Goal: Task Accomplishment & Management: Use online tool/utility

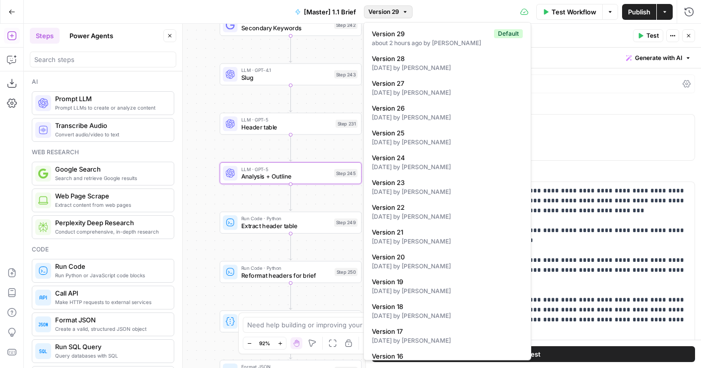
scroll to position [457, 0]
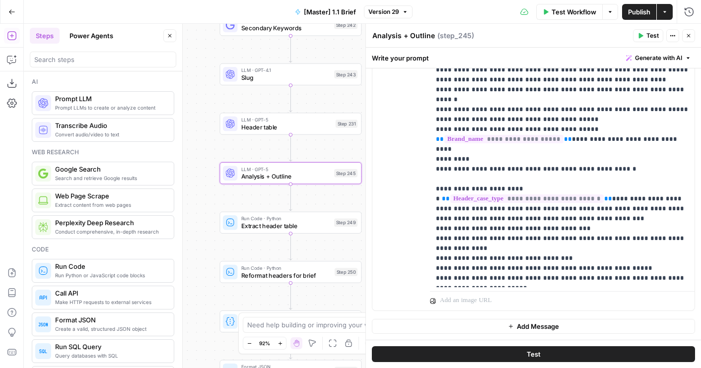
click at [385, 14] on span "Version 29" at bounding box center [383, 11] width 31 height 9
click at [375, 8] on span "Version 29" at bounding box center [383, 11] width 31 height 9
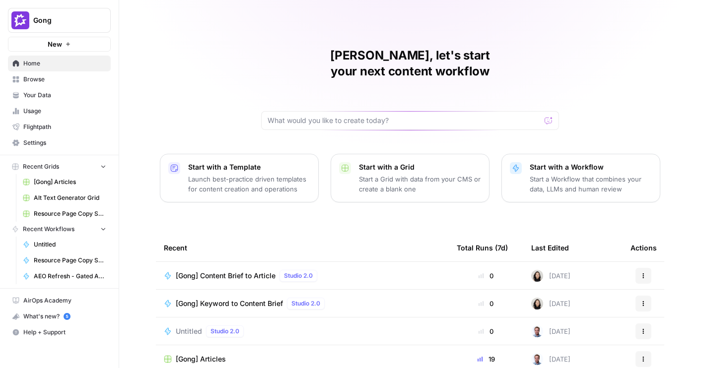
click at [101, 25] on button "Gong" at bounding box center [59, 20] width 103 height 25
type input "rocket"
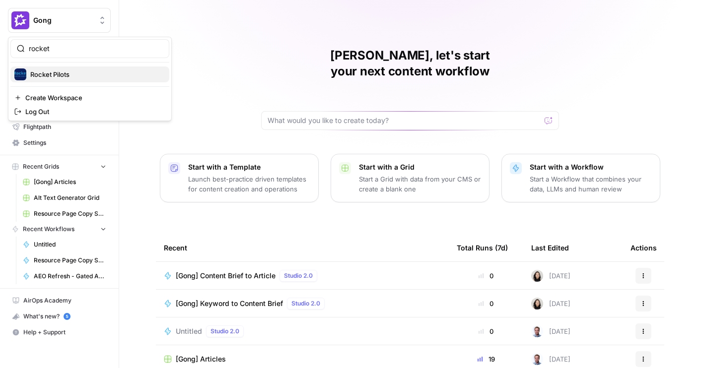
click at [68, 70] on span "Rocket Pilots" at bounding box center [95, 74] width 131 height 10
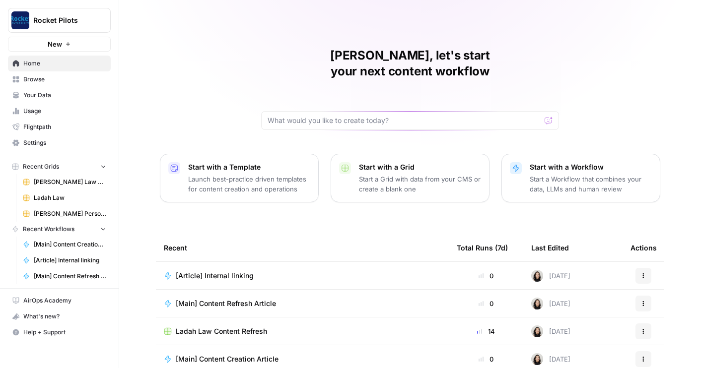
click at [63, 97] on span "Your Data" at bounding box center [64, 95] width 83 height 9
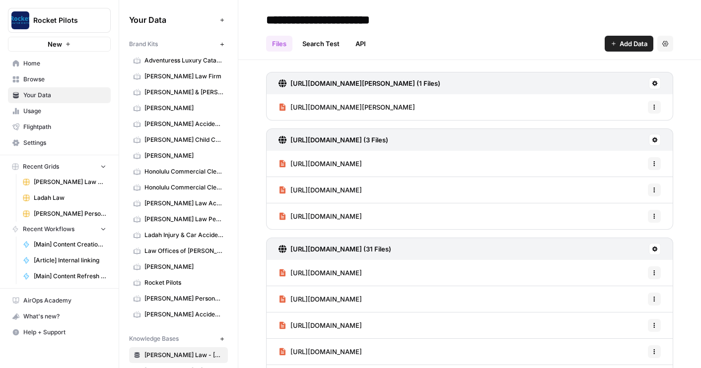
click at [186, 184] on span "Honolulu Commercial Cleaning" at bounding box center [183, 187] width 79 height 9
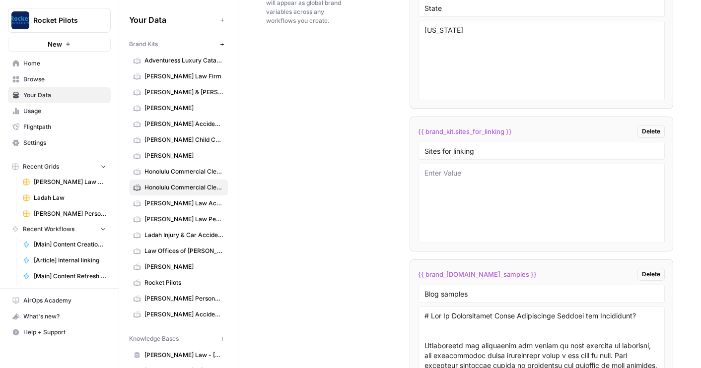
scroll to position [1946, 0]
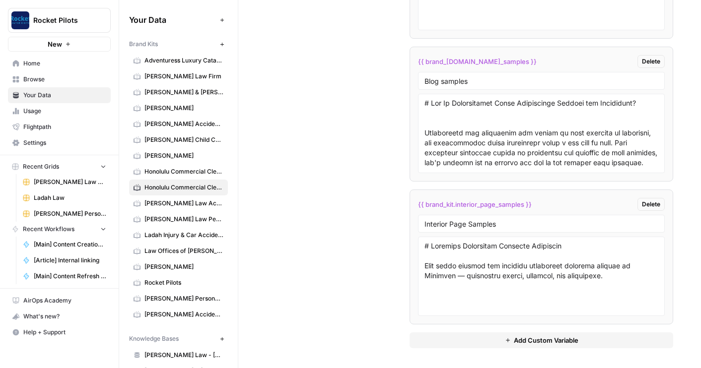
click at [43, 65] on span "Home" at bounding box center [64, 63] width 83 height 9
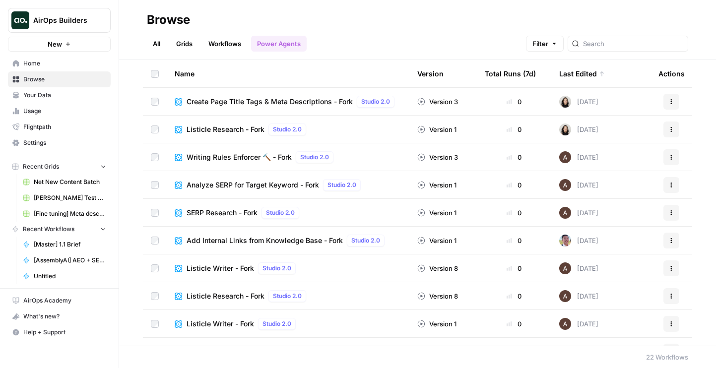
click at [221, 46] on link "Workflows" at bounding box center [224, 44] width 45 height 16
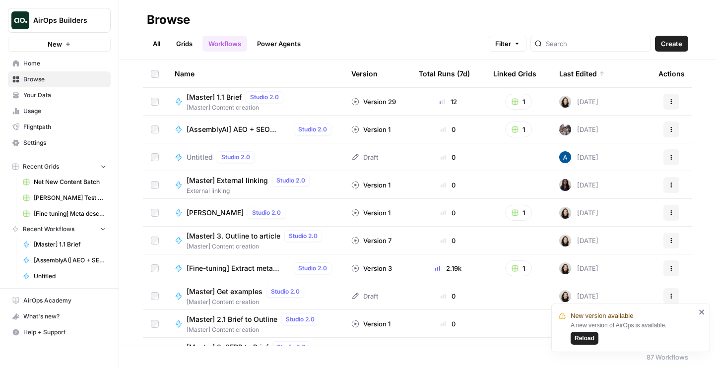
click at [189, 46] on link "Grids" at bounding box center [184, 44] width 28 height 16
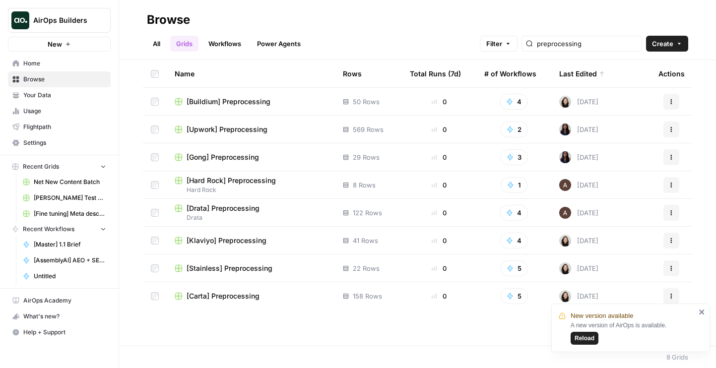
click at [217, 46] on link "Workflows" at bounding box center [224, 44] width 45 height 16
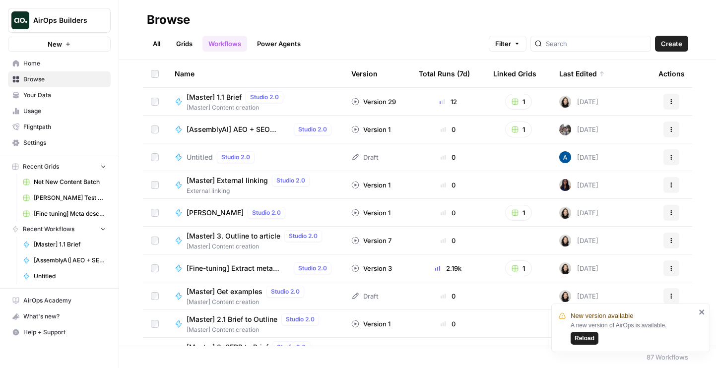
click at [180, 40] on link "Grids" at bounding box center [184, 44] width 28 height 16
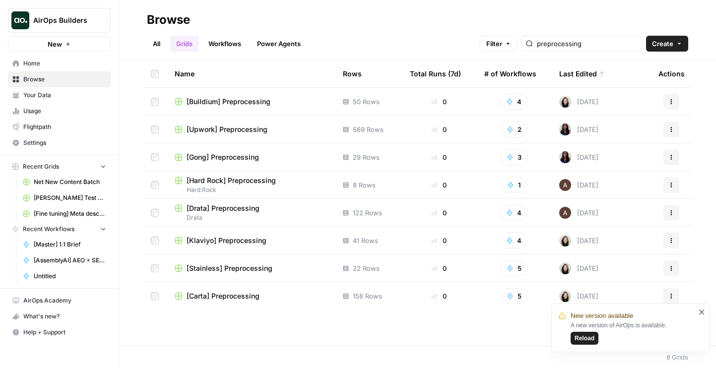
click at [580, 31] on div "All Grids Workflows Power Agents Filter preprocessing Create" at bounding box center [417, 40] width 541 height 24
click at [580, 39] on input "preprocessing" at bounding box center [587, 44] width 101 height 10
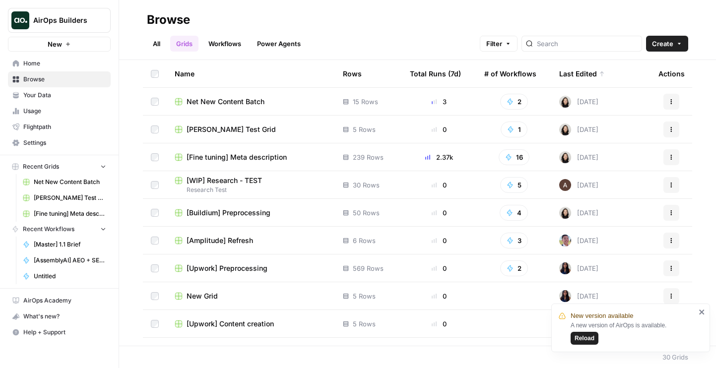
click at [222, 101] on span "Net New Content Batch" at bounding box center [226, 102] width 78 height 10
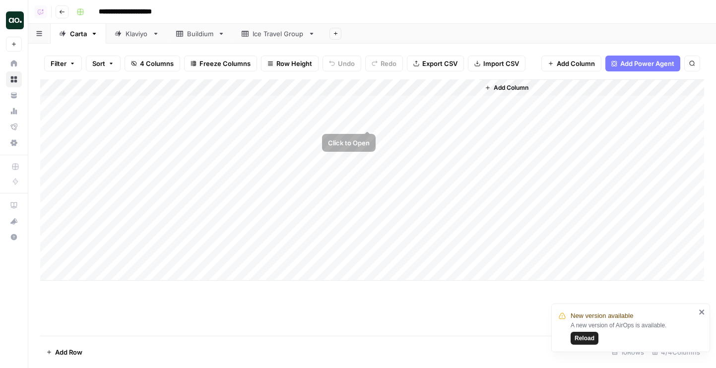
click at [365, 121] on div "Add Column" at bounding box center [372, 179] width 664 height 201
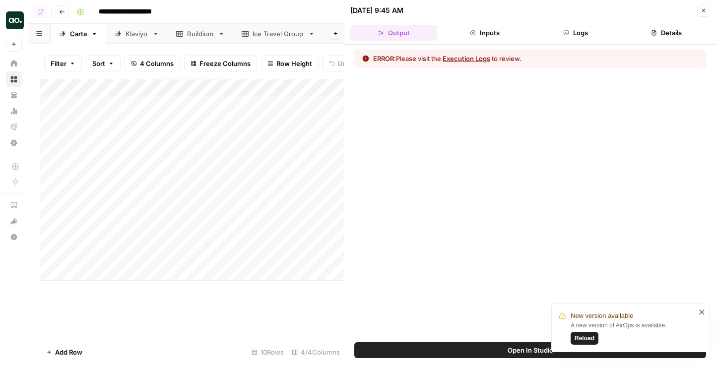
click at [583, 31] on button "Logs" at bounding box center [575, 33] width 87 height 16
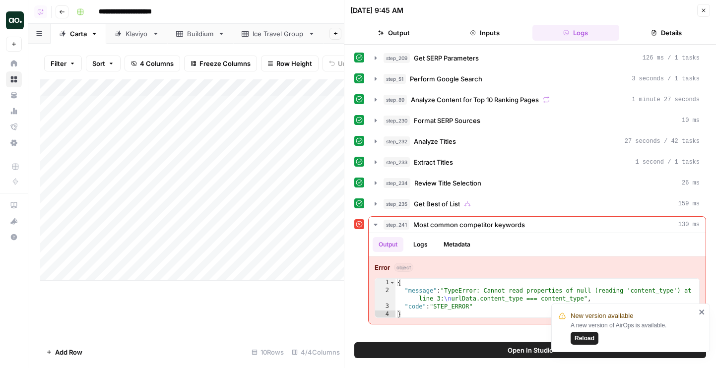
click at [705, 8] on icon "button" at bounding box center [704, 10] width 6 height 6
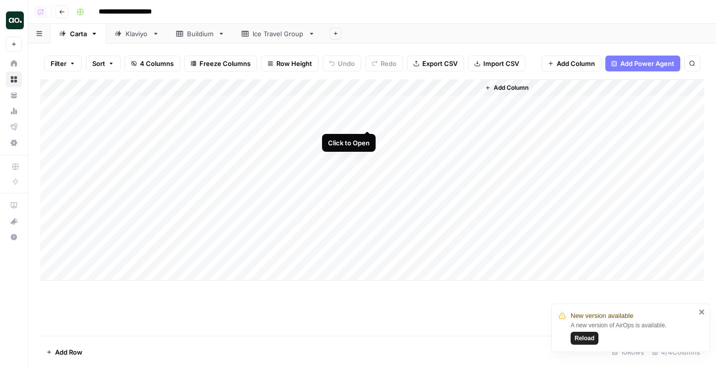
click at [366, 119] on div "Add Column" at bounding box center [372, 179] width 664 height 201
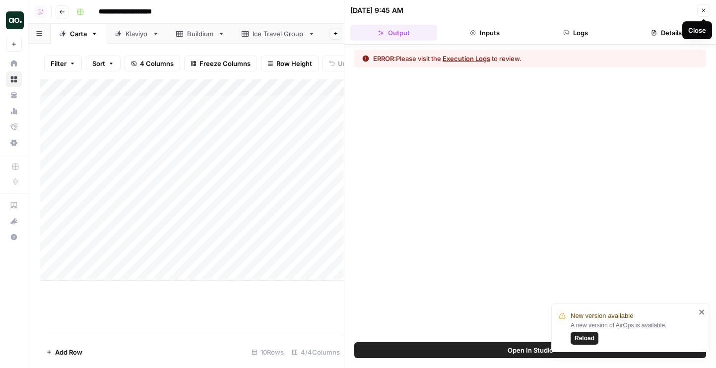
click at [701, 12] on icon "button" at bounding box center [704, 10] width 6 height 6
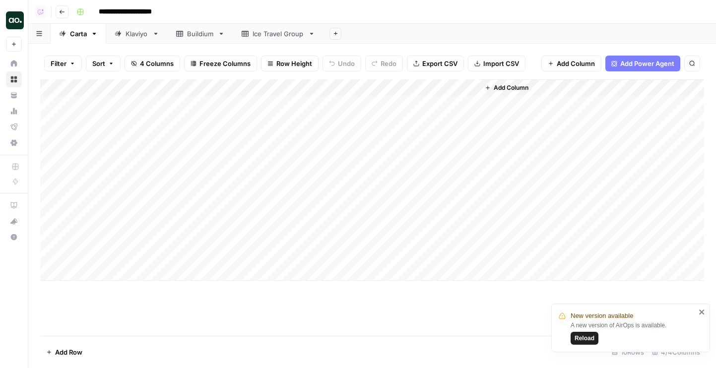
click at [381, 123] on div "Add Column" at bounding box center [372, 179] width 664 height 201
click at [354, 136] on div "Add Column" at bounding box center [372, 179] width 664 height 201
click at [378, 136] on div "Add Column" at bounding box center [372, 179] width 664 height 201
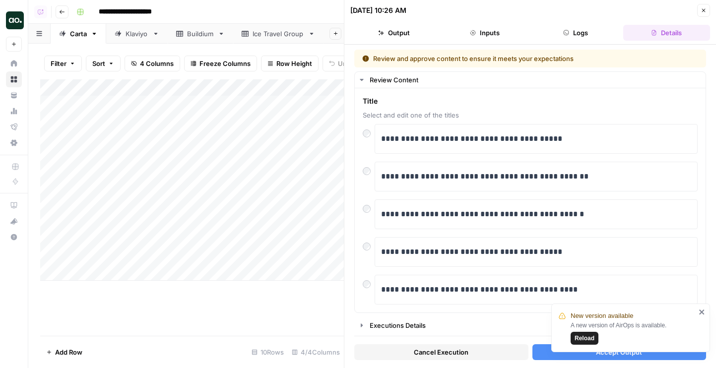
click at [704, 13] on button "Close" at bounding box center [703, 10] width 13 height 13
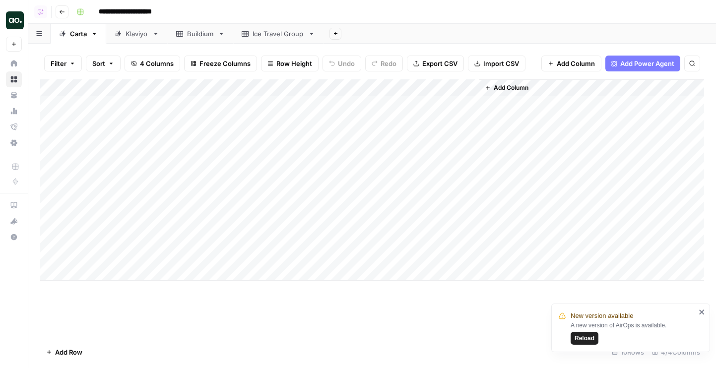
click at [347, 87] on div "Add Column" at bounding box center [372, 179] width 664 height 201
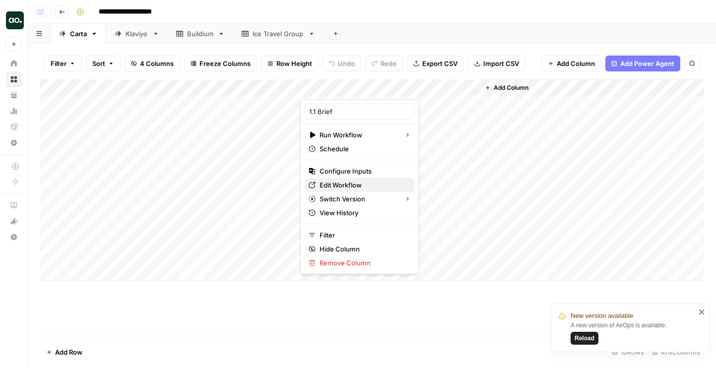
click at [354, 185] on span "Edit Workflow" at bounding box center [363, 185] width 87 height 10
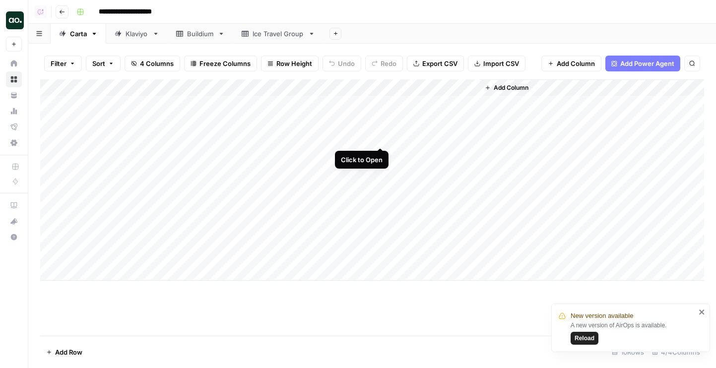
click at [383, 138] on div "Add Column" at bounding box center [372, 179] width 664 height 201
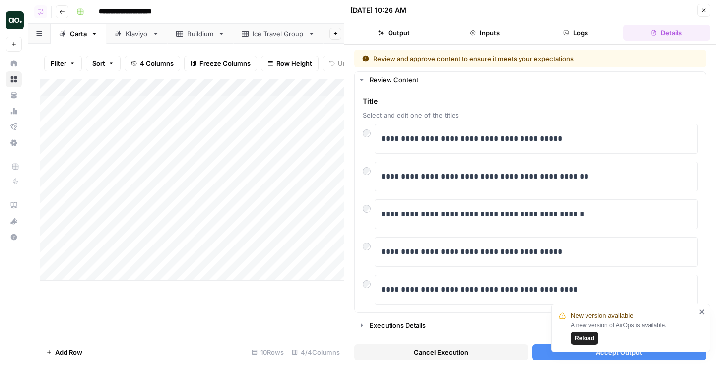
click at [489, 356] on button "Cancel Execution" at bounding box center [441, 352] width 174 height 16
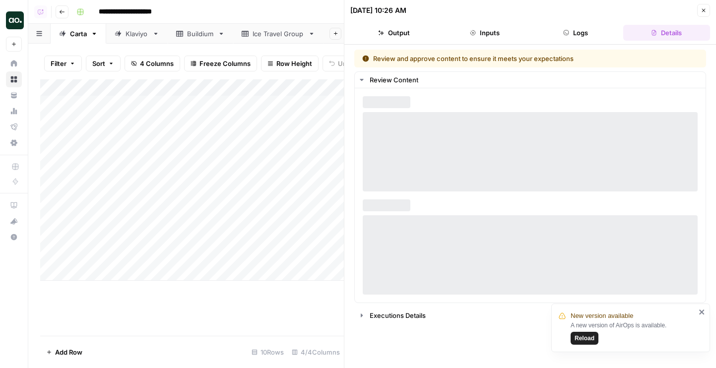
click at [707, 11] on button "Close" at bounding box center [703, 10] width 13 height 13
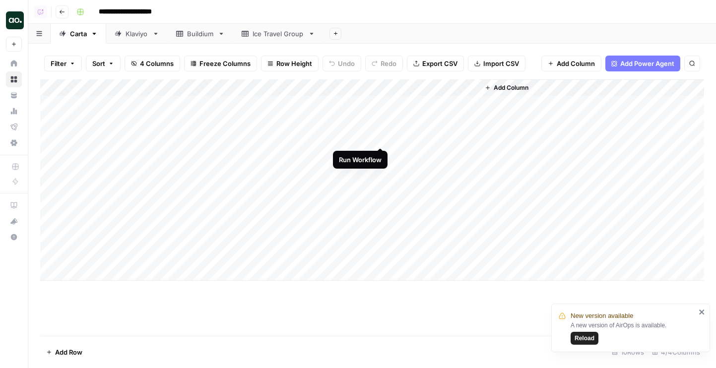
click at [379, 137] on div "Add Column" at bounding box center [372, 179] width 664 height 201
click at [467, 106] on div "Add Column" at bounding box center [372, 179] width 664 height 201
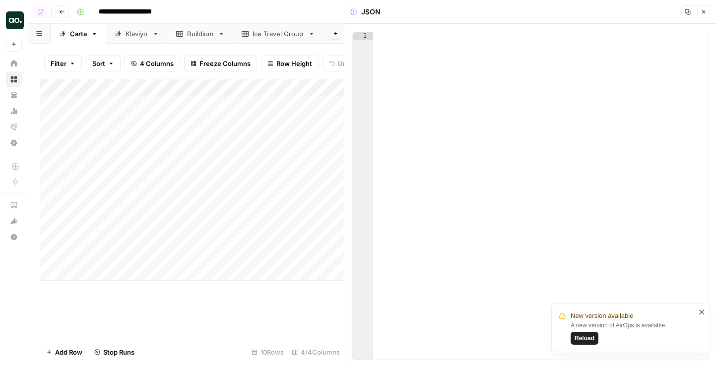
click at [701, 16] on button "Close" at bounding box center [703, 11] width 13 height 13
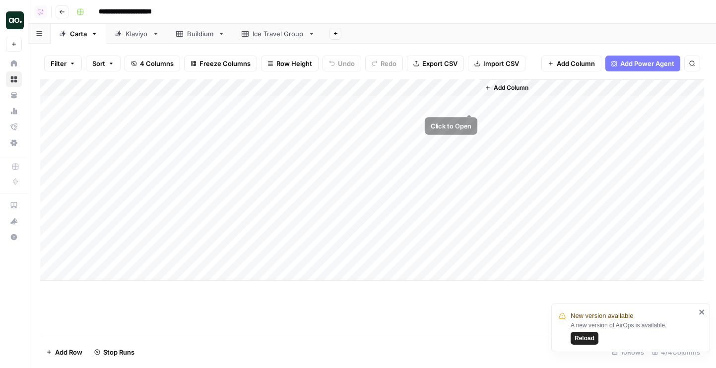
click at [450, 87] on div "Add Column" at bounding box center [372, 179] width 664 height 201
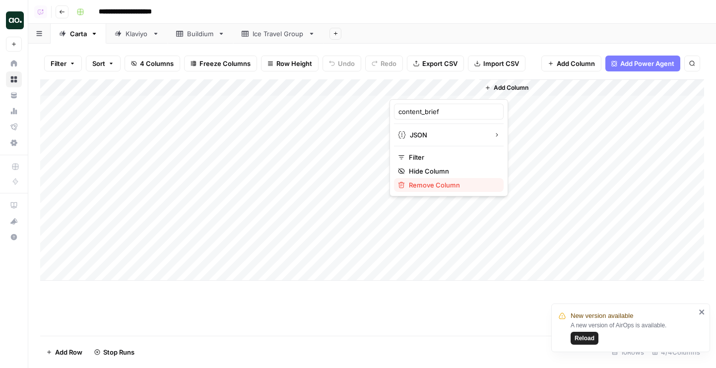
click at [429, 182] on span "Remove Column" at bounding box center [452, 185] width 87 height 10
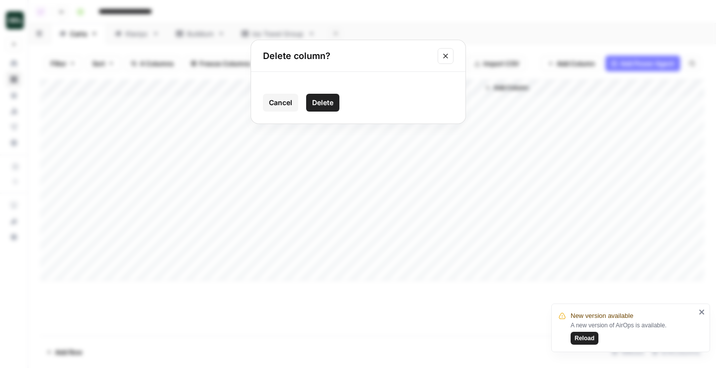
click at [319, 101] on span "Delete" at bounding box center [322, 103] width 21 height 10
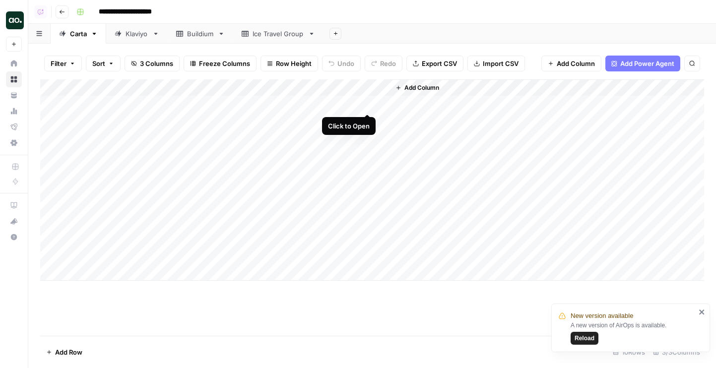
click at [367, 105] on div "Add Column" at bounding box center [372, 179] width 664 height 201
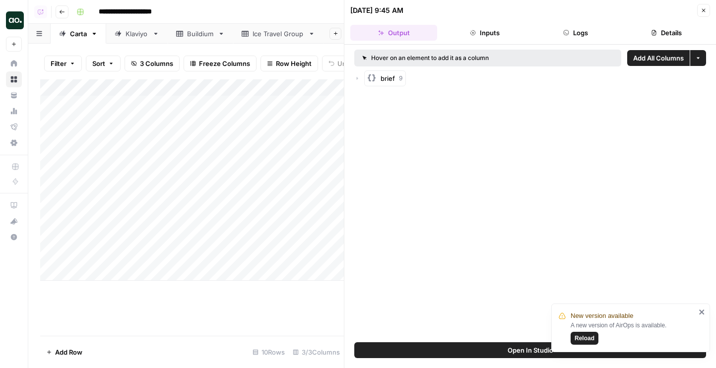
click at [355, 79] on icon "button" at bounding box center [357, 78] width 6 height 6
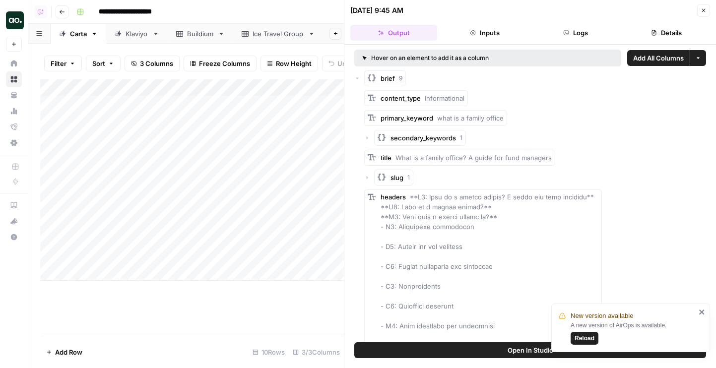
click at [355, 79] on icon "button" at bounding box center [357, 78] width 6 height 6
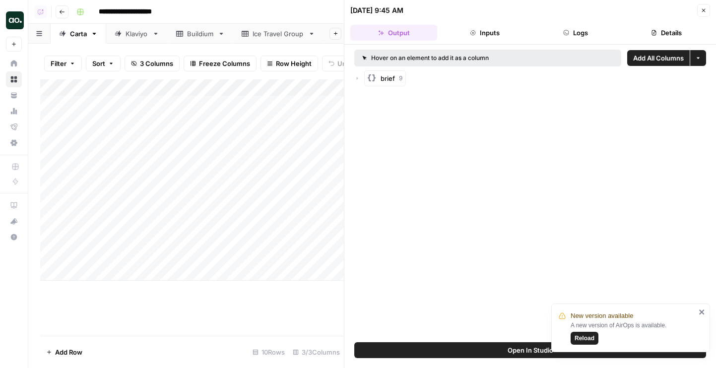
click at [668, 58] on span "Add All Columns" at bounding box center [658, 58] width 51 height 10
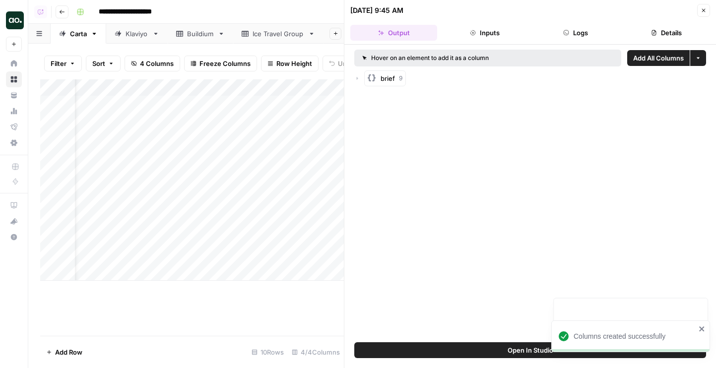
click at [702, 14] on button "Close" at bounding box center [703, 10] width 13 height 13
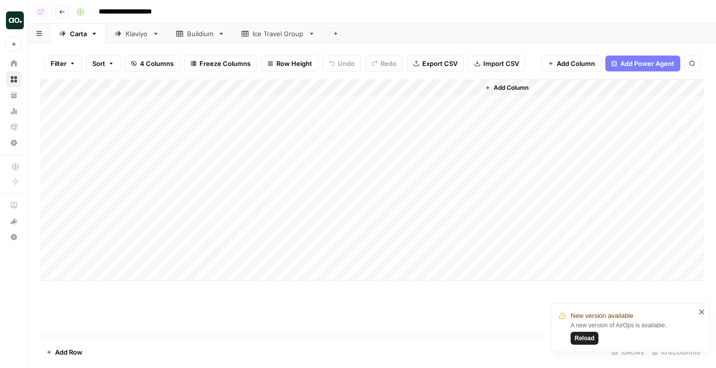
click at [584, 338] on span "Reload" at bounding box center [585, 338] width 20 height 9
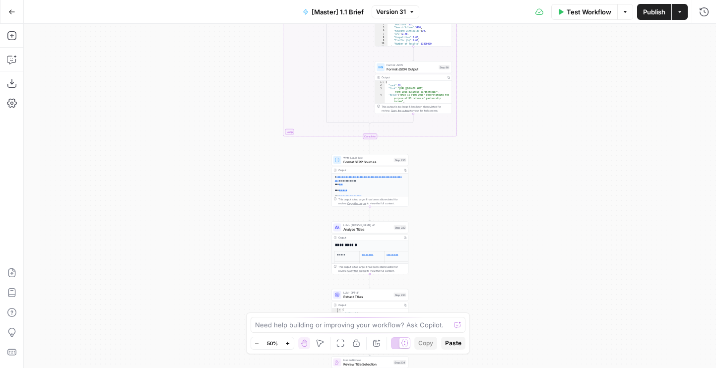
drag, startPoint x: 476, startPoint y: 178, endPoint x: 473, endPoint y: 218, distance: 40.3
click at [459, 118] on div "true false true false Workflow Set Inputs Inputs Run Code · Python Get SERP Par…" at bounding box center [370, 196] width 692 height 344
click at [421, 136] on div "true false true false Workflow Set Inputs Inputs Run Code · Python Get SERP Par…" at bounding box center [370, 196] width 692 height 344
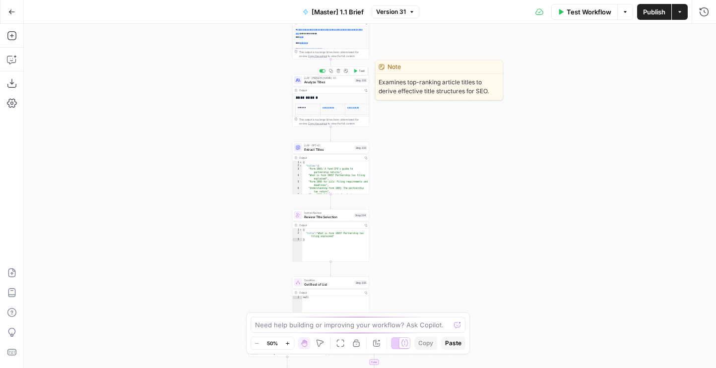
click at [319, 83] on span "Analyze Titles" at bounding box center [328, 81] width 49 height 5
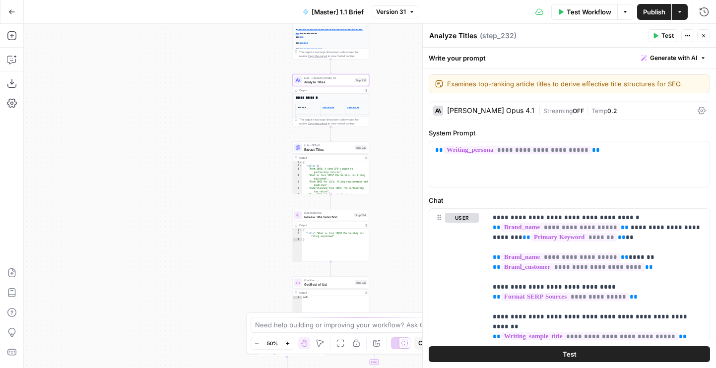
scroll to position [15, 0]
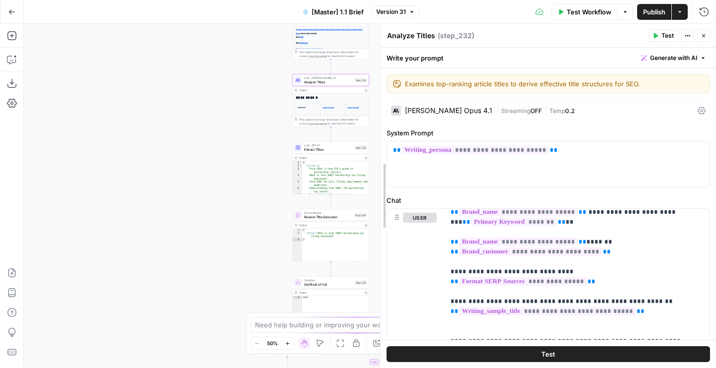
drag, startPoint x: 427, startPoint y: 268, endPoint x: 367, endPoint y: 268, distance: 60.0
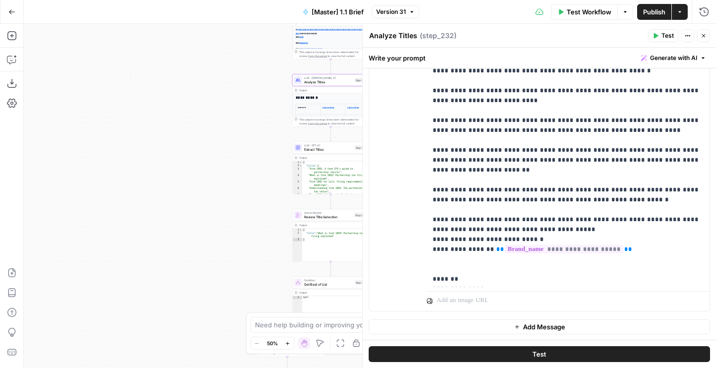
scroll to position [80, 0]
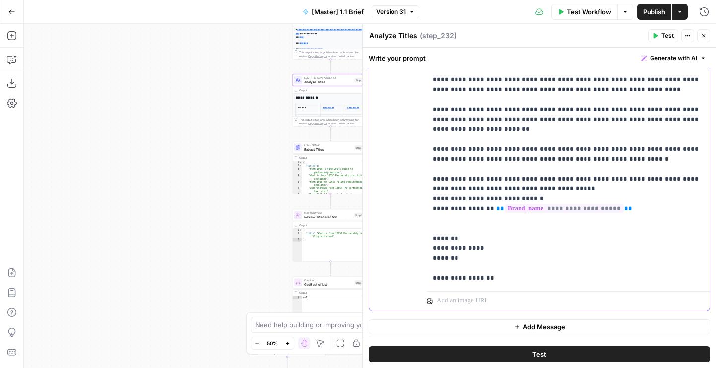
click at [513, 194] on p "**********" at bounding box center [568, 45] width 271 height 476
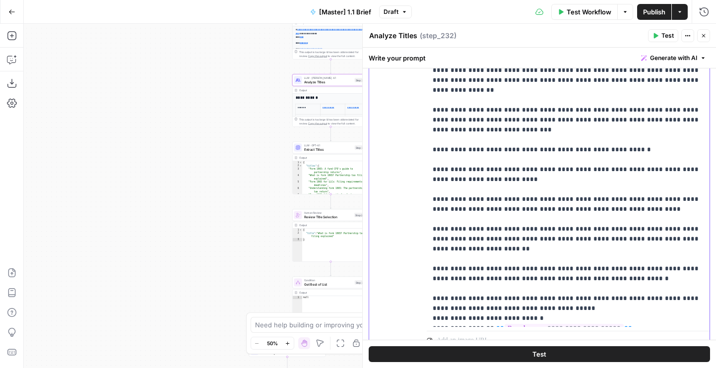
scroll to position [16, 0]
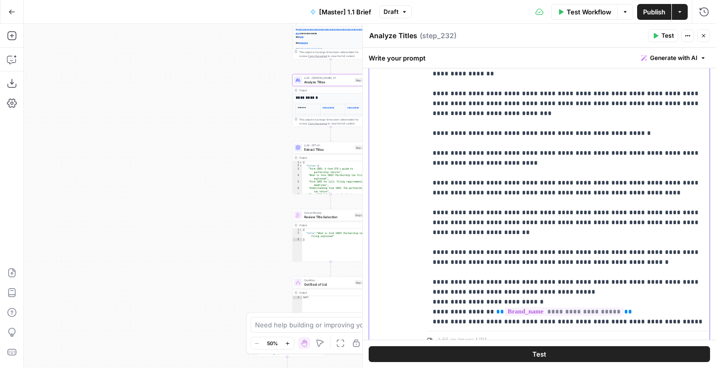
click at [625, 233] on p "**********" at bounding box center [568, 148] width 271 height 476
click at [654, 11] on span "Publish" at bounding box center [654, 12] width 22 height 10
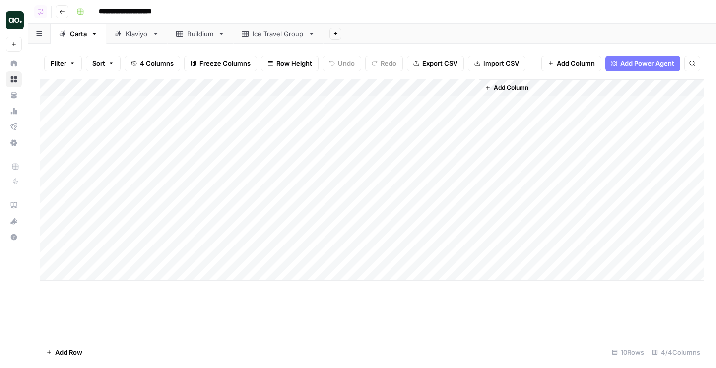
click at [383, 118] on div "Add Column" at bounding box center [372, 179] width 664 height 201
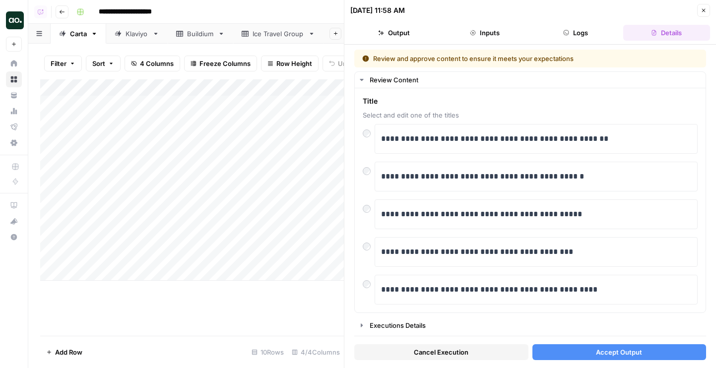
click at [601, 354] on span "Accept Output" at bounding box center [619, 352] width 46 height 10
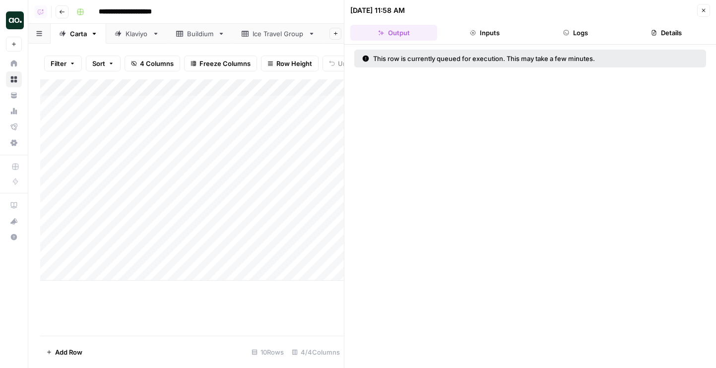
click at [712, 8] on header "08/18/25 at 11:58 AM Close Output Inputs Logs Details" at bounding box center [530, 22] width 372 height 45
click at [710, 8] on button "Close" at bounding box center [703, 10] width 13 height 13
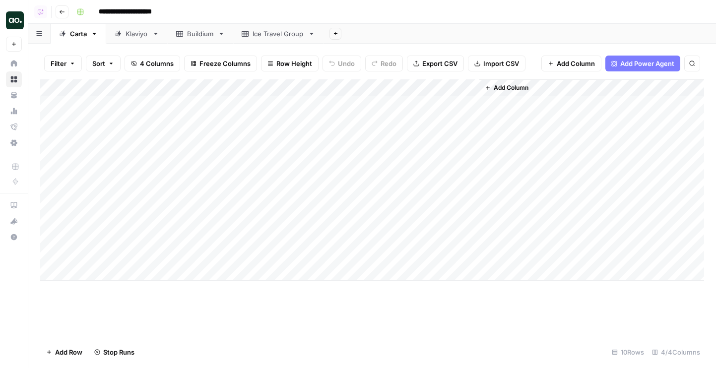
click at [379, 137] on div "Add Column" at bounding box center [372, 179] width 664 height 201
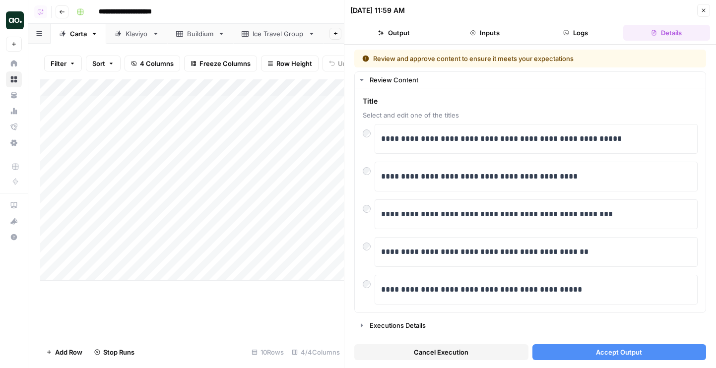
click at [577, 31] on button "Logs" at bounding box center [575, 33] width 87 height 16
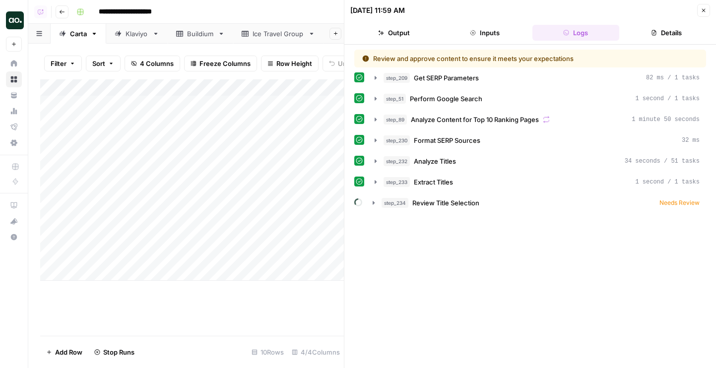
click at [646, 30] on button "Details" at bounding box center [666, 33] width 87 height 16
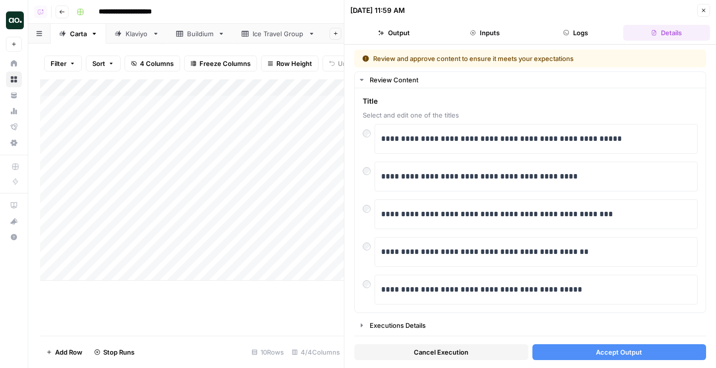
click at [570, 27] on button "Logs" at bounding box center [575, 33] width 87 height 16
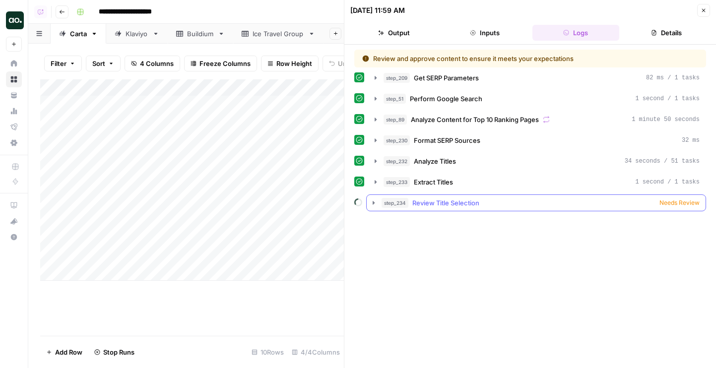
click at [445, 198] on span "Review Title Selection" at bounding box center [445, 203] width 67 height 10
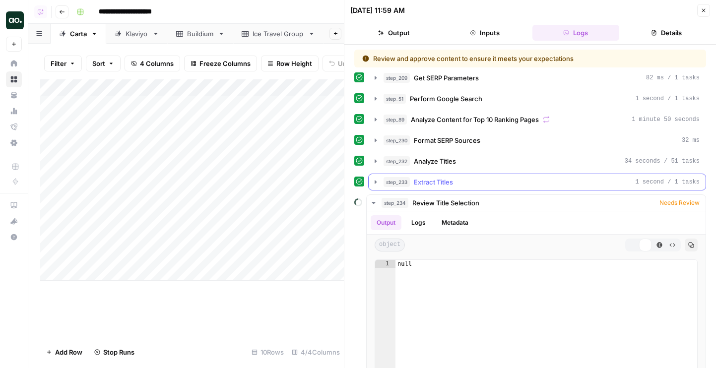
click at [437, 183] on span "Extract Titles" at bounding box center [433, 182] width 39 height 10
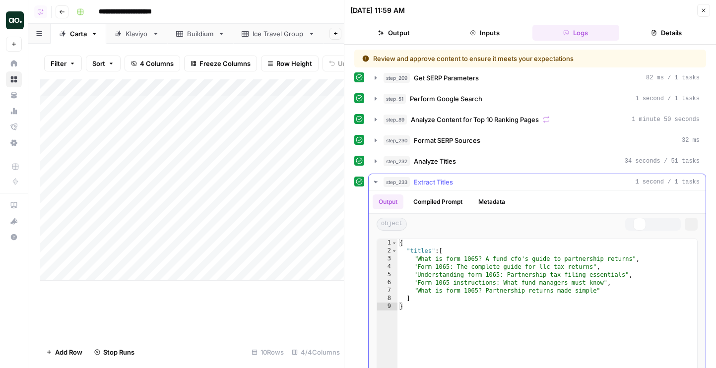
click at [430, 165] on span "Analyze Titles" at bounding box center [435, 161] width 42 height 10
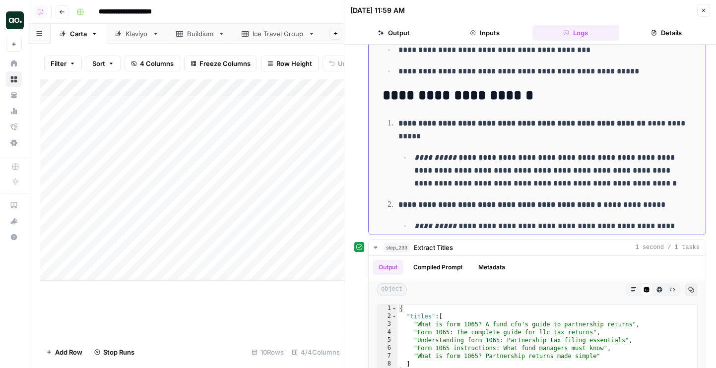
scroll to position [943, 0]
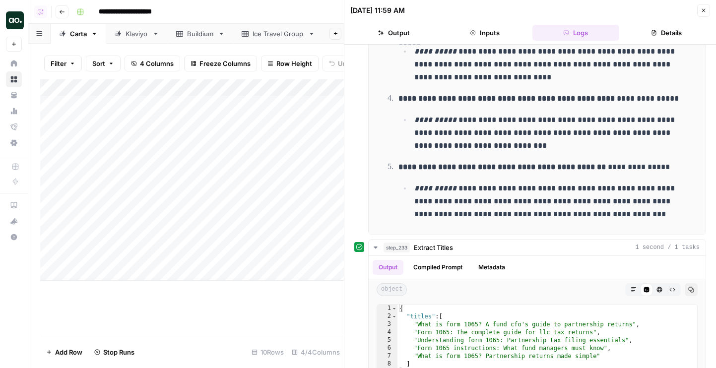
click at [704, 11] on icon "button" at bounding box center [703, 10] width 3 height 3
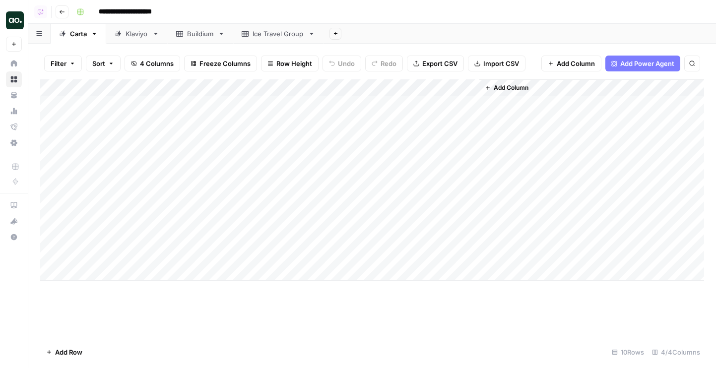
click at [384, 141] on div "Add Column" at bounding box center [372, 179] width 664 height 201
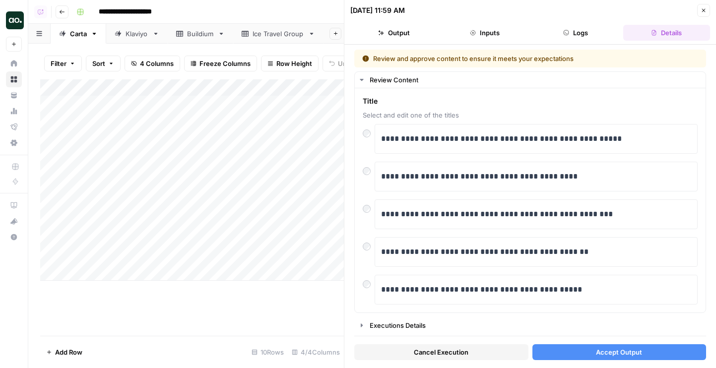
click at [451, 351] on span "Cancel Execution" at bounding box center [441, 352] width 55 height 10
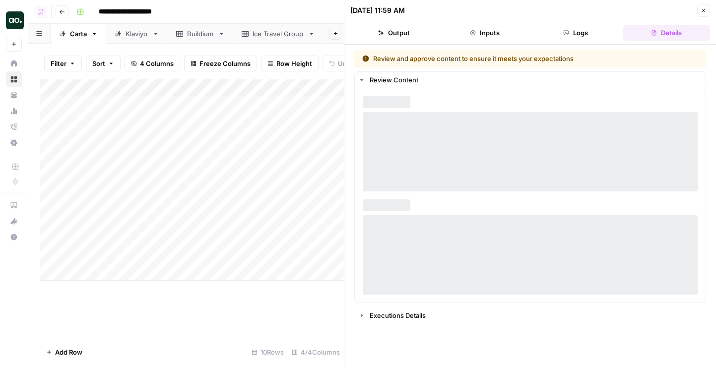
click at [328, 84] on div "Add Column" at bounding box center [192, 179] width 304 height 201
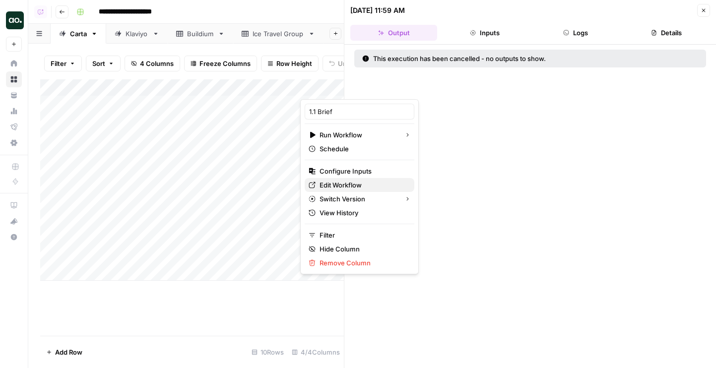
click at [335, 185] on span "Edit Workflow" at bounding box center [363, 185] width 87 height 10
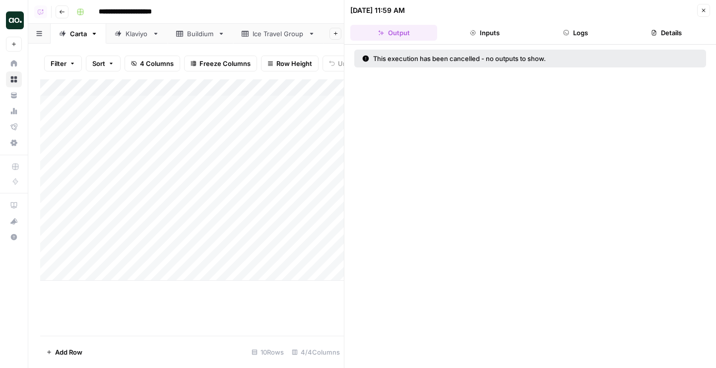
click at [703, 11] on icon "button" at bounding box center [704, 10] width 6 height 6
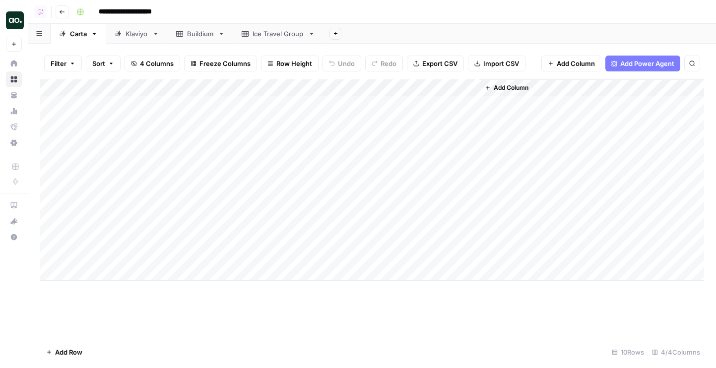
click at [380, 138] on div "Add Column" at bounding box center [372, 179] width 664 height 201
click at [368, 103] on div "Add Column" at bounding box center [372, 179] width 664 height 201
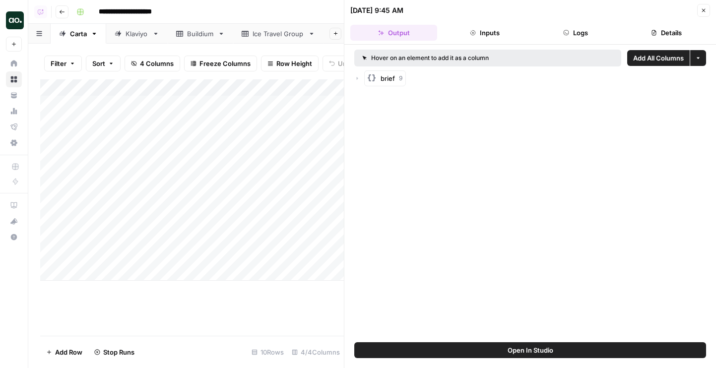
click at [358, 79] on icon "button" at bounding box center [357, 78] width 6 height 6
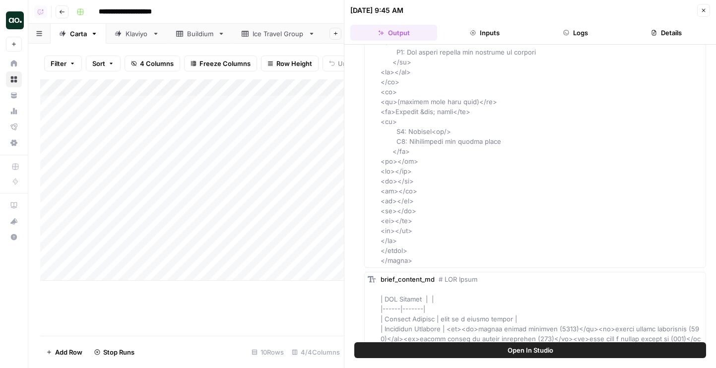
scroll to position [6285, 0]
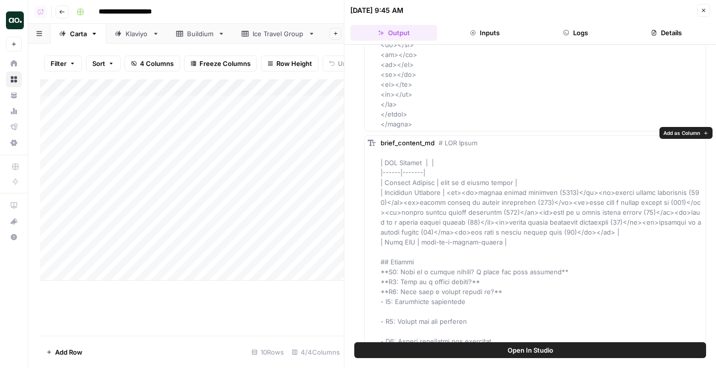
click at [693, 133] on span "Add as Column" at bounding box center [682, 133] width 37 height 8
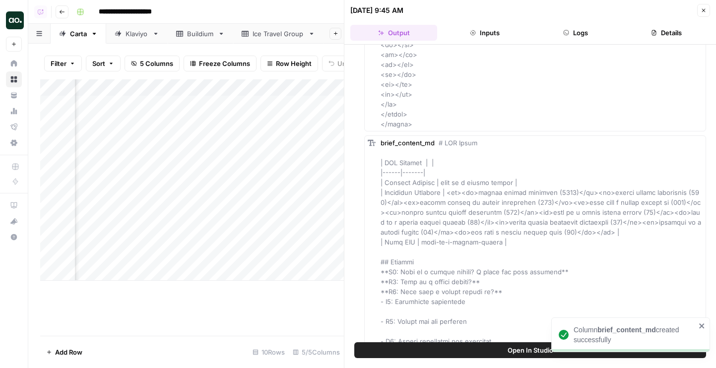
scroll to position [0, 210]
click at [702, 9] on icon "button" at bounding box center [704, 10] width 6 height 6
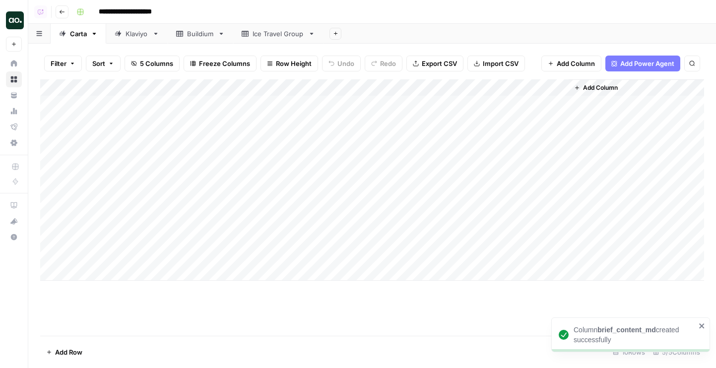
click at [444, 89] on div "Add Column" at bounding box center [372, 179] width 664 height 201
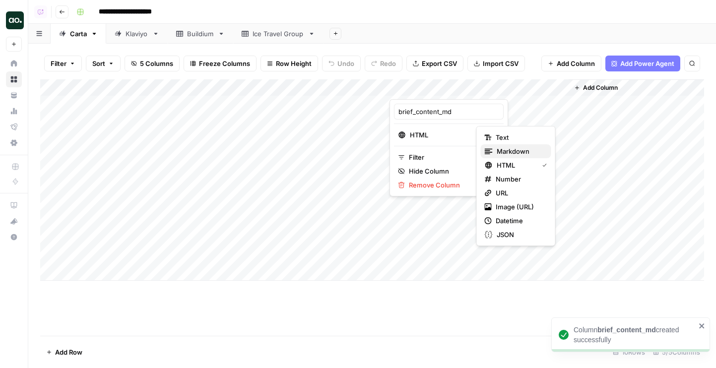
click at [507, 149] on span "Markdown" at bounding box center [520, 151] width 47 height 10
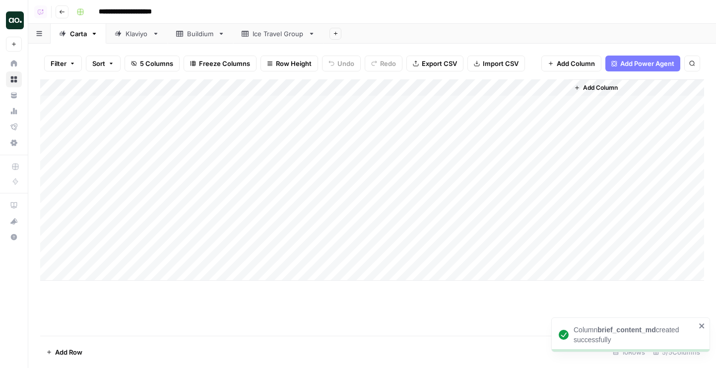
click at [468, 104] on div "Add Column" at bounding box center [372, 179] width 664 height 201
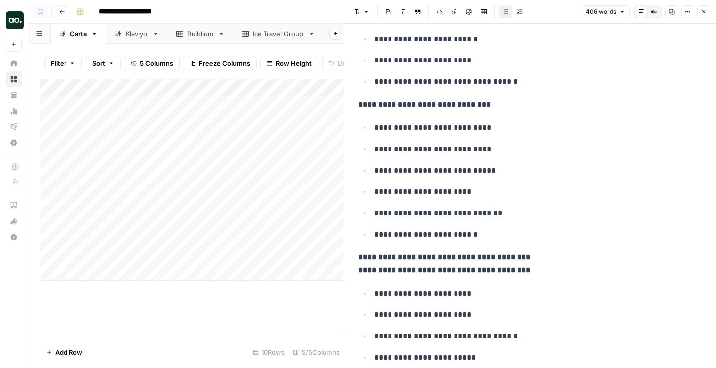
scroll to position [1080, 0]
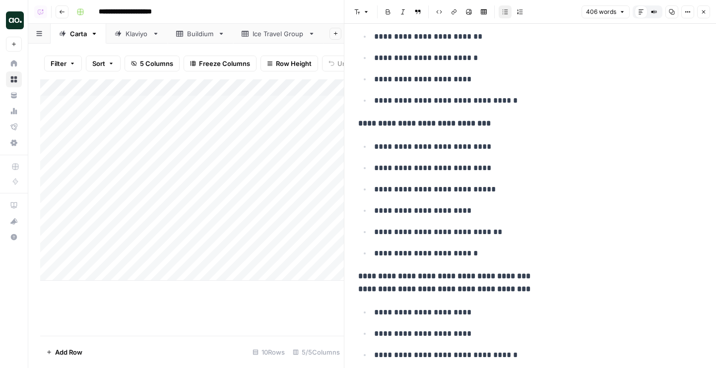
click at [706, 13] on icon "button" at bounding box center [704, 12] width 6 height 6
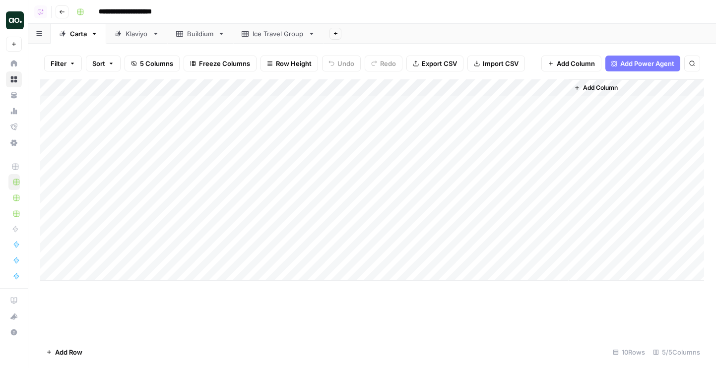
click at [379, 123] on div "Add Column" at bounding box center [372, 179] width 664 height 201
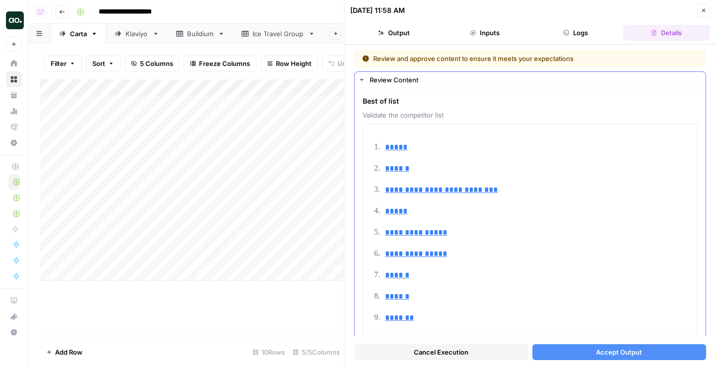
scroll to position [52, 0]
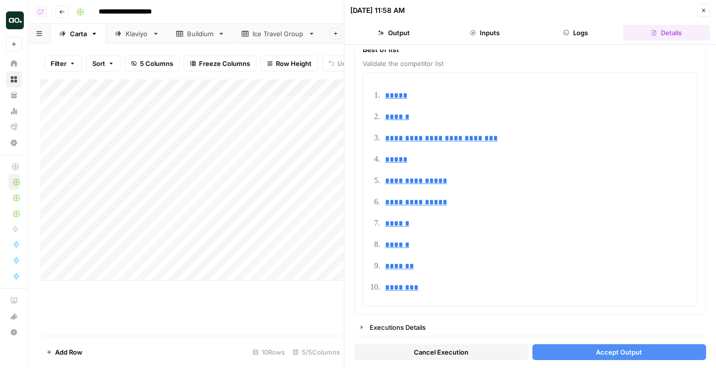
click at [564, 349] on button "Accept Output" at bounding box center [619, 352] width 174 height 16
type input "https://www.angellist.com/stack"
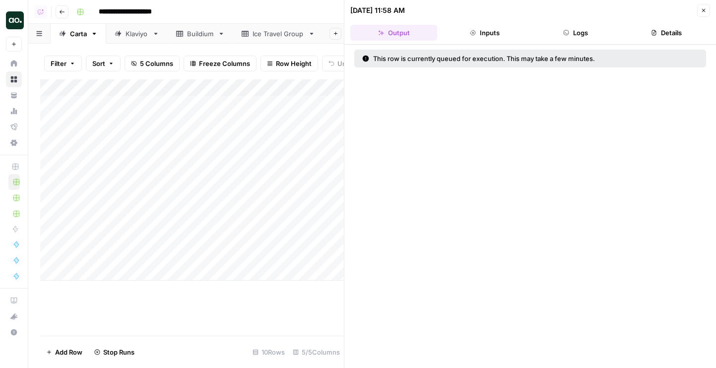
click at [707, 7] on button "Close" at bounding box center [703, 10] width 13 height 13
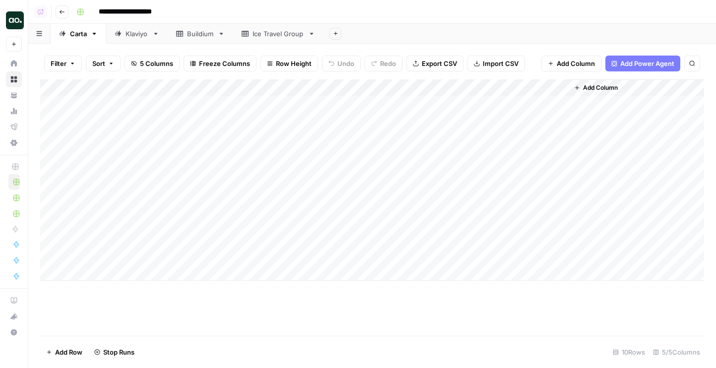
click at [379, 137] on div "Add Column" at bounding box center [372, 179] width 664 height 201
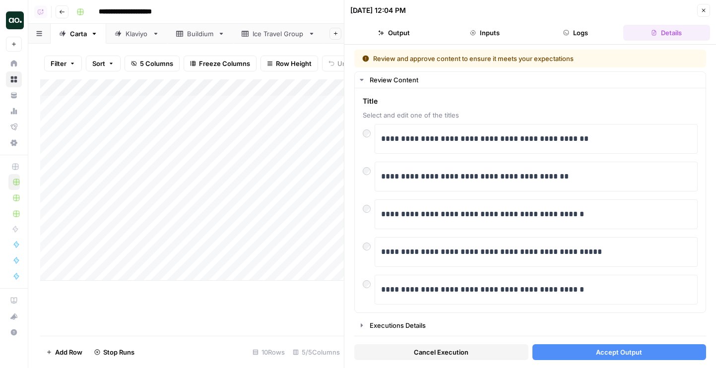
click at [566, 347] on button "Accept Output" at bounding box center [619, 352] width 174 height 16
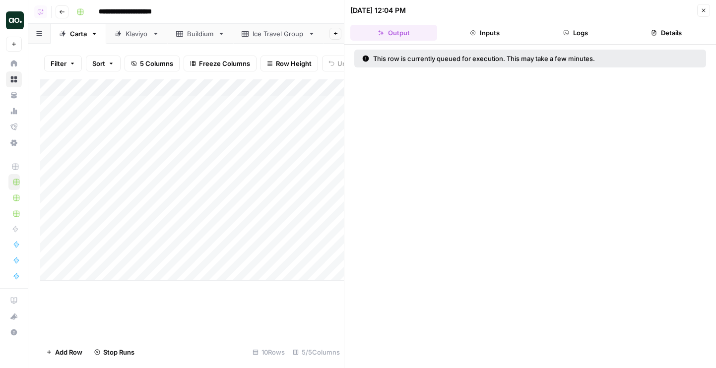
click at [702, 12] on icon "button" at bounding box center [704, 10] width 6 height 6
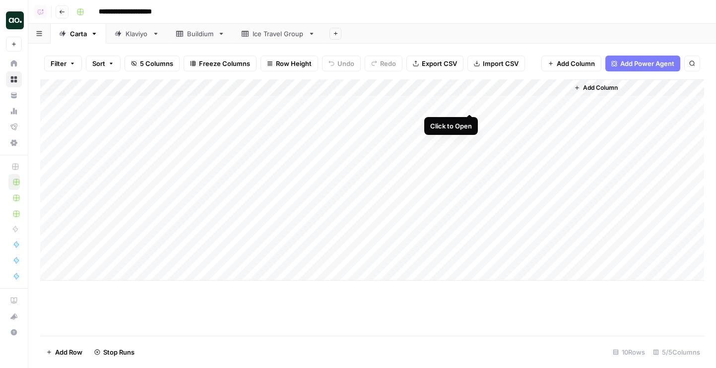
click at [473, 102] on div "Add Column" at bounding box center [372, 179] width 664 height 201
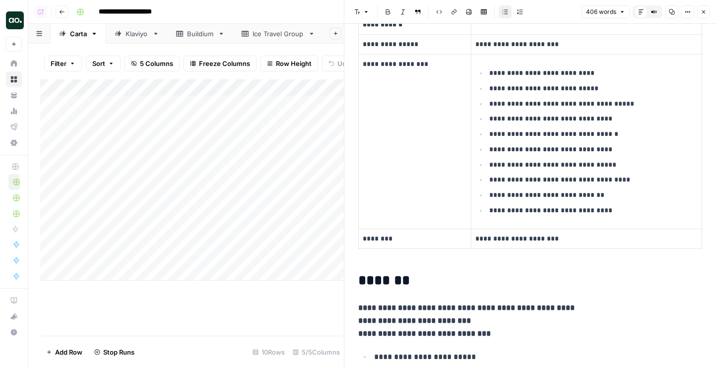
scroll to position [183, 0]
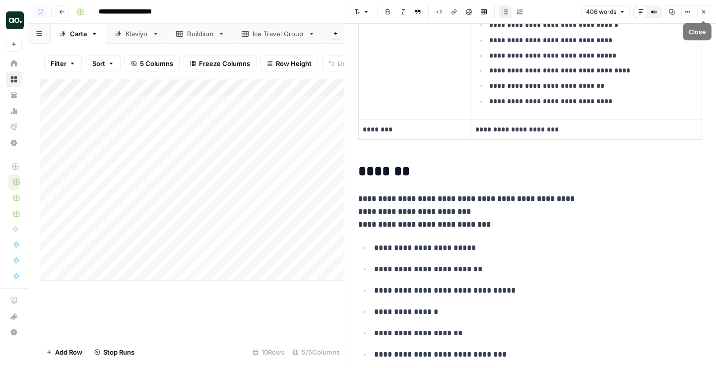
click at [704, 13] on icon "button" at bounding box center [704, 12] width 6 height 6
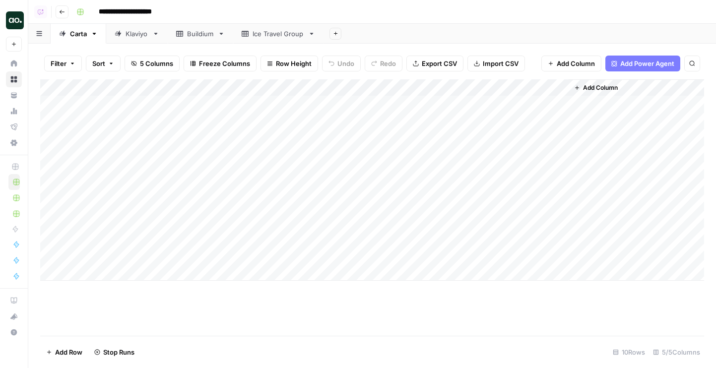
click at [336, 87] on div "Add Column" at bounding box center [372, 179] width 664 height 201
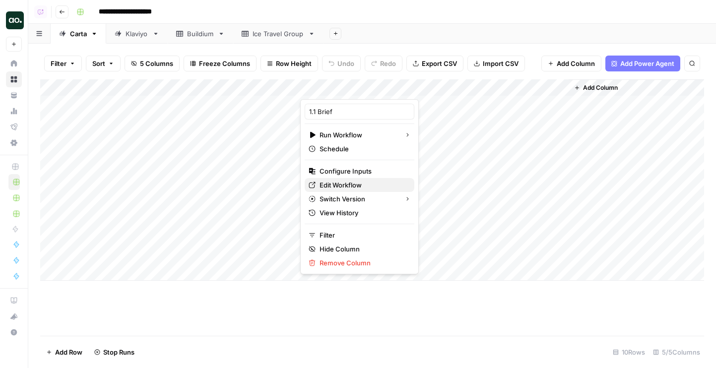
click at [336, 179] on link "Edit Workflow" at bounding box center [360, 185] width 110 height 14
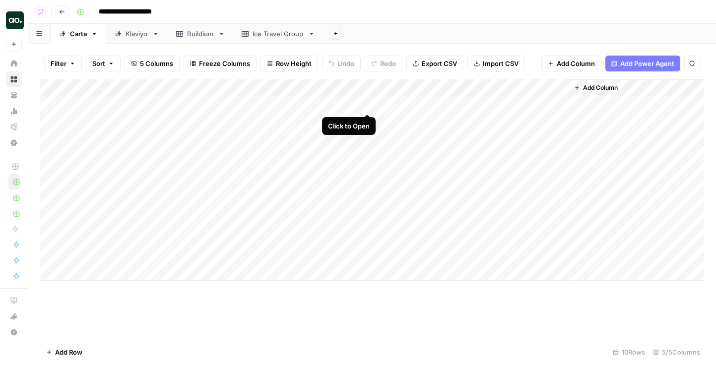
click at [366, 105] on div "Add Column" at bounding box center [372, 179] width 664 height 201
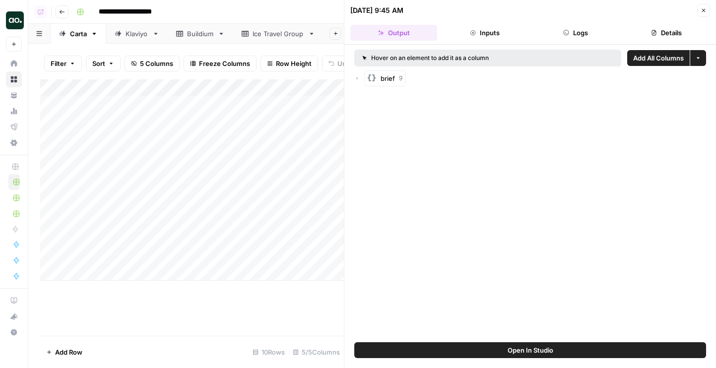
click at [702, 12] on icon "button" at bounding box center [703, 10] width 3 height 3
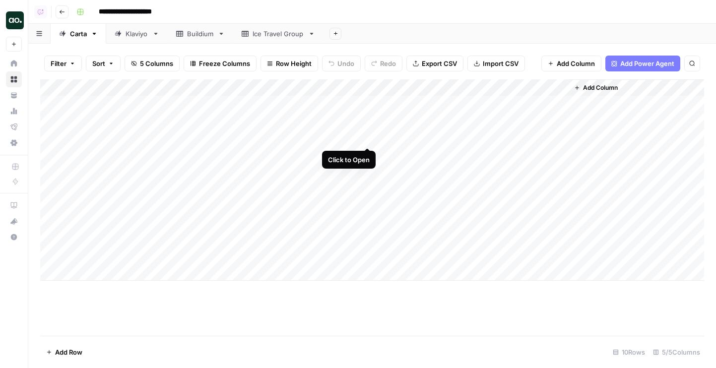
click at [364, 138] on div "Add Column" at bounding box center [372, 179] width 664 height 201
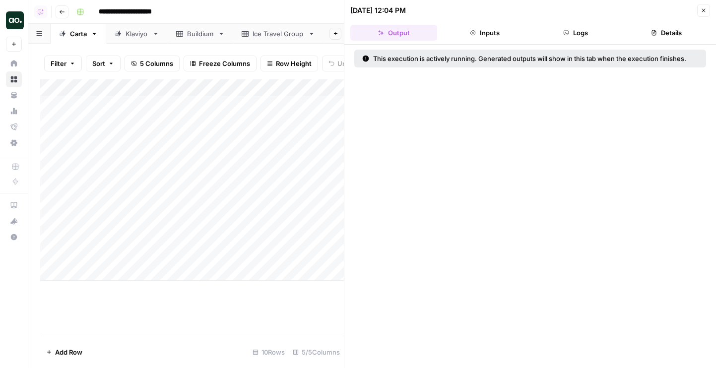
click at [592, 36] on button "Logs" at bounding box center [575, 33] width 87 height 16
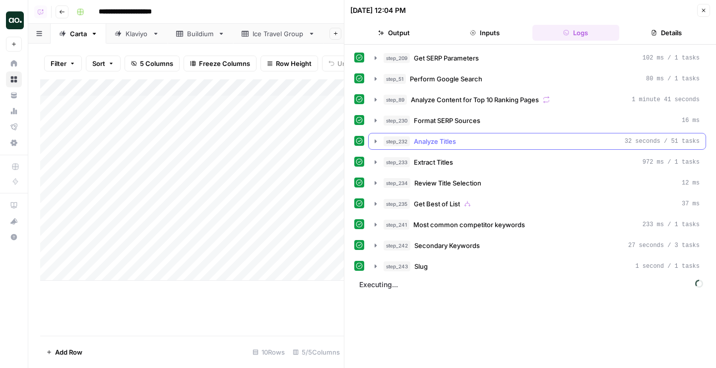
click at [462, 146] on div "step_232 Analyze Titles 32 seconds / 51 tasks" at bounding box center [542, 141] width 316 height 10
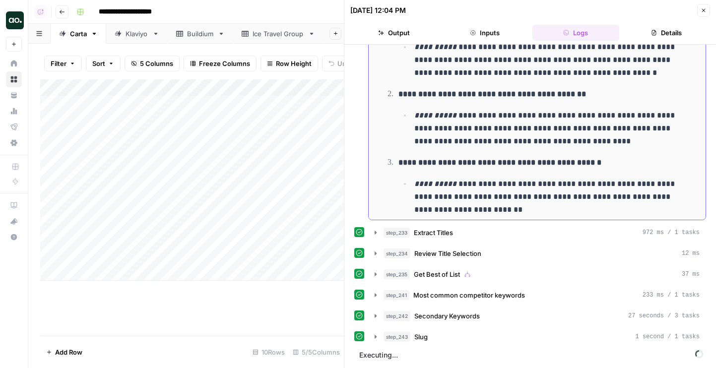
scroll to position [921, 0]
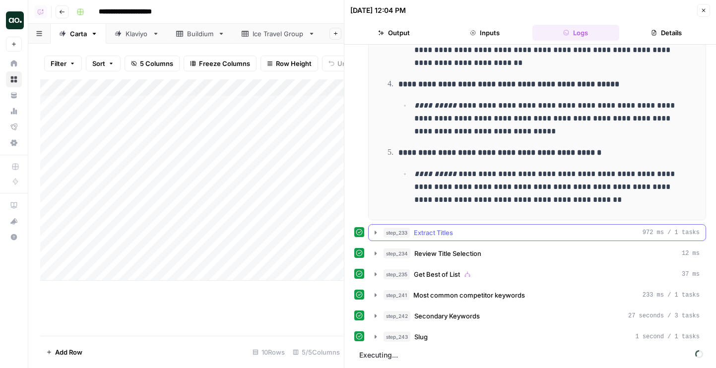
click at [443, 230] on span "Extract Titles" at bounding box center [433, 233] width 39 height 10
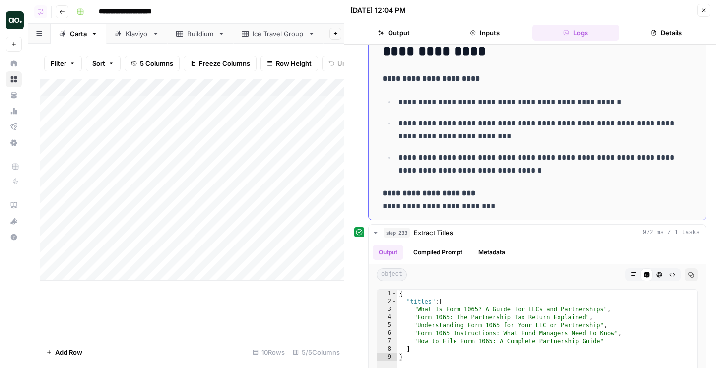
scroll to position [178, 0]
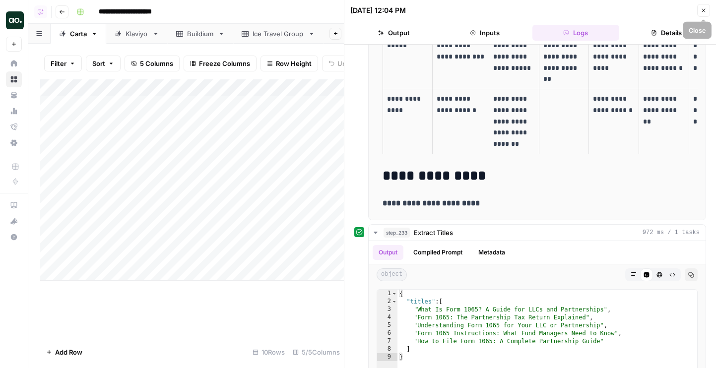
click at [703, 15] on button "Close" at bounding box center [703, 10] width 13 height 13
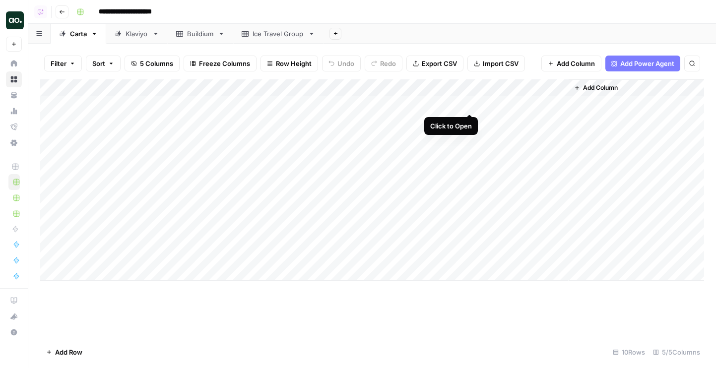
click at [471, 102] on div "Add Column" at bounding box center [372, 179] width 664 height 201
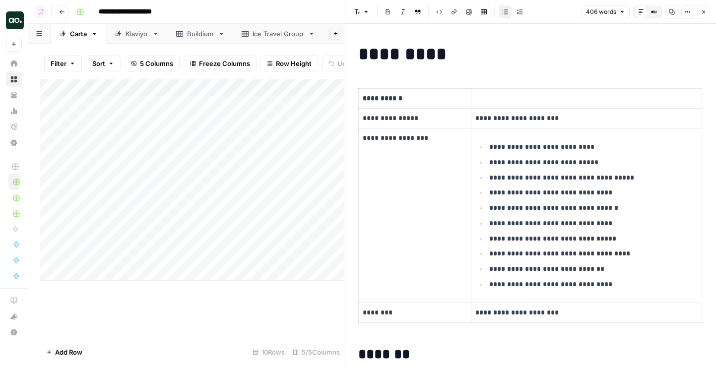
click at [659, 15] on button "Compare Old vs New Content" at bounding box center [654, 11] width 13 height 13
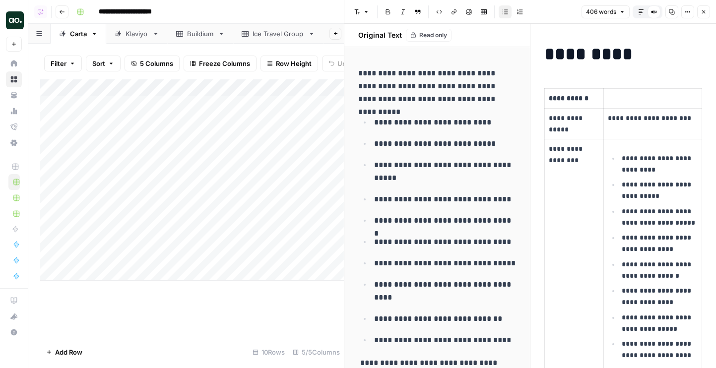
click at [642, 12] on icon "button" at bounding box center [641, 12] width 6 height 6
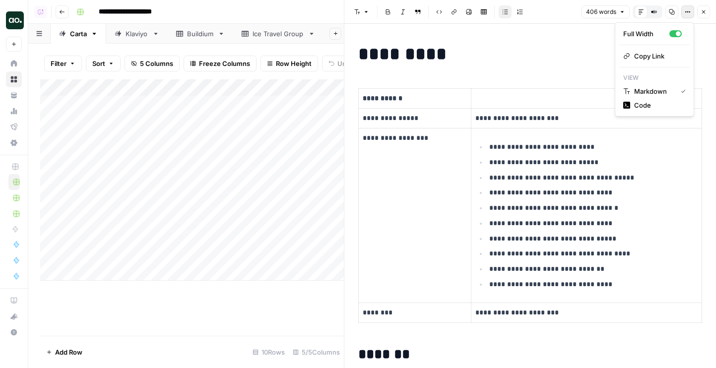
click at [682, 12] on button "Options" at bounding box center [687, 11] width 13 height 13
click at [642, 105] on span "Code" at bounding box center [658, 105] width 48 height 10
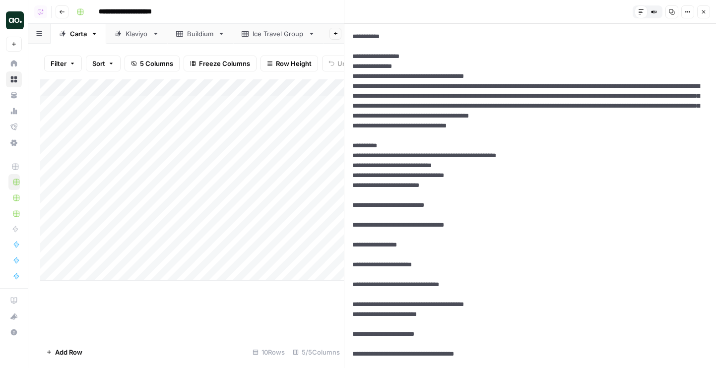
click at [702, 10] on icon "button" at bounding box center [703, 11] width 3 height 3
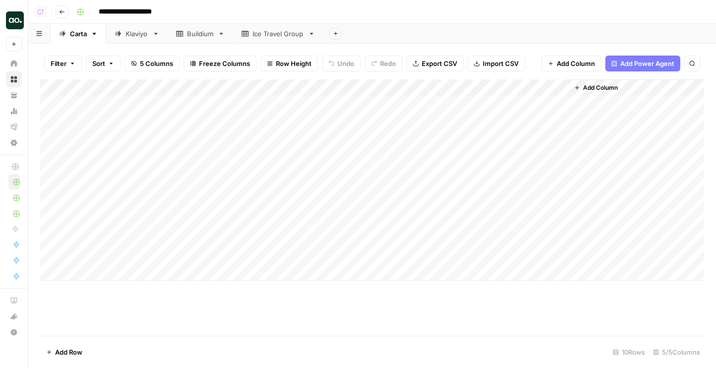
click at [561, 107] on div "Add Column" at bounding box center [372, 179] width 664 height 201
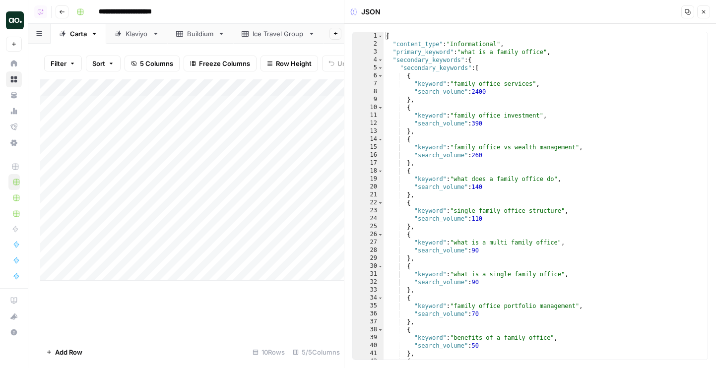
type textarea "**********"
click at [602, 59] on div "{ "content_type" : "Informational" , "primary_keyword" : "what is a family offi…" at bounding box center [546, 203] width 324 height 343
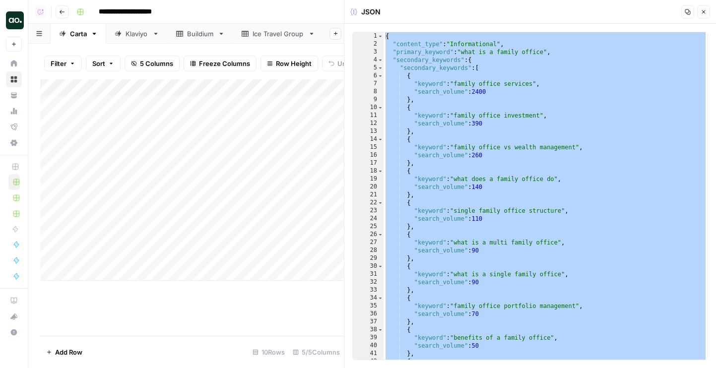
click at [412, 67] on div "{ "content_type" : "Informational" , "primary_keyword" : "what is a family offi…" at bounding box center [546, 203] width 324 height 343
type textarea "**********"
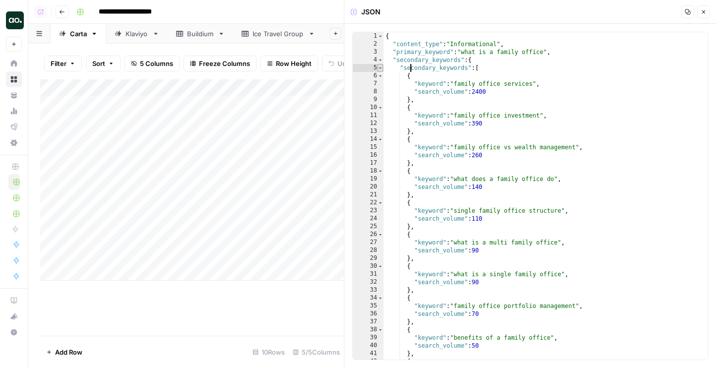
click at [378, 67] on span "Toggle code folding, rows 5 through 46" at bounding box center [380, 68] width 5 height 8
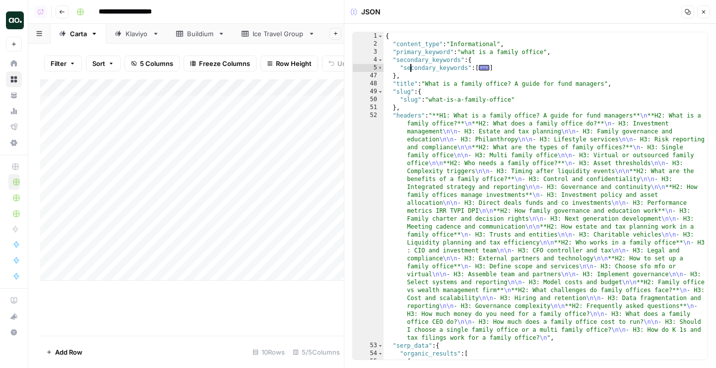
click at [378, 72] on div "47" at bounding box center [368, 76] width 31 height 8
click at [378, 65] on span "Toggle code folding, rows 5 through 46" at bounding box center [380, 68] width 5 height 8
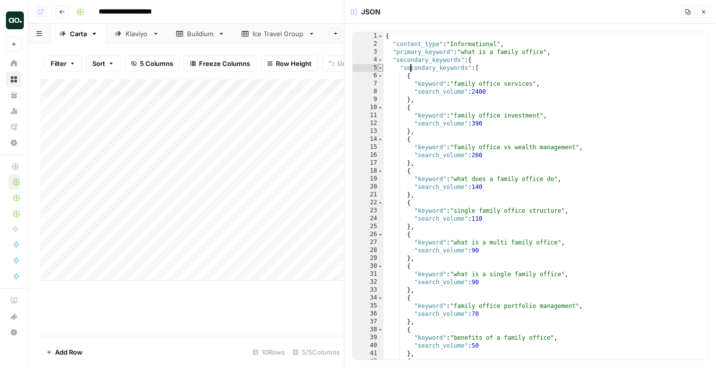
click at [380, 66] on span "Toggle code folding, rows 5 through 46" at bounding box center [380, 68] width 5 height 8
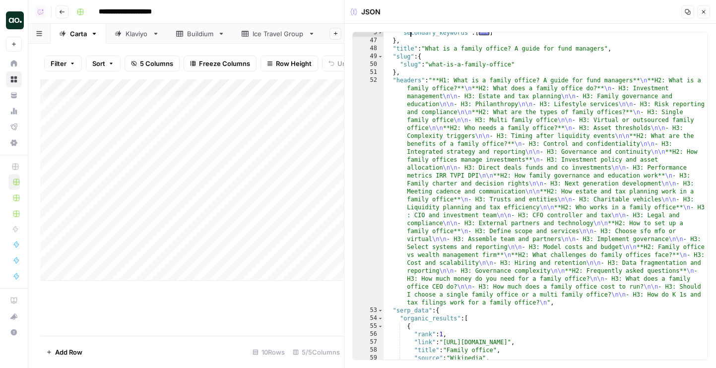
scroll to position [7, 0]
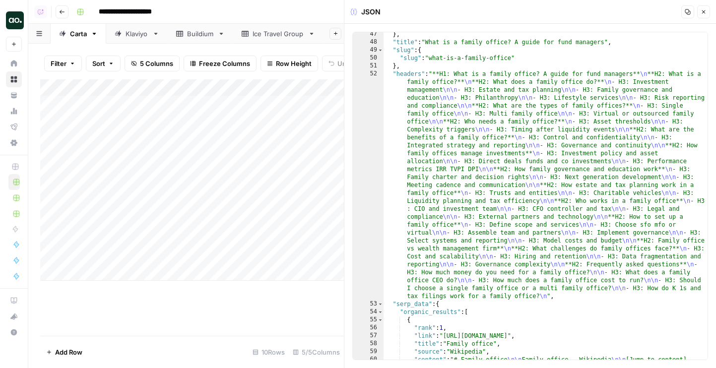
click at [706, 12] on icon "button" at bounding box center [704, 12] width 6 height 6
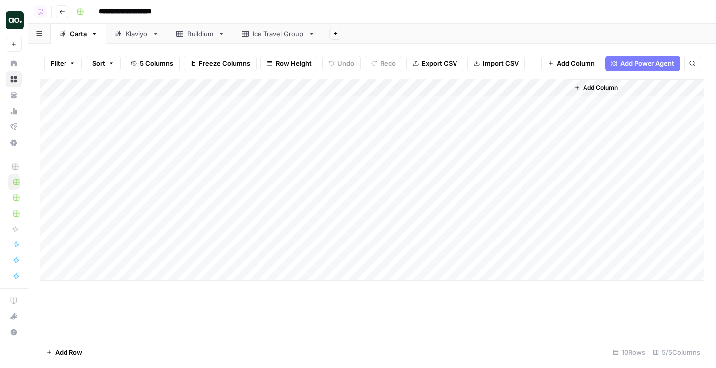
click at [345, 91] on div "Add Column" at bounding box center [372, 179] width 664 height 201
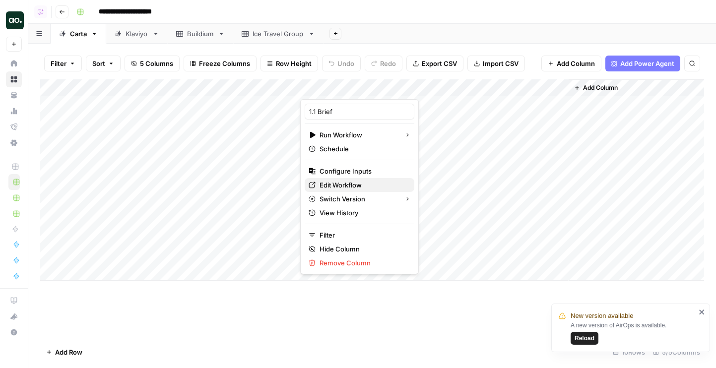
click at [344, 188] on span "Edit Workflow" at bounding box center [363, 185] width 87 height 10
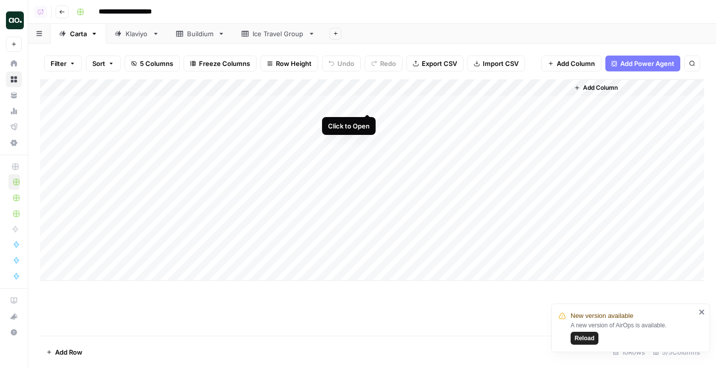
click at [367, 102] on div "Add Column" at bounding box center [372, 179] width 664 height 201
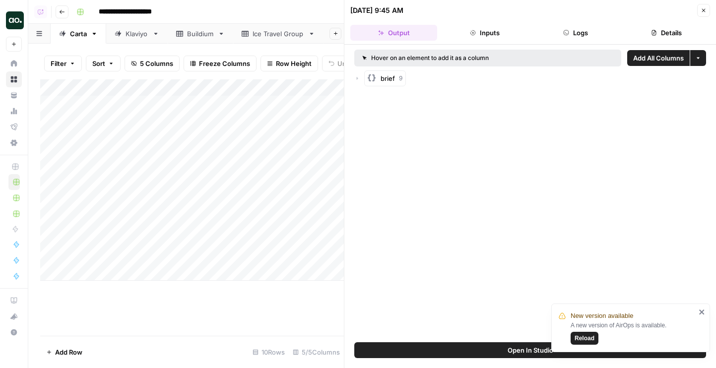
click at [488, 350] on button "Open In Studio" at bounding box center [530, 350] width 352 height 16
click at [709, 11] on button "Close" at bounding box center [703, 10] width 13 height 13
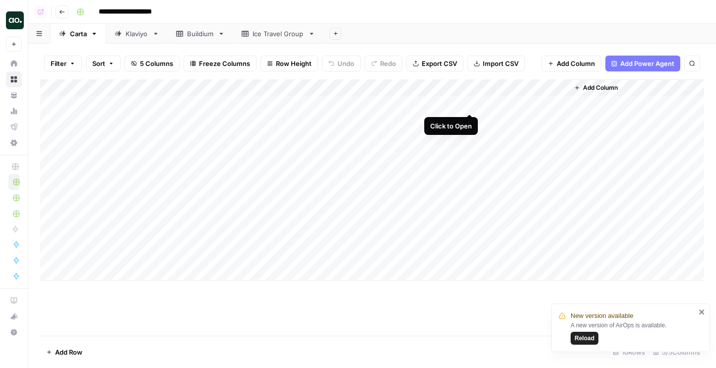
click at [468, 121] on div "Add Column" at bounding box center [372, 179] width 664 height 201
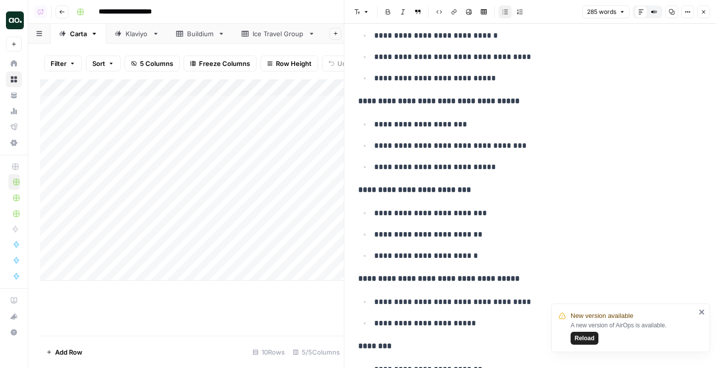
scroll to position [725, 0]
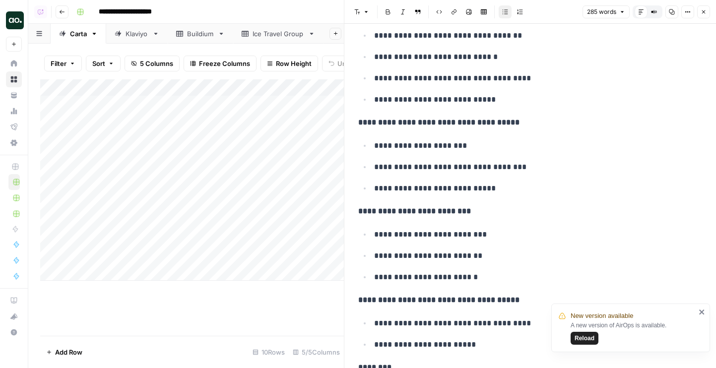
click at [700, 9] on button "Close" at bounding box center [703, 11] width 13 height 13
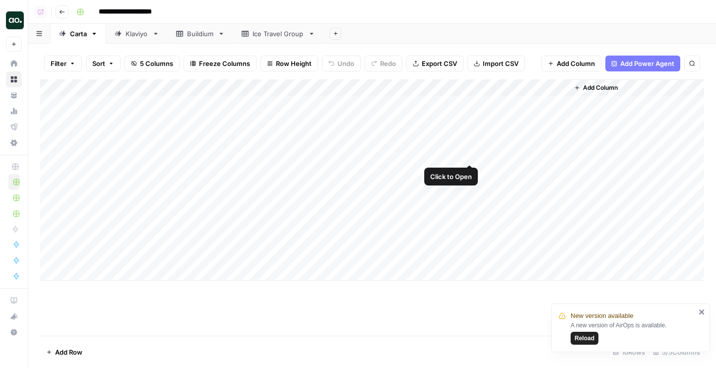
click at [472, 136] on div "Add Column" at bounding box center [372, 179] width 664 height 201
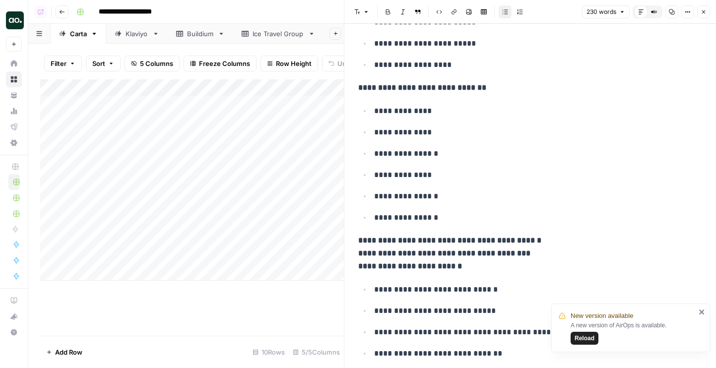
scroll to position [620, 0]
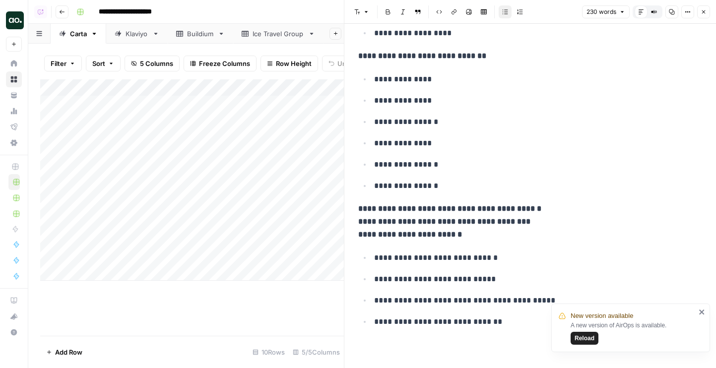
click at [702, 10] on icon "button" at bounding box center [704, 12] width 6 height 6
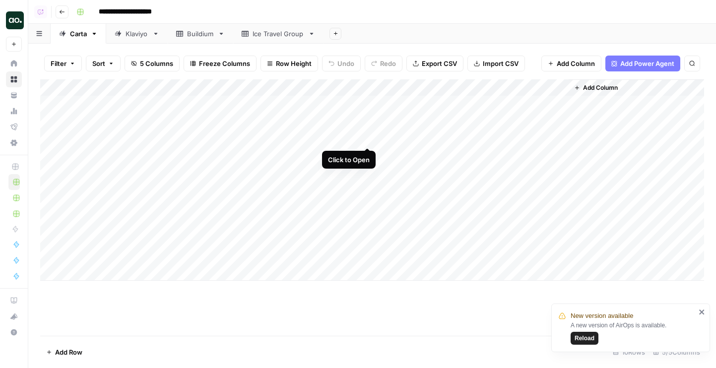
click at [364, 136] on div "Add Column" at bounding box center [372, 179] width 664 height 201
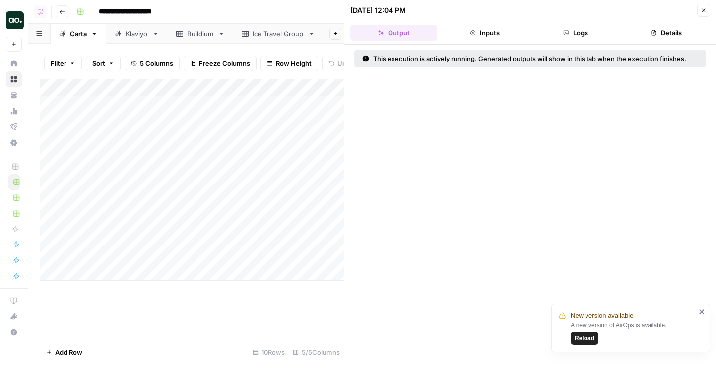
click at [590, 36] on button "Logs" at bounding box center [575, 33] width 87 height 16
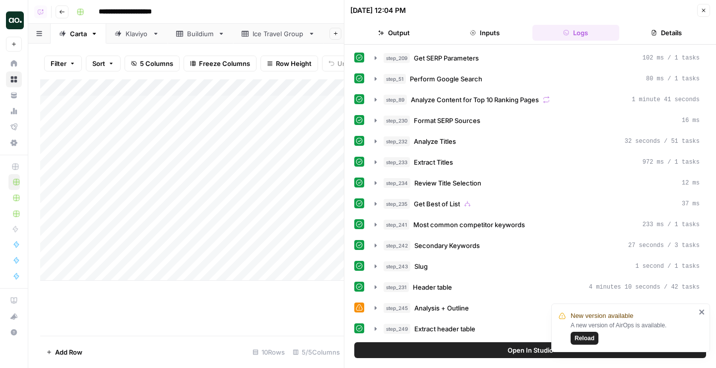
click at [703, 8] on icon "button" at bounding box center [704, 10] width 6 height 6
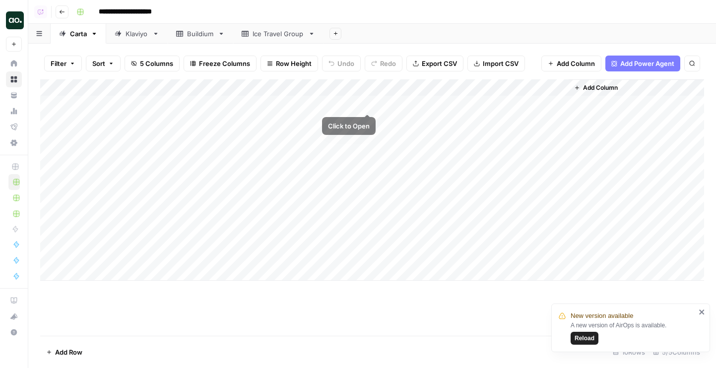
click at [366, 103] on div "Add Column" at bounding box center [372, 179] width 664 height 201
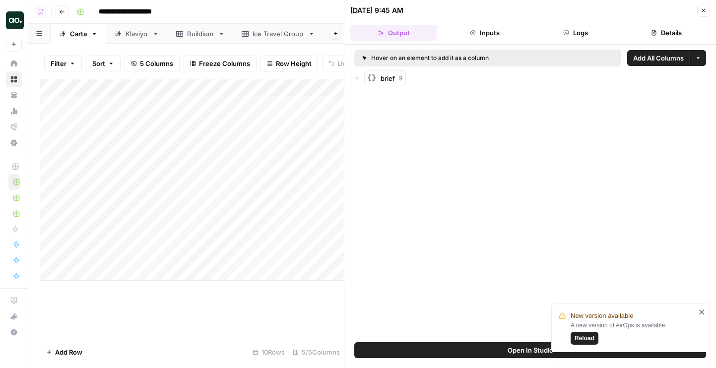
click at [561, 41] on header "08/18/25 at 9:45 AM Close Output Inputs Logs Details" at bounding box center [530, 22] width 372 height 45
click at [562, 37] on button "Logs" at bounding box center [575, 33] width 87 height 16
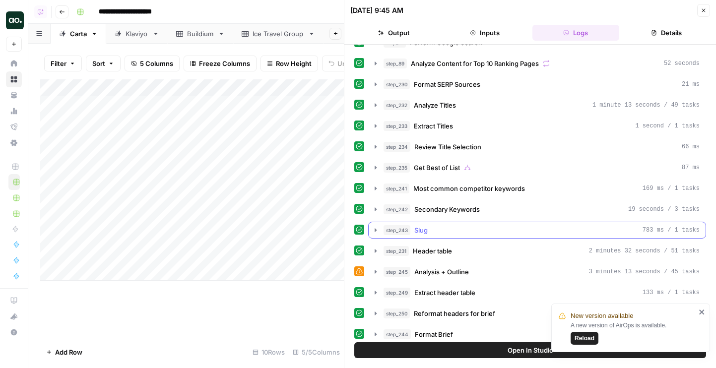
scroll to position [200, 0]
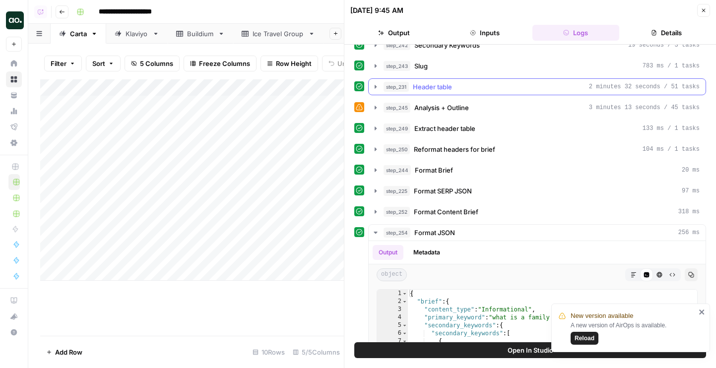
click at [475, 82] on div "step_231 Header table 2 minutes 32 seconds / 51 tasks" at bounding box center [542, 87] width 316 height 10
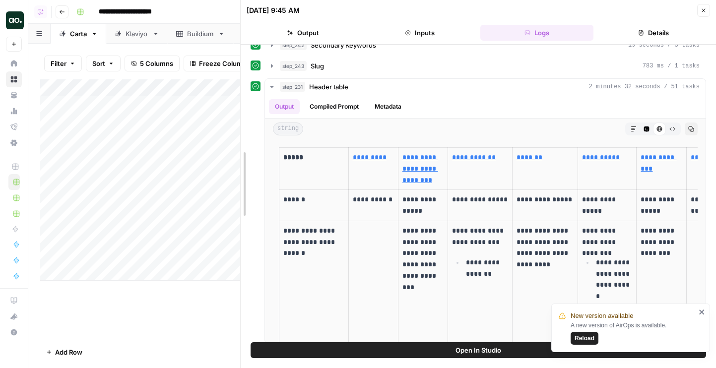
drag, startPoint x: 239, startPoint y: 169, endPoint x: 206, endPoint y: 167, distance: 32.8
click at [236, 167] on div at bounding box center [241, 184] width 10 height 368
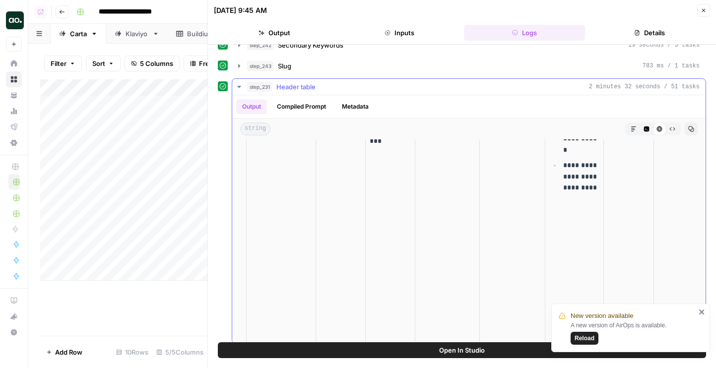
scroll to position [0, 0]
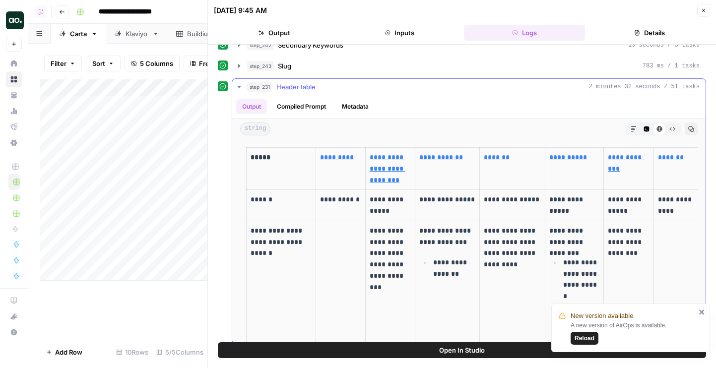
click at [271, 87] on span "step_231" at bounding box center [259, 87] width 25 height 10
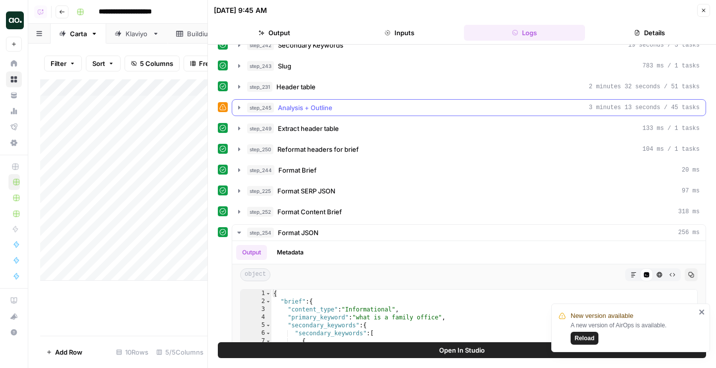
click at [283, 111] on span "Analysis + Outline" at bounding box center [305, 108] width 55 height 10
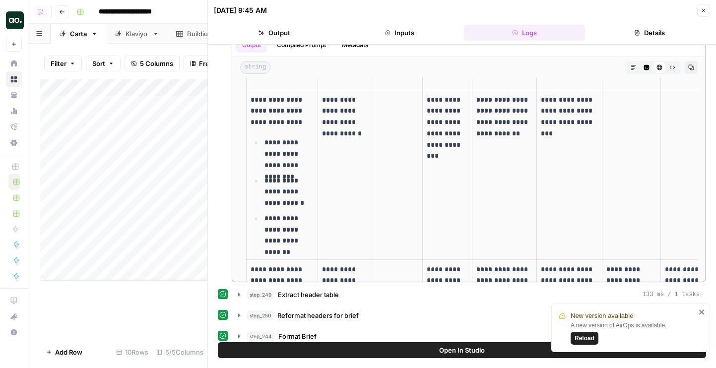
scroll to position [1966, 0]
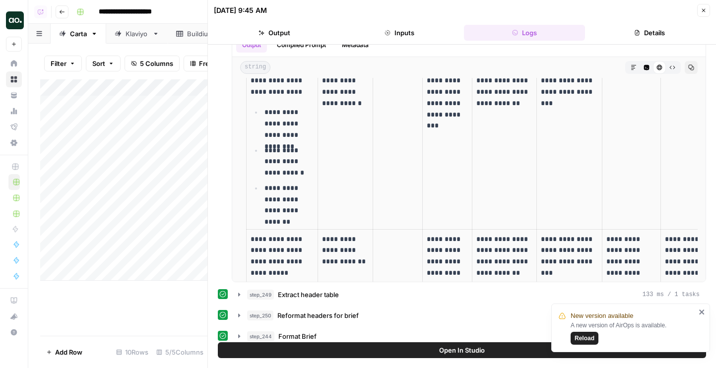
click at [407, 353] on button "Open In Studio" at bounding box center [462, 350] width 488 height 16
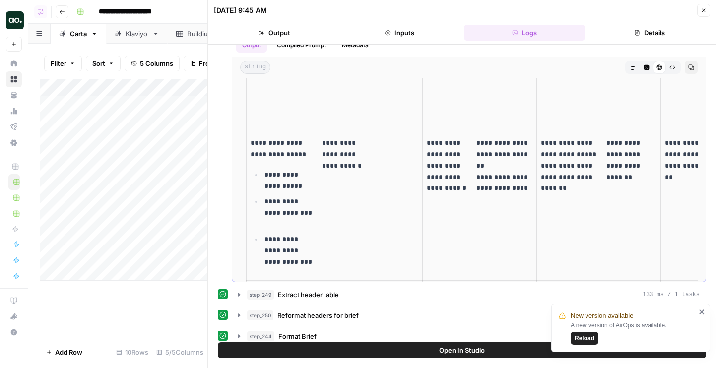
scroll to position [1309, 0]
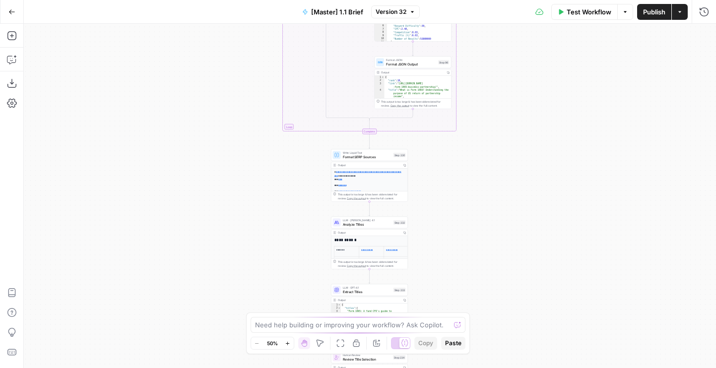
drag, startPoint x: 273, startPoint y: 267, endPoint x: 296, endPoint y: 72, distance: 195.9
click at [227, 40] on div "true false true false Workflow Set Inputs Inputs Run Code · Python Get SERP Par…" at bounding box center [370, 196] width 692 height 344
click at [331, 284] on div "LLM · GPT-4.1 Extract Titles Step 233" at bounding box center [369, 290] width 77 height 12
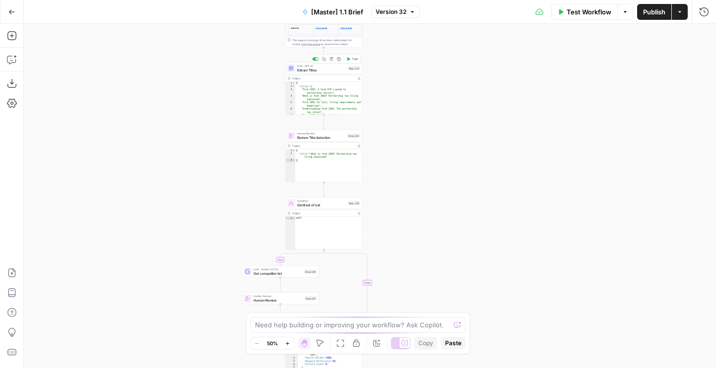
click at [300, 71] on span "Extract Titles" at bounding box center [321, 69] width 49 height 5
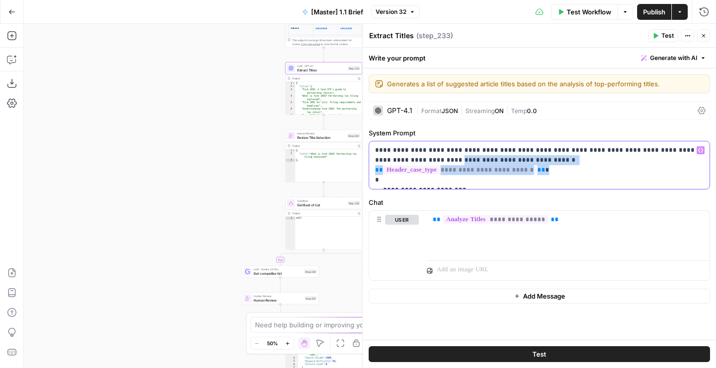
drag, startPoint x: 672, startPoint y: 162, endPoint x: 400, endPoint y: 162, distance: 271.5
click at [400, 162] on p "**********" at bounding box center [539, 165] width 329 height 40
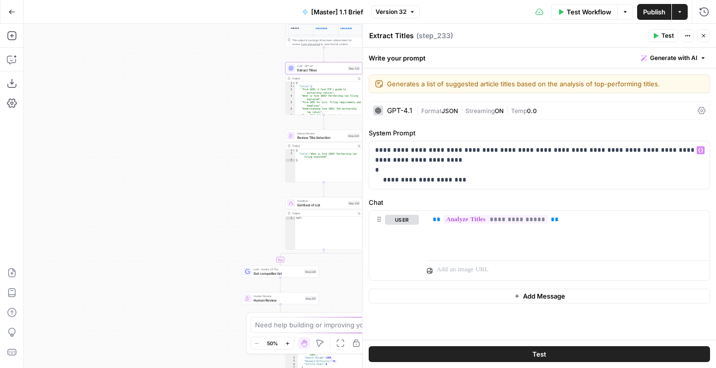
click at [703, 37] on icon "button" at bounding box center [704, 36] width 6 height 6
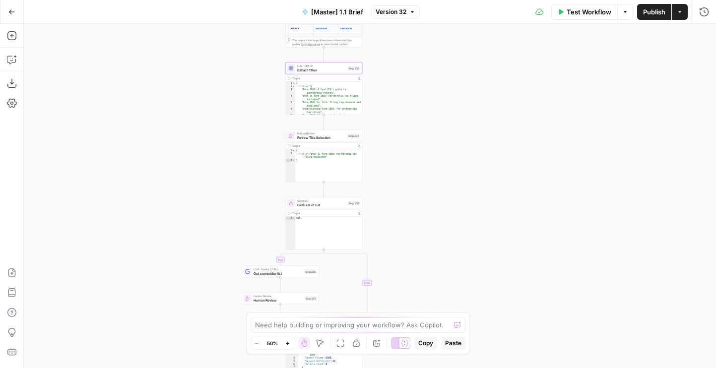
click at [652, 18] on button "Publish" at bounding box center [654, 12] width 34 height 16
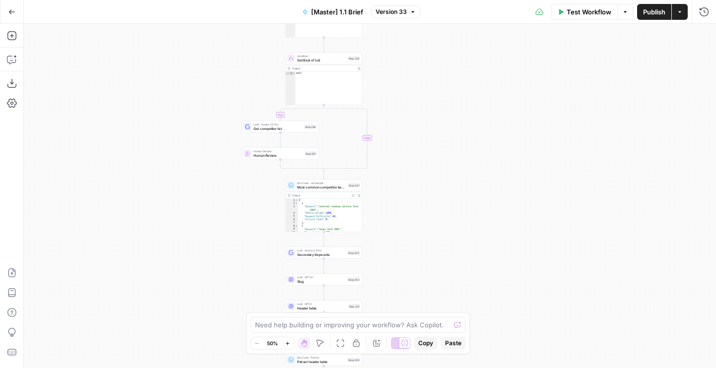
click at [433, 14] on div "Go Back [Master] 1.1 Brief Version 33 Test Workflow Options Publish Actions Run…" at bounding box center [358, 184] width 716 height 368
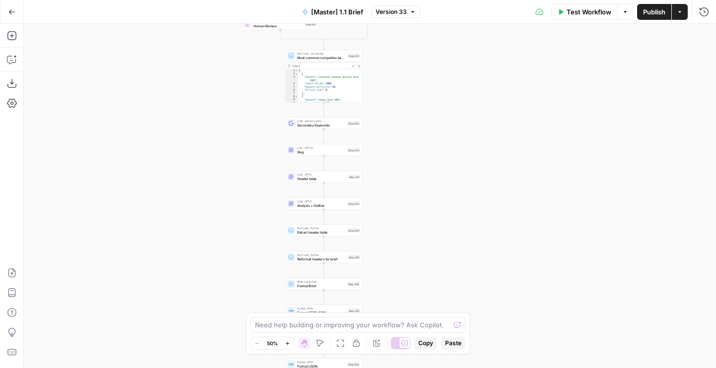
click at [449, 64] on div "false true true false Workflow Set Inputs Inputs Run Code · Python Get SERP Par…" at bounding box center [370, 196] width 692 height 344
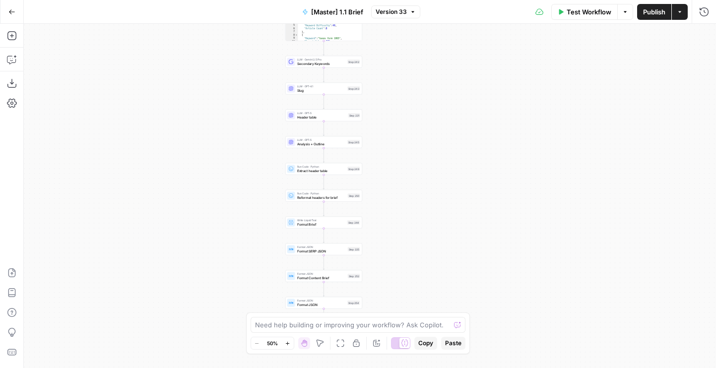
drag, startPoint x: 446, startPoint y: 151, endPoint x: 446, endPoint y: 81, distance: 70.0
click at [446, 83] on div "false true true false Workflow Set Inputs Inputs Run Code · Python Get SERP Par…" at bounding box center [370, 196] width 692 height 344
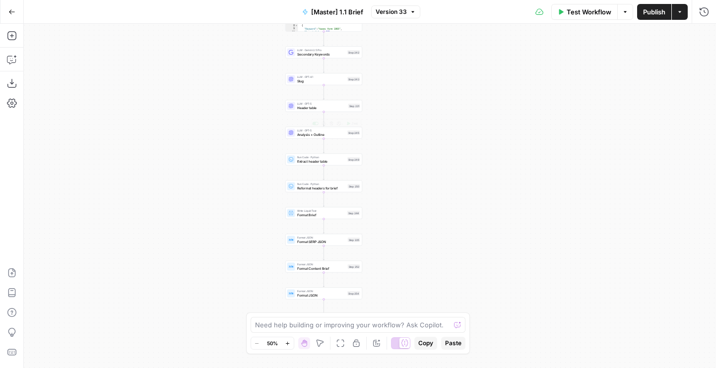
click at [299, 134] on span "Analysis + Outline" at bounding box center [321, 134] width 49 height 5
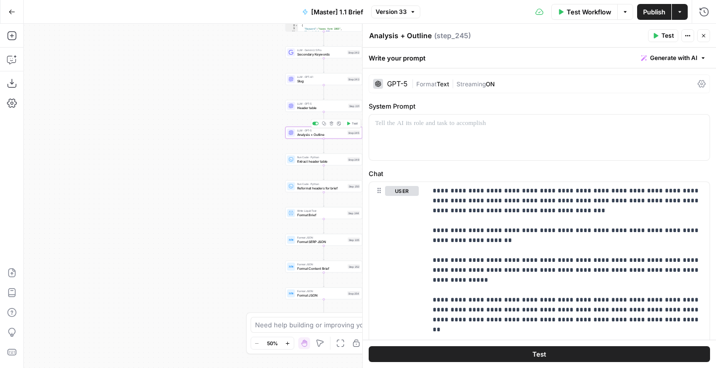
drag, startPoint x: 231, startPoint y: 159, endPoint x: 180, endPoint y: 195, distance: 63.1
click at [180, 195] on div "false true true false Workflow Set Inputs Inputs Run Code · Python Get SERP Par…" at bounding box center [370, 196] width 692 height 344
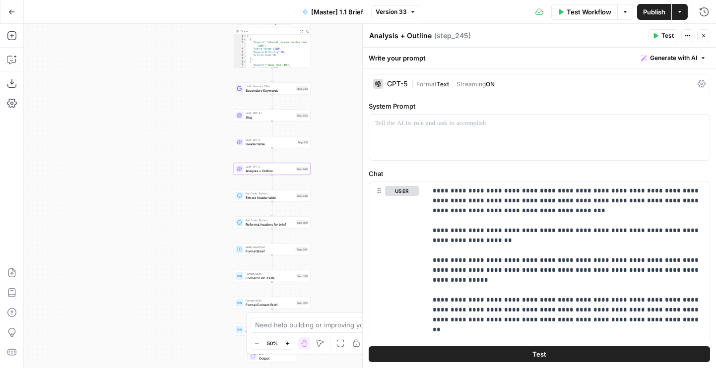
drag, startPoint x: 321, startPoint y: 83, endPoint x: 308, endPoint y: 315, distance: 232.1
click at [308, 315] on body "AirOps Builders New Home Browse Your Data Usage Flightpath Settings Recent Grid…" at bounding box center [358, 184] width 716 height 368
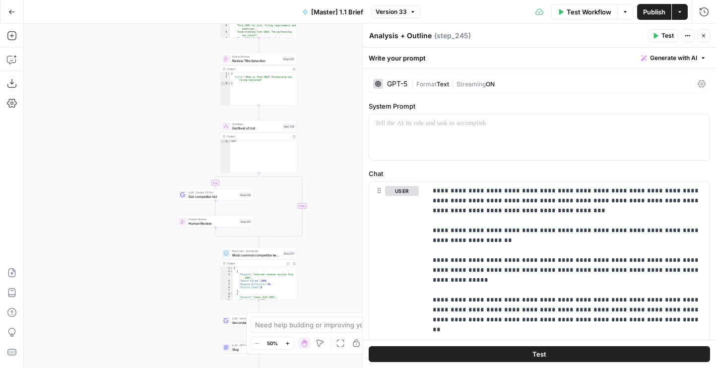
drag, startPoint x: 330, startPoint y: 111, endPoint x: 328, endPoint y: 266, distance: 155.4
click at [328, 266] on div "false true true false Workflow Set Inputs Inputs Run Code · Python Get SERP Par…" at bounding box center [370, 196] width 692 height 344
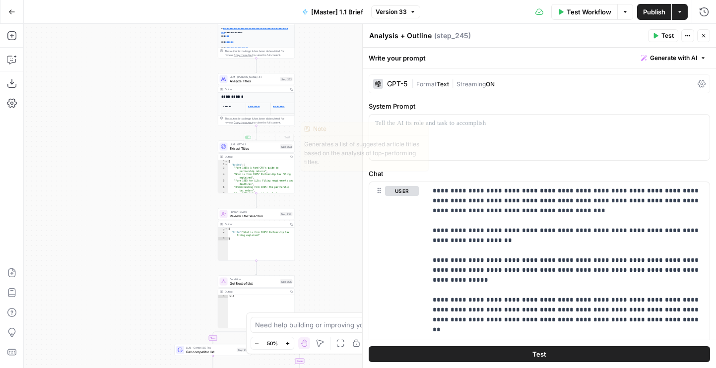
drag, startPoint x: 314, startPoint y: 87, endPoint x: 313, endPoint y: 123, distance: 35.8
click at [313, 122] on div "false true true false Workflow Set Inputs Inputs Run Code · Python Get SERP Par…" at bounding box center [370, 196] width 692 height 344
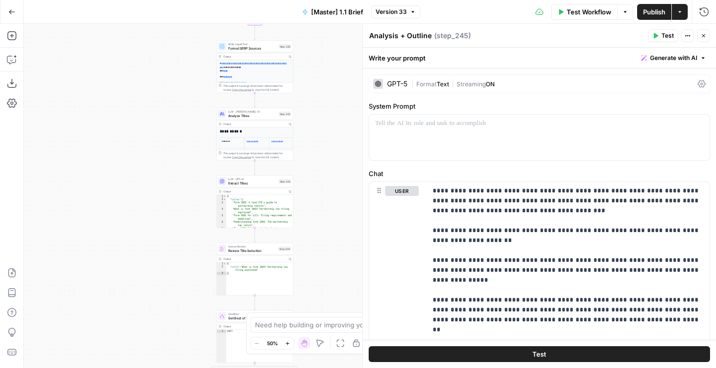
click at [242, 114] on span "Analyze Titles" at bounding box center [252, 115] width 49 height 5
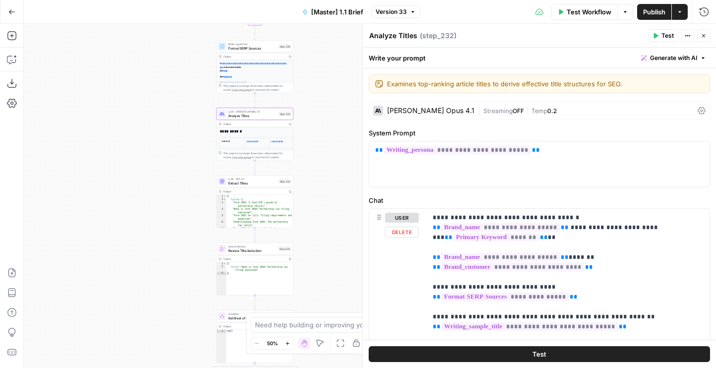
scroll to position [326, 0]
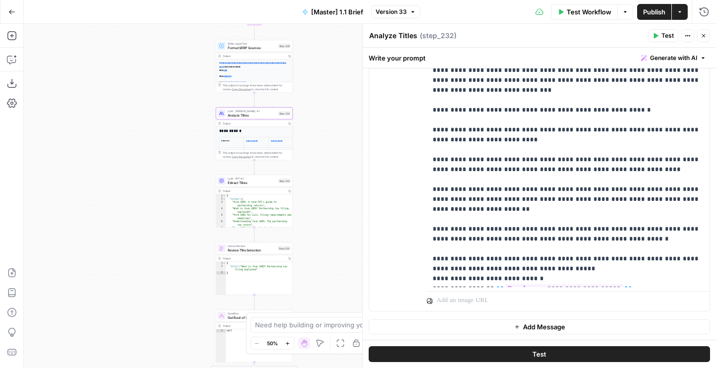
drag, startPoint x: 335, startPoint y: 142, endPoint x: 332, endPoint y: 200, distance: 58.2
click at [332, 200] on div "false true true false Workflow Set Inputs Inputs Run Code · Python Get SERP Par…" at bounding box center [370, 196] width 692 height 344
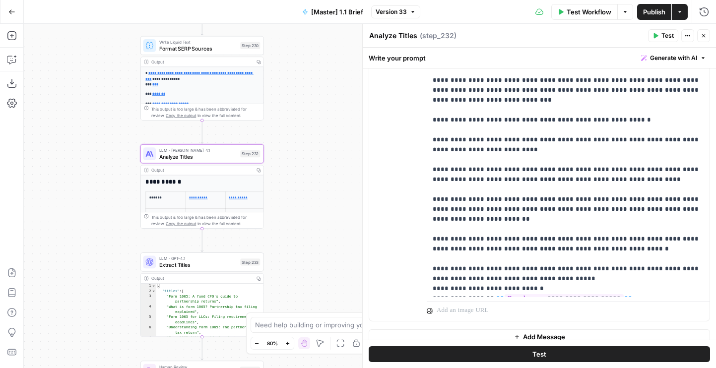
scroll to position [80, 0]
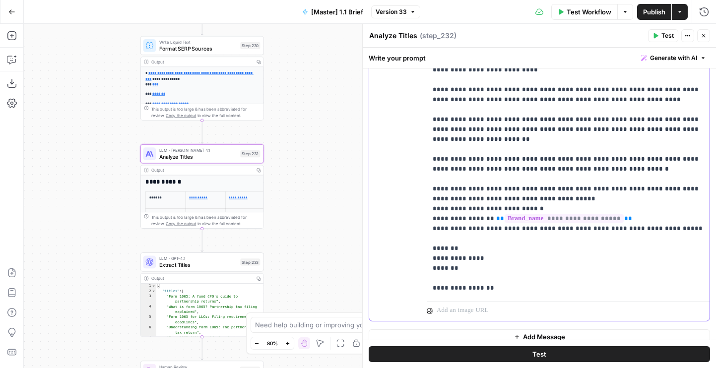
click at [661, 209] on p "**********" at bounding box center [568, 55] width 271 height 476
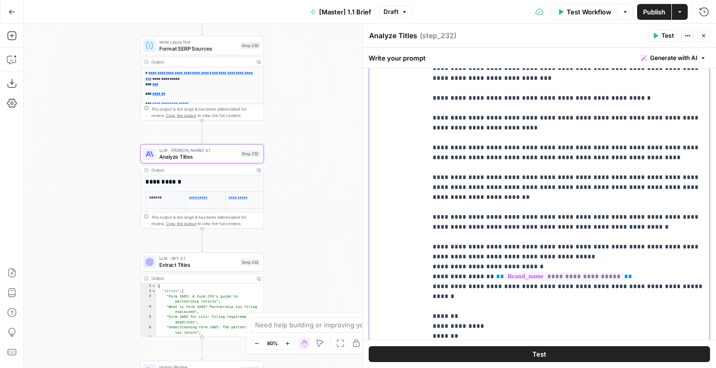
scroll to position [248, 0]
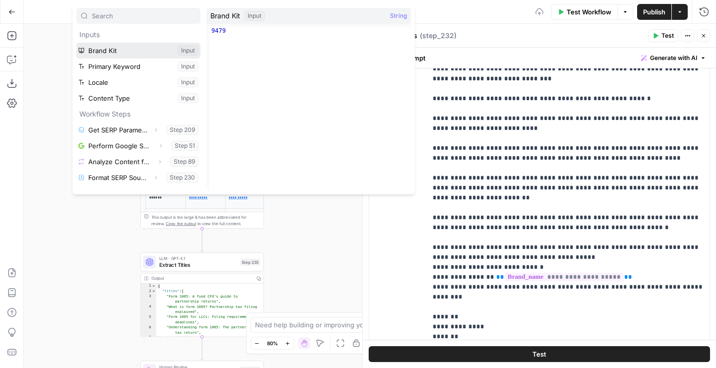
click at [130, 50] on button "Select variable Brand Kit" at bounding box center [138, 51] width 124 height 16
click at [111, 51] on button "Select variable Brand Kit" at bounding box center [138, 51] width 124 height 16
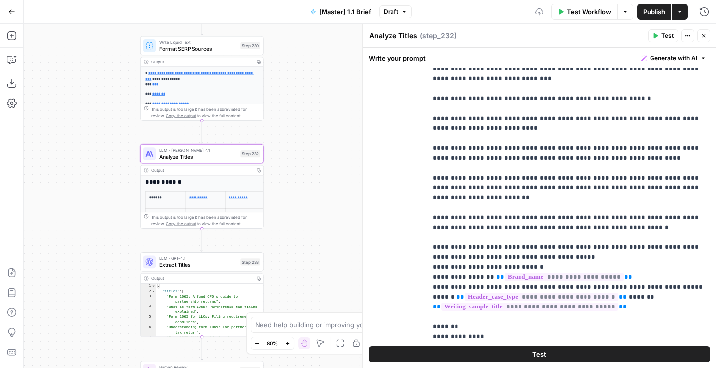
click at [661, 8] on span "Publish" at bounding box center [654, 12] width 22 height 10
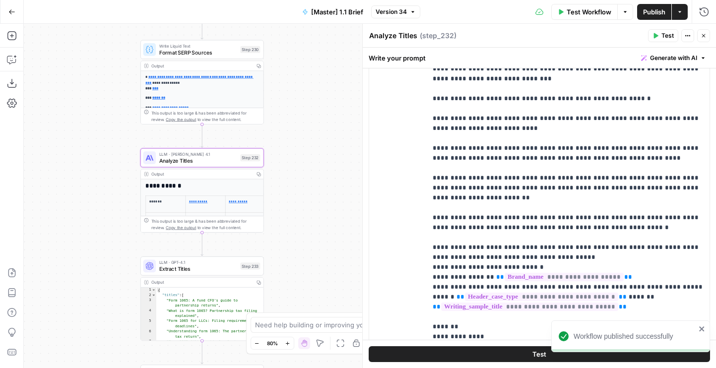
drag, startPoint x: 338, startPoint y: 128, endPoint x: 338, endPoint y: 265, distance: 137.5
click at [338, 264] on div "false true true false Workflow Set Inputs Inputs Run Code · Python Get SERP Par…" at bounding box center [370, 196] width 692 height 344
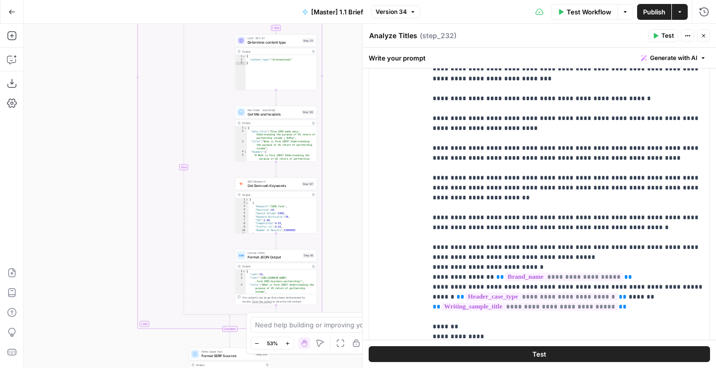
drag, startPoint x: 350, startPoint y: 85, endPoint x: 332, endPoint y: 230, distance: 145.6
click at [332, 230] on div "false true true false Workflow Set Inputs Inputs Run Code · Python Get SERP Par…" at bounding box center [370, 196] width 692 height 344
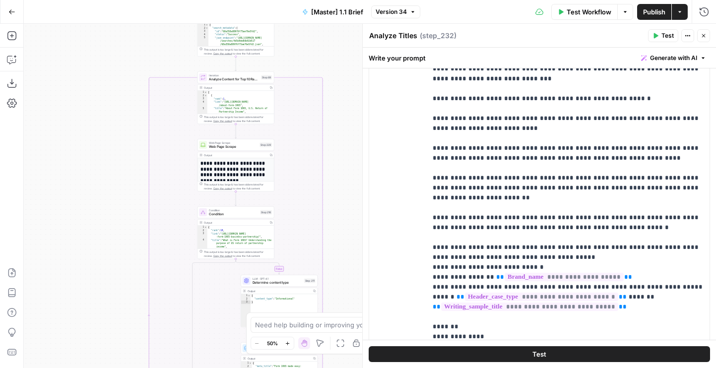
drag, startPoint x: 335, startPoint y: 46, endPoint x: 335, endPoint y: 275, distance: 228.8
click at [335, 275] on div "false true true false Workflow Set Inputs Inputs Run Code · Python Get SERP Par…" at bounding box center [370, 196] width 692 height 344
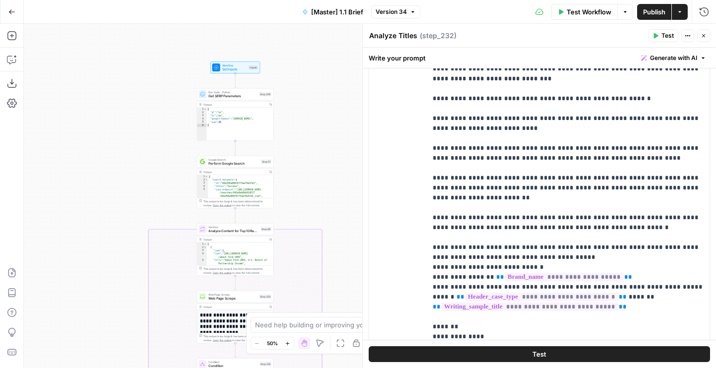
drag, startPoint x: 331, startPoint y: 76, endPoint x: 330, endPoint y: 228, distance: 151.9
click at [330, 228] on div "false true true false Workflow Set Inputs Inputs Run Code · Python Get SERP Par…" at bounding box center [370, 196] width 692 height 344
drag, startPoint x: 336, startPoint y: 293, endPoint x: 335, endPoint y: 106, distance: 187.1
click at [336, 106] on div "false true true false Workflow Set Inputs Inputs Run Code · Python Get SERP Par…" at bounding box center [370, 196] width 692 height 344
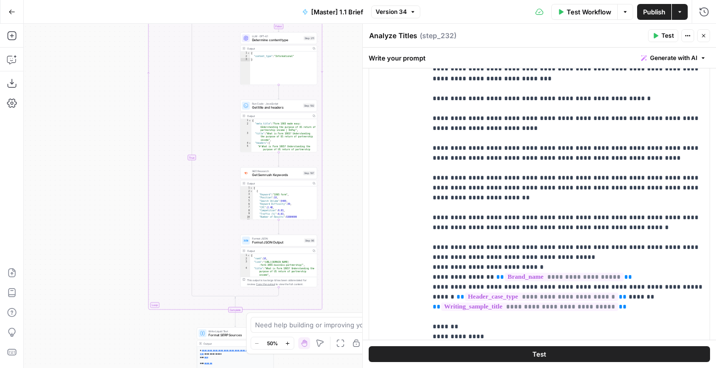
drag, startPoint x: 336, startPoint y: 205, endPoint x: 336, endPoint y: 10, distance: 195.0
click at [336, 10] on div "Go Back [Master] 1.1 Brief Version 34 Test Workflow Options Publish Actions Run…" at bounding box center [358, 184] width 716 height 368
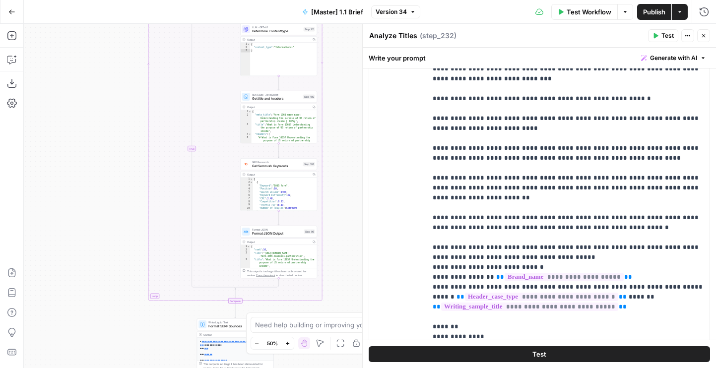
drag, startPoint x: 340, startPoint y: 248, endPoint x: 340, endPoint y: 92, distance: 155.8
click at [340, 92] on div "false true true false Workflow Set Inputs Inputs Run Code · Python Get SERP Par…" at bounding box center [370, 196] width 692 height 344
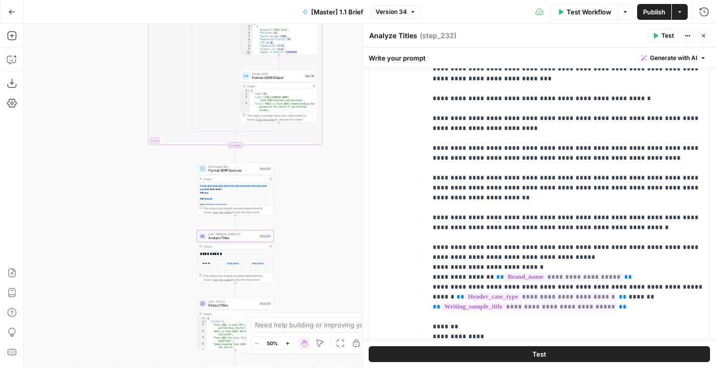
drag, startPoint x: 331, startPoint y: 204, endPoint x: 331, endPoint y: 113, distance: 91.3
click at [331, 113] on div "false true true false Workflow Set Inputs Inputs Run Code · Python Get SERP Par…" at bounding box center [370, 196] width 692 height 344
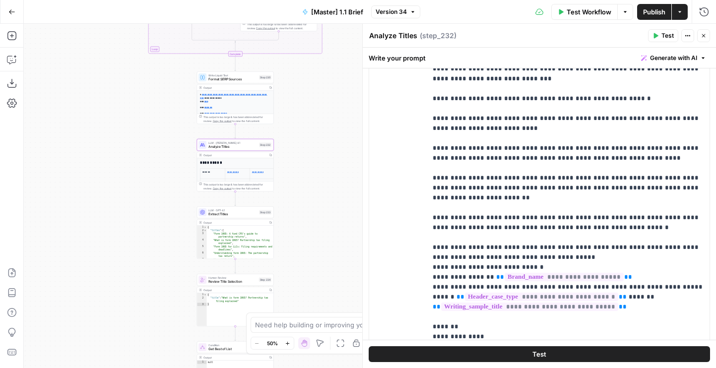
drag, startPoint x: 335, startPoint y: 227, endPoint x: 335, endPoint y: 139, distance: 87.8
click at [335, 139] on div "false true true false Workflow Set Inputs Inputs Run Code · Python Get SERP Par…" at bounding box center [370, 196] width 692 height 344
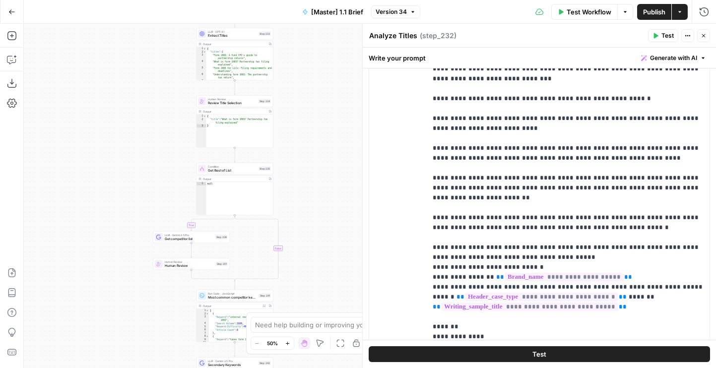
drag, startPoint x: 335, startPoint y: 139, endPoint x: 335, endPoint y: 49, distance: 90.8
click at [335, 49] on div "false true true false Workflow Set Inputs Inputs Run Code · Python Get SERP Par…" at bounding box center [370, 196] width 692 height 344
drag, startPoint x: 308, startPoint y: 254, endPoint x: 308, endPoint y: 73, distance: 180.1
click at [308, 73] on div "false true true false Workflow Set Inputs Inputs Run Code · Python Get SERP Par…" at bounding box center [370, 196] width 692 height 344
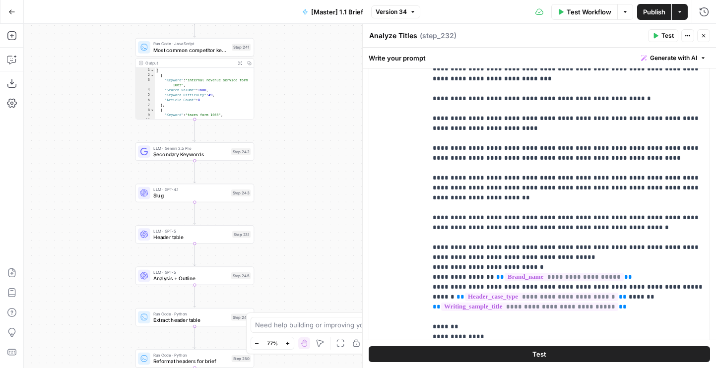
drag, startPoint x: 308, startPoint y: 226, endPoint x: 308, endPoint y: 66, distance: 160.3
click at [308, 66] on div "false true true false Workflow Set Inputs Inputs Run Code · Python Get SERP Par…" at bounding box center [370, 196] width 692 height 344
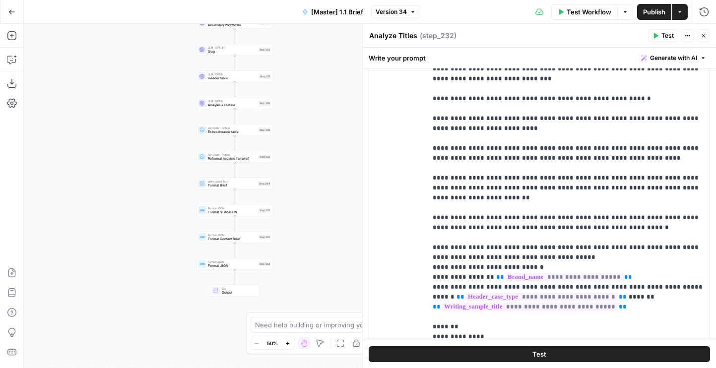
drag, startPoint x: 308, startPoint y: 66, endPoint x: 305, endPoint y: 138, distance: 72.5
click at [305, 138] on div "false true true false Workflow Set Inputs Inputs Run Code · Python Get SERP Par…" at bounding box center [370, 196] width 692 height 344
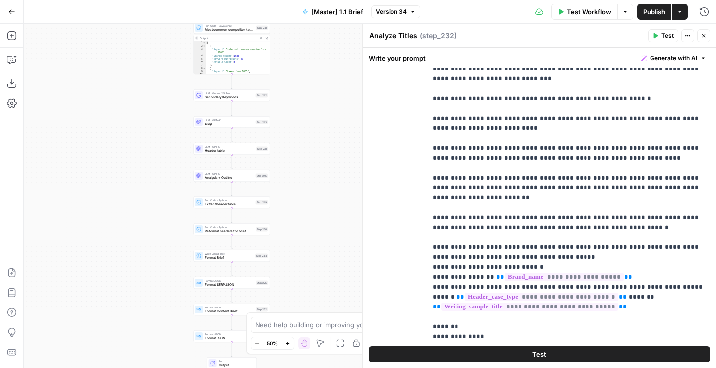
click at [299, 180] on div "false true true false Workflow Set Inputs Inputs Run Code · Python Get SERP Par…" at bounding box center [370, 196] width 692 height 344
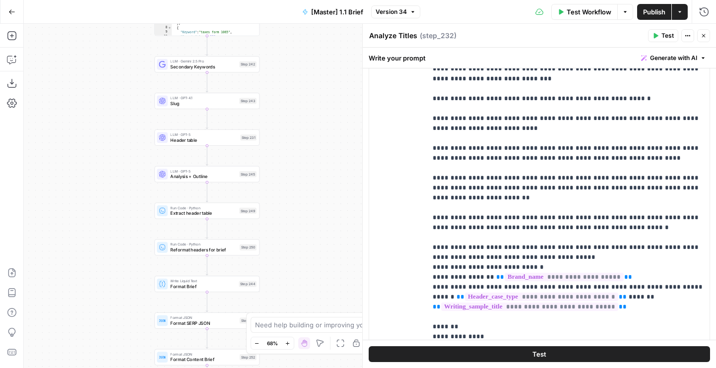
drag, startPoint x: 312, startPoint y: 206, endPoint x: 303, endPoint y: 131, distance: 76.0
click at [304, 131] on div "false true true false Workflow Set Inputs Inputs Run Code · Python Get SERP Par…" at bounding box center [370, 196] width 692 height 344
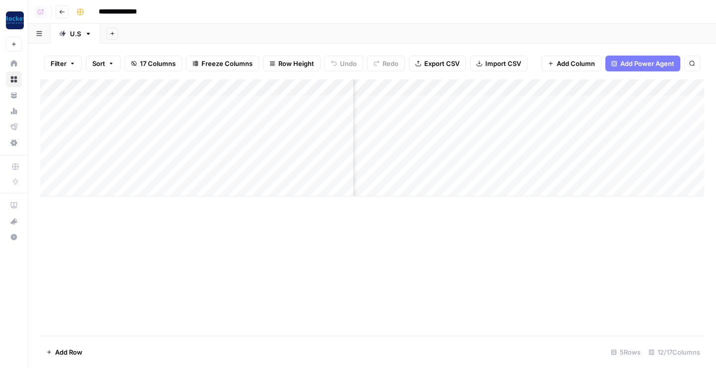
scroll to position [0, 299]
drag, startPoint x: 352, startPoint y: 86, endPoint x: 280, endPoint y: 86, distance: 72.0
click at [280, 86] on div "Add Column" at bounding box center [372, 137] width 664 height 117
click at [445, 88] on div "Add Column" at bounding box center [372, 137] width 664 height 117
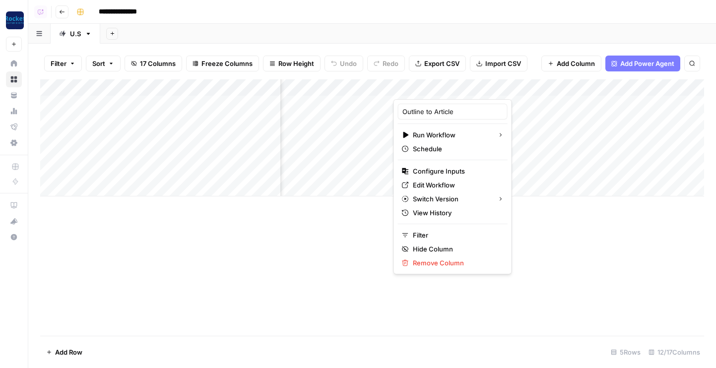
click at [500, 49] on div "Filter Sort 17 Columns Freeze Columns Row Height Undo Redo Export CSV Import CS…" at bounding box center [372, 64] width 664 height 32
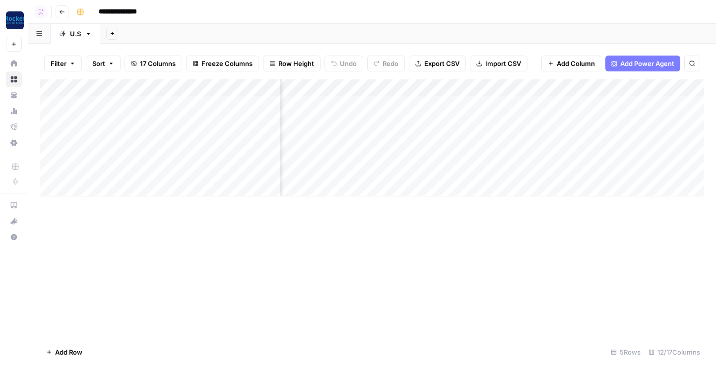
click at [462, 103] on div "Add Column" at bounding box center [372, 137] width 664 height 117
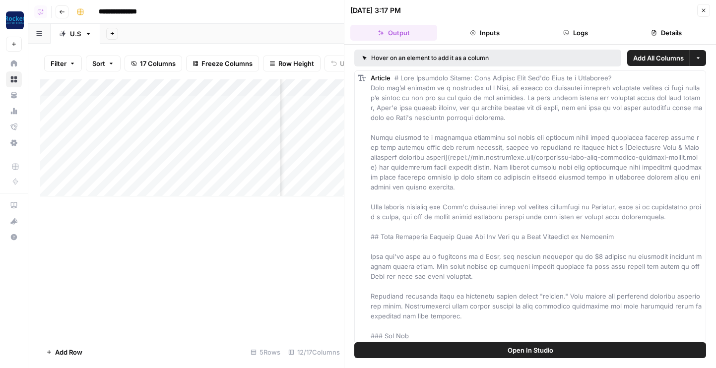
click at [652, 30] on icon "button" at bounding box center [654, 33] width 6 height 6
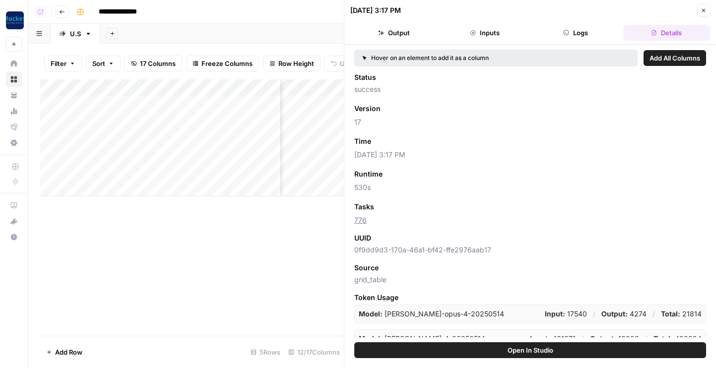
click at [403, 142] on span "Add as Column" at bounding box center [400, 141] width 43 height 9
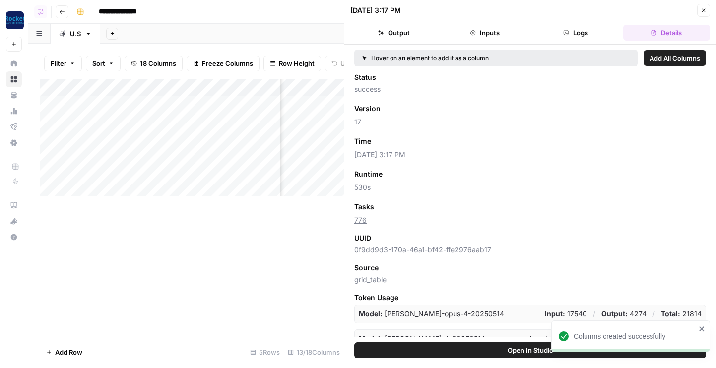
click at [705, 9] on icon "button" at bounding box center [703, 10] width 3 height 3
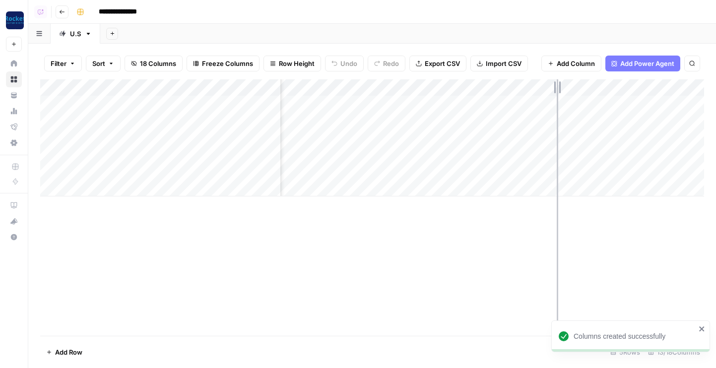
drag, startPoint x: 569, startPoint y: 89, endPoint x: 555, endPoint y: 89, distance: 14.4
click at [555, 89] on div "Add Column" at bounding box center [372, 137] width 664 height 117
click at [394, 88] on div "Add Column" at bounding box center [372, 137] width 664 height 117
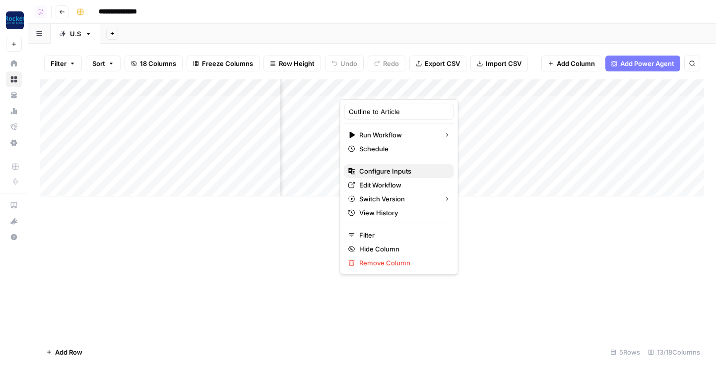
click at [380, 171] on span "Configure Inputs" at bounding box center [402, 171] width 87 height 10
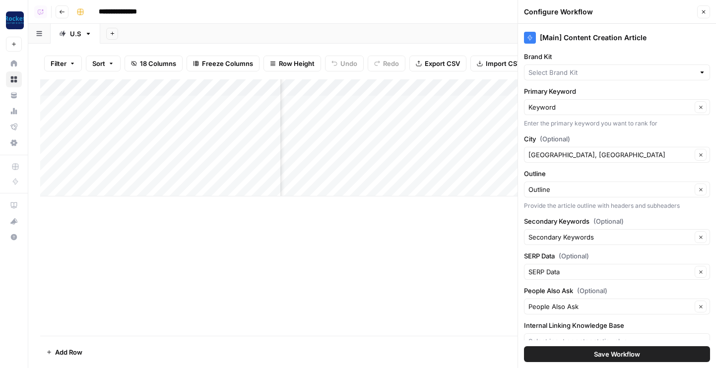
type input "[PERSON_NAME] Law Firm"
type input "[PERSON_NAME] Law - [GEOGRAPHIC_DATA]"
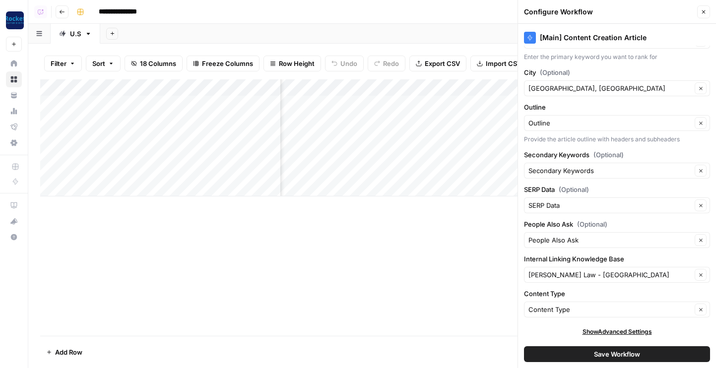
click at [704, 14] on icon "button" at bounding box center [704, 12] width 6 height 6
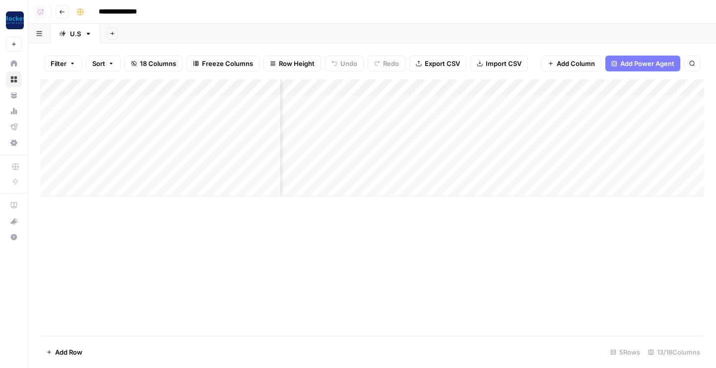
click at [195, 160] on div "Add Column" at bounding box center [372, 137] width 664 height 117
click at [378, 154] on div "Add Column" at bounding box center [372, 137] width 664 height 117
click at [222, 151] on div "Add Column" at bounding box center [372, 137] width 664 height 117
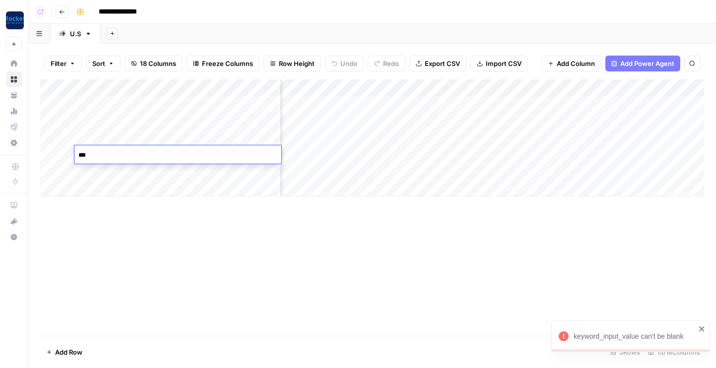
type textarea "****"
click at [389, 153] on div "Add Column" at bounding box center [372, 137] width 664 height 117
click at [150, 155] on div "Add Column" at bounding box center [372, 137] width 664 height 117
click at [386, 237] on div "Add Column" at bounding box center [372, 207] width 664 height 257
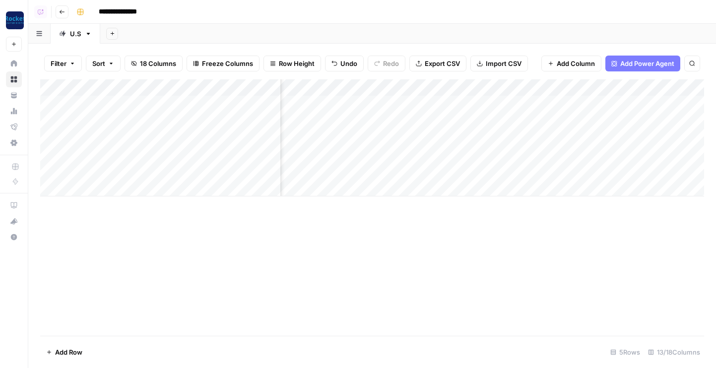
scroll to position [0, 688]
click at [522, 101] on div "Add Column" at bounding box center [372, 137] width 664 height 117
click at [362, 103] on div "Add Column" at bounding box center [372, 137] width 664 height 117
click at [406, 103] on div "Add Column" at bounding box center [372, 137] width 664 height 117
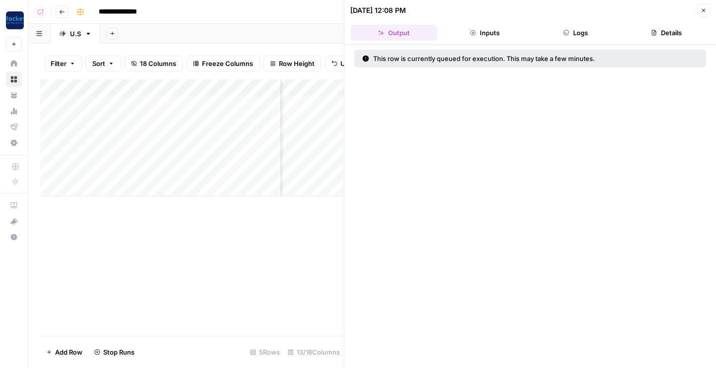
click at [481, 41] on header "08/18/25 at 12:08 PM Close Output Inputs Logs Details" at bounding box center [530, 22] width 372 height 45
click at [481, 38] on button "Inputs" at bounding box center [484, 33] width 87 height 16
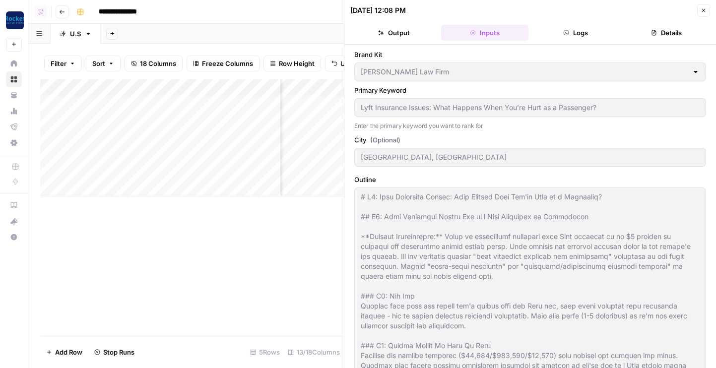
click at [704, 2] on header "08/18/25 at 12:08 PM Close Output Inputs Logs Details" at bounding box center [530, 22] width 372 height 45
click at [704, 7] on icon "button" at bounding box center [704, 10] width 6 height 6
type input "Beck & Beck Missouri Car Accident Lawyers"
type input "Lancaster"
type textarea "# H1: Lyft Insurance Issues: What Happens When You're Hurt as a Passenger? ## H…"
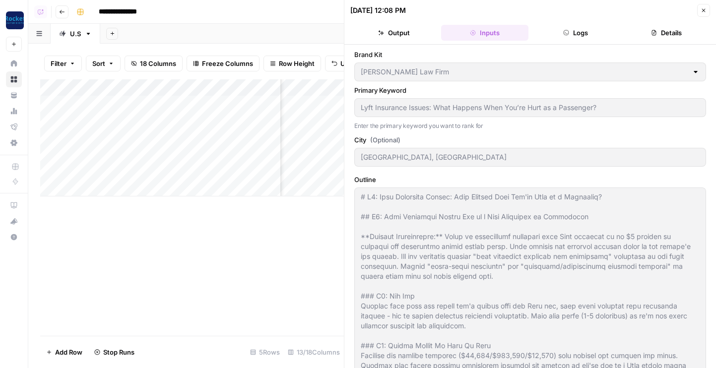
type textarea "["lyft insurance coverage for passengers","i was a passenger in a lyft accident…"
type textarea "[{"rank":1,"link":"https://mylawcompany.com/blog/lyft-insurance-issues-what-hap…"
type textarea "[{"question":"Does Lyft cover accidents for passengers?","type":"featured_snipp…"
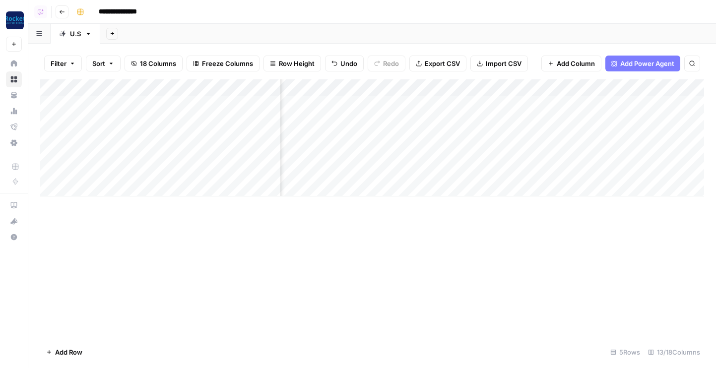
click at [367, 88] on div "Add Column" at bounding box center [372, 137] width 664 height 117
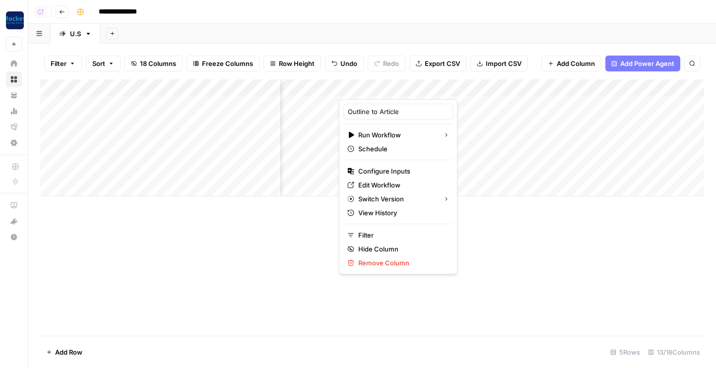
click at [377, 42] on div "Add Sheet" at bounding box center [408, 34] width 616 height 20
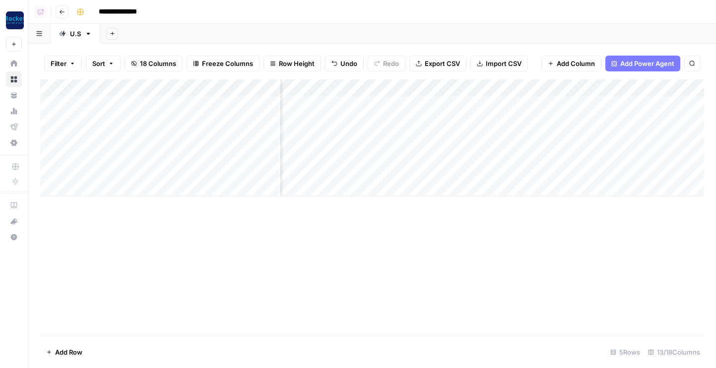
click at [404, 104] on div "Add Column" at bounding box center [372, 137] width 664 height 117
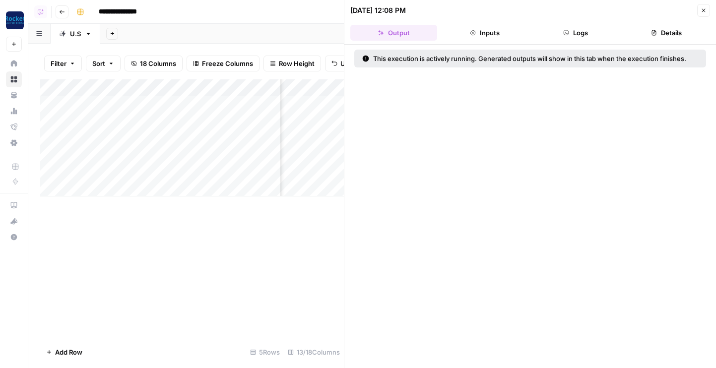
click at [494, 34] on button "Inputs" at bounding box center [484, 33] width 87 height 16
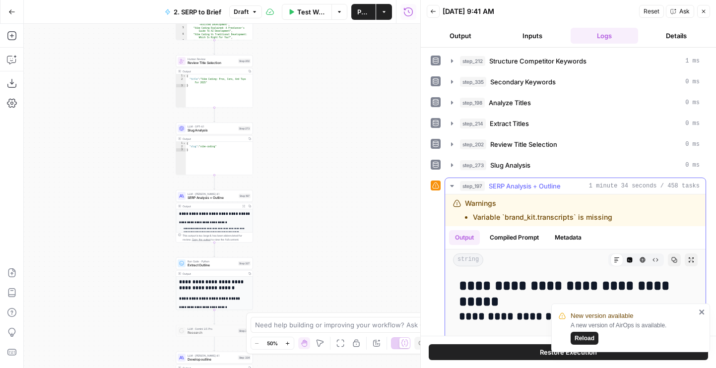
scroll to position [2596, 0]
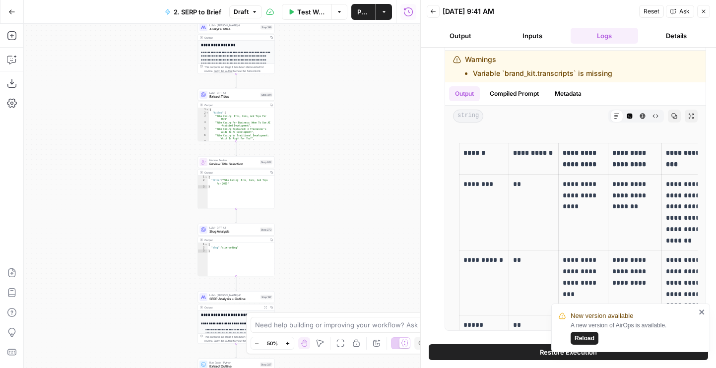
drag, startPoint x: 319, startPoint y: 84, endPoint x: 359, endPoint y: 253, distance: 174.1
click at [359, 253] on div "Workflow Set Inputs Inputs Run Code · JavaScript Structure Competitor Keywords …" at bounding box center [222, 196] width 397 height 344
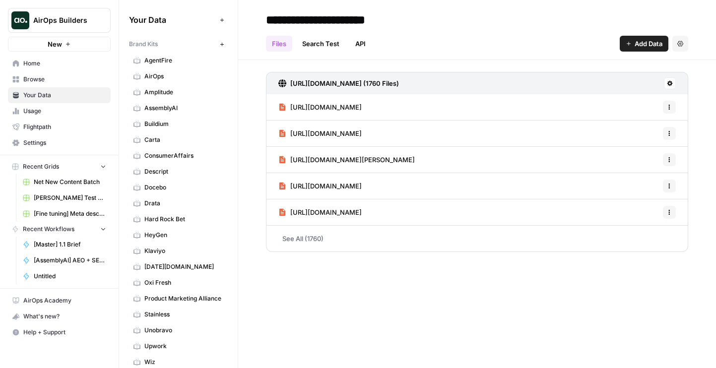
click at [171, 144] on span "Carta" at bounding box center [183, 139] width 79 height 9
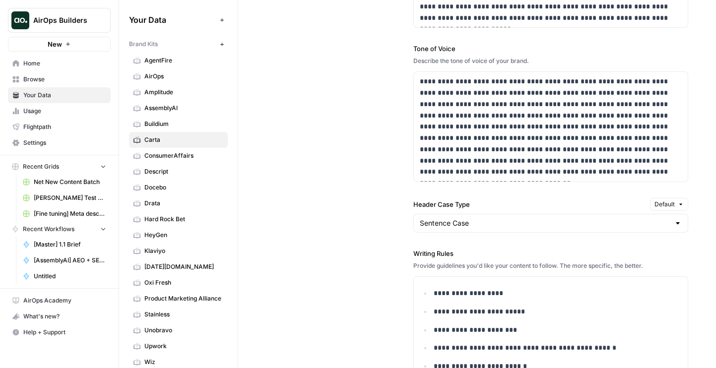
scroll to position [970, 0]
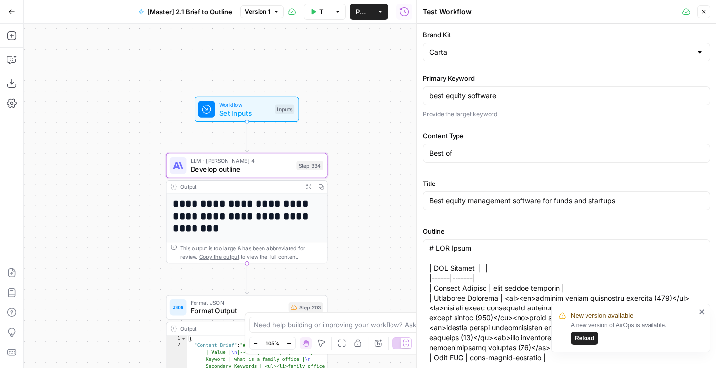
scroll to position [8, 0]
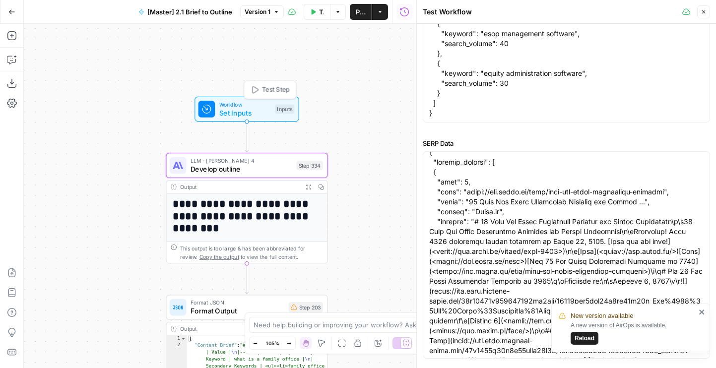
click at [222, 112] on span "Set Inputs" at bounding box center [245, 113] width 52 height 10
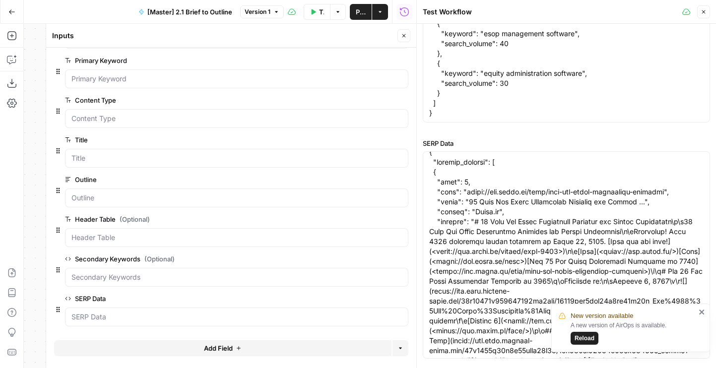
scroll to position [0, 0]
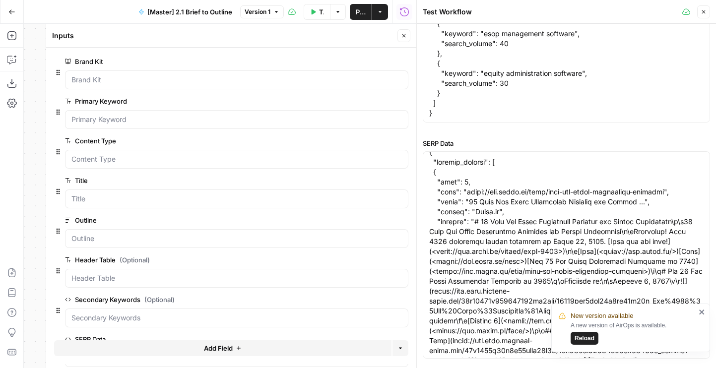
click at [402, 102] on icon "button" at bounding box center [402, 101] width 5 height 5
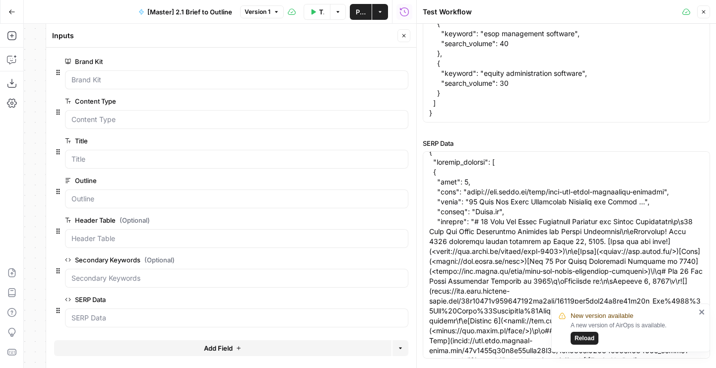
click at [402, 102] on icon "button" at bounding box center [402, 101] width 5 height 5
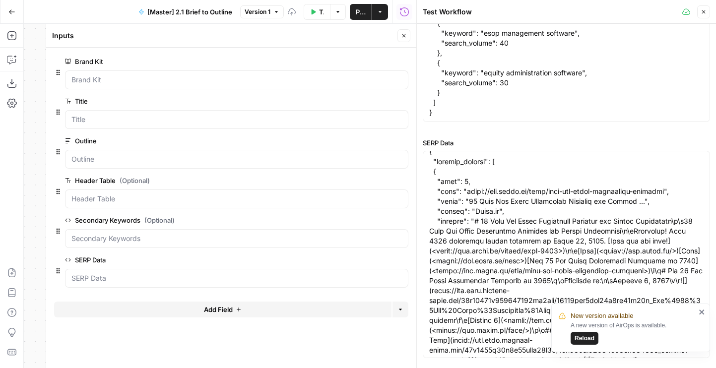
click at [402, 102] on icon "button" at bounding box center [402, 101] width 5 height 5
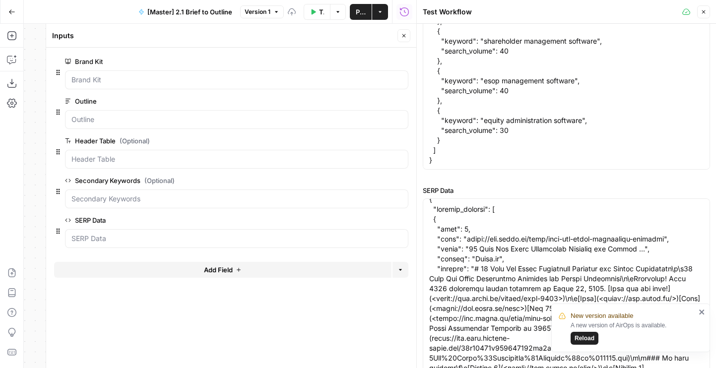
click at [402, 102] on icon "button" at bounding box center [402, 101] width 5 height 5
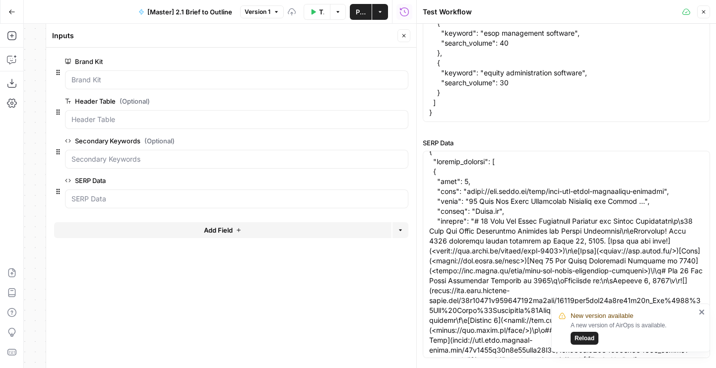
click at [402, 102] on icon "button" at bounding box center [402, 101] width 5 height 5
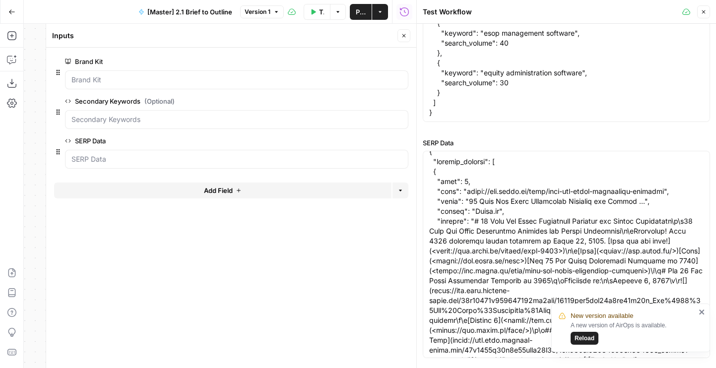
click at [402, 102] on icon "button" at bounding box center [402, 101] width 5 height 5
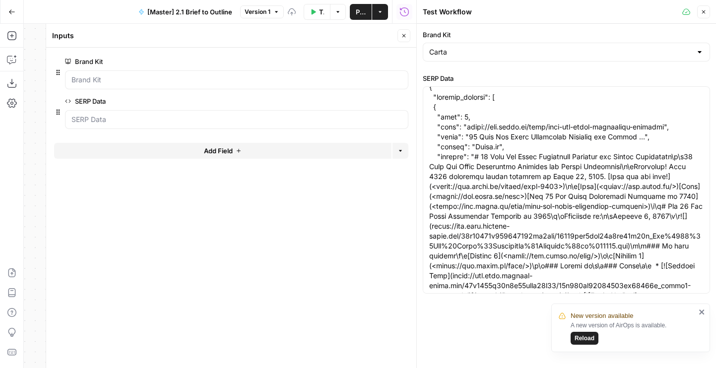
click at [402, 102] on icon "button" at bounding box center [402, 101] width 5 height 5
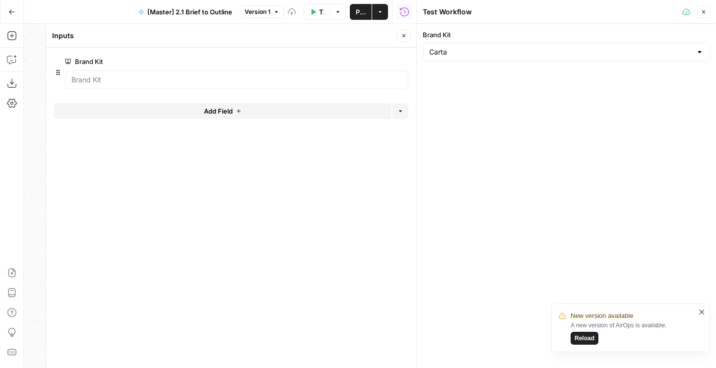
click at [263, 113] on button "Add Field" at bounding box center [222, 111] width 337 height 16
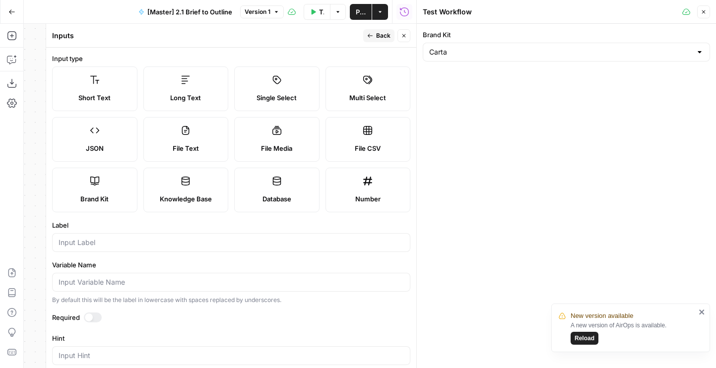
click at [103, 148] on div "JSON" at bounding box center [95, 148] width 68 height 10
click at [80, 228] on label "Label" at bounding box center [231, 225] width 358 height 10
click at [80, 238] on input "Label" at bounding box center [231, 243] width 345 height 10
click at [81, 239] on input "Label" at bounding box center [231, 243] width 345 height 10
type input "brief"
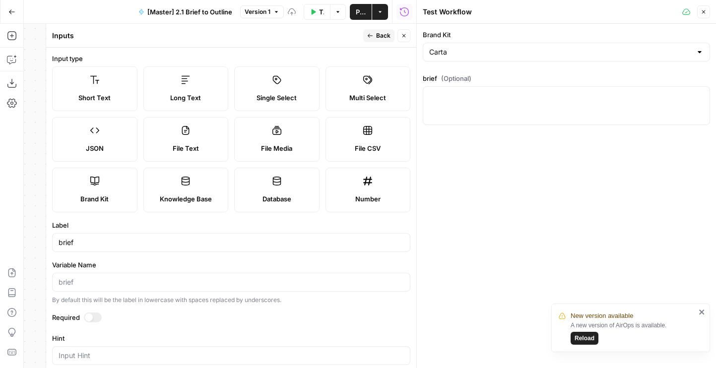
click at [375, 34] on button "Back" at bounding box center [378, 35] width 31 height 13
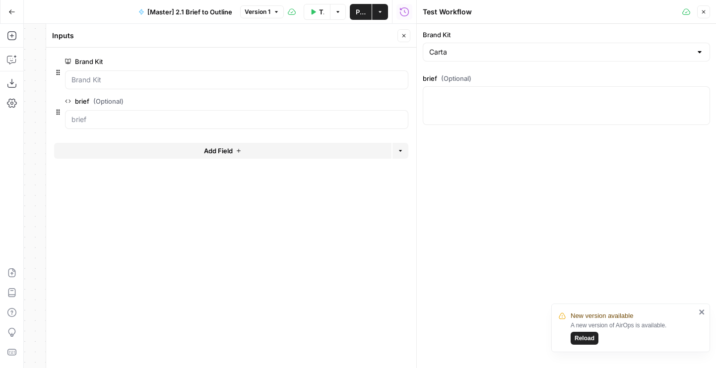
click at [255, 158] on button "Add Field" at bounding box center [222, 151] width 337 height 16
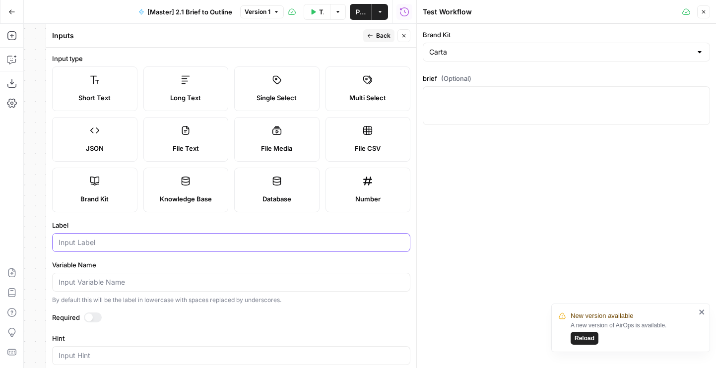
click at [106, 243] on input "Label" at bounding box center [231, 243] width 345 height 10
click at [376, 34] on button "Back" at bounding box center [378, 35] width 31 height 13
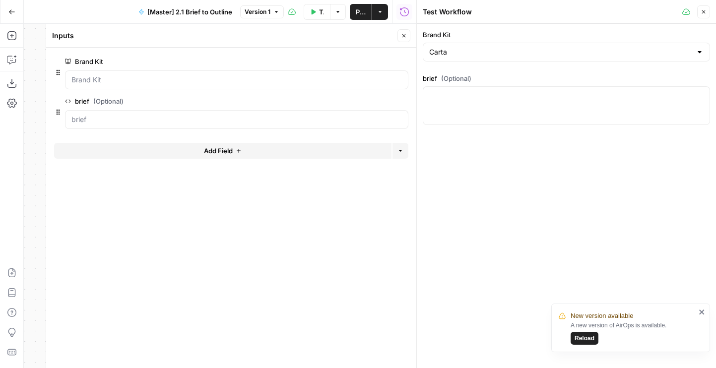
click at [370, 101] on span "edit field" at bounding box center [371, 101] width 22 height 8
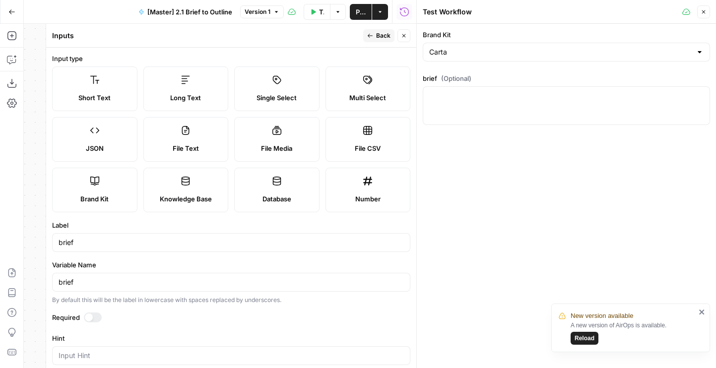
click at [90, 320] on div at bounding box center [89, 318] width 8 height 8
drag, startPoint x: 61, startPoint y: 245, endPoint x: 47, endPoint y: 245, distance: 13.4
click at [47, 245] on div "Inputs Back Close Input type Short Text Long Text Single Select Multi Select JS…" at bounding box center [231, 196] width 371 height 344
type input "Brief"
click at [375, 42] on button "Back" at bounding box center [378, 35] width 31 height 13
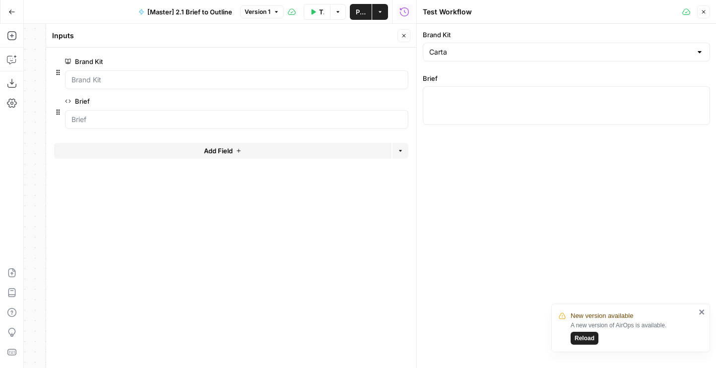
click at [292, 153] on button "Add Field" at bounding box center [222, 151] width 337 height 16
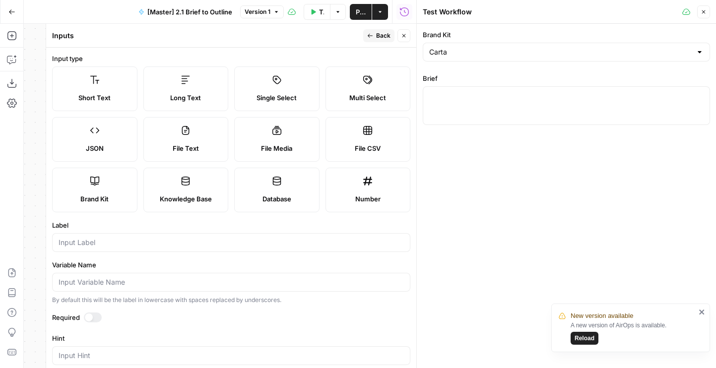
click at [160, 251] on div at bounding box center [231, 242] width 358 height 19
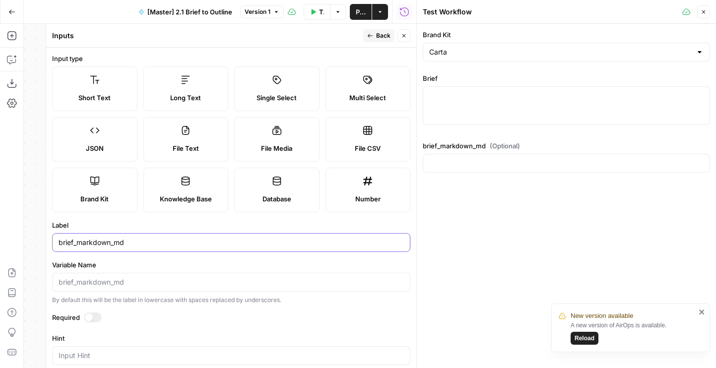
click at [88, 244] on input "brief_markdown_md" at bounding box center [231, 243] width 345 height 10
click at [90, 316] on div at bounding box center [89, 318] width 8 height 8
click at [193, 99] on span "Long Text" at bounding box center [185, 98] width 31 height 10
drag, startPoint x: 128, startPoint y: 242, endPoint x: 48, endPoint y: 242, distance: 79.4
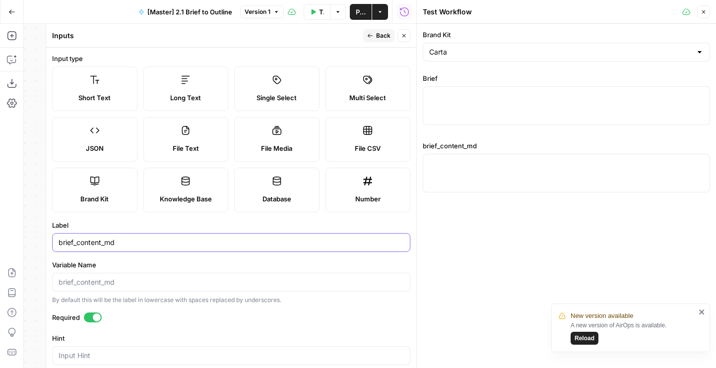
click at [48, 242] on div "Inputs Back Close Input type Short Text Long Text Single Select Multi Select JS…" at bounding box center [231, 196] width 371 height 344
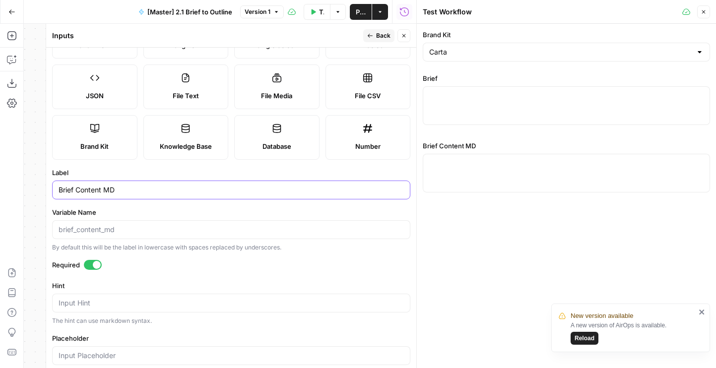
type input "Brief Content MD"
click at [118, 300] on textarea "Hint" at bounding box center [231, 303] width 345 height 10
click at [372, 41] on button "Back" at bounding box center [378, 35] width 31 height 13
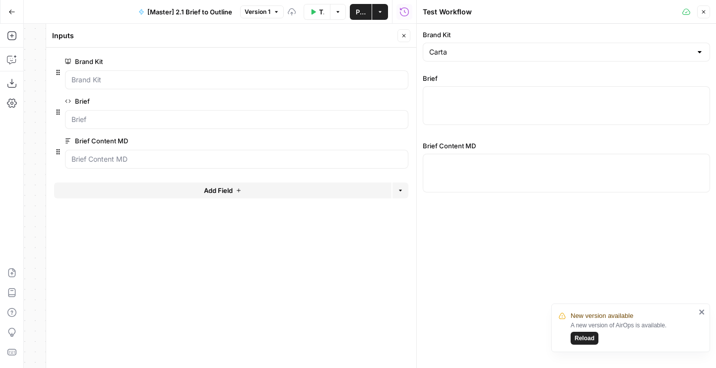
click at [405, 38] on icon "button" at bounding box center [404, 36] width 6 height 6
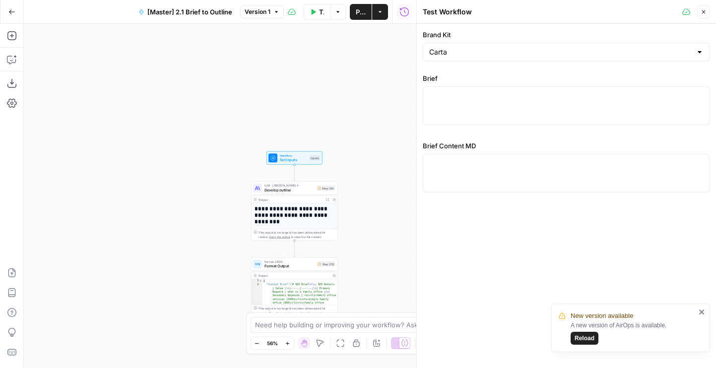
drag, startPoint x: 349, startPoint y: 214, endPoint x: 263, endPoint y: 58, distance: 179.0
click at [263, 58] on div "**********" at bounding box center [220, 196] width 393 height 344
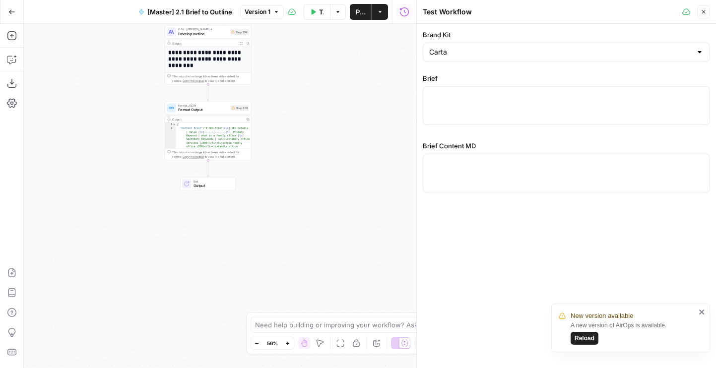
drag, startPoint x: 263, startPoint y: 58, endPoint x: 296, endPoint y: 214, distance: 159.8
click at [296, 214] on div "**********" at bounding box center [220, 196] width 393 height 344
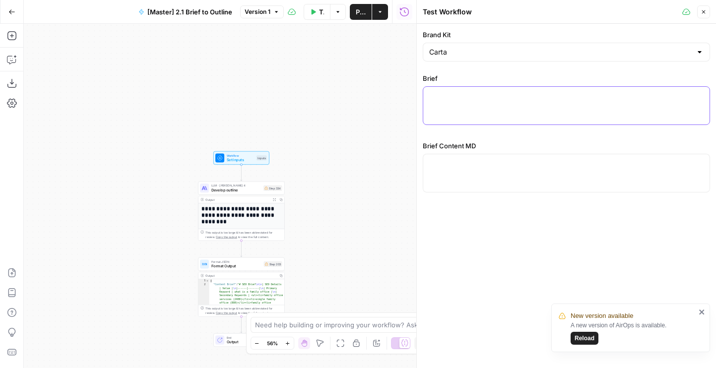
click at [449, 100] on textarea "Brief" at bounding box center [566, 96] width 274 height 10
click at [449, 170] on div at bounding box center [566, 173] width 287 height 39
paste textarea "# SEO Brief | SEO Details | | |------|-------| | Primary Keyword | what is a fa…"
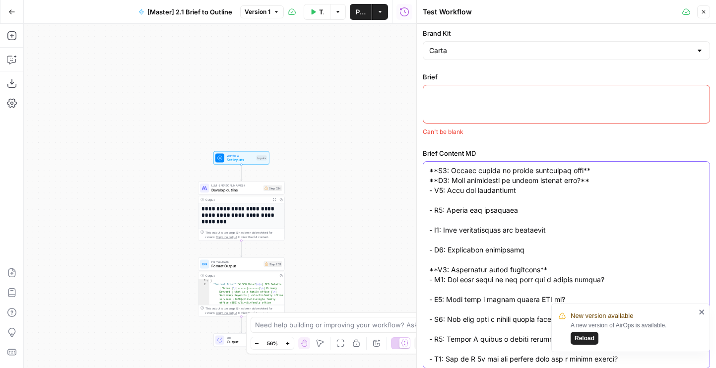
type textarea "# SEO Brief | SEO Details | | |------|-------| | Primary Keyword | what is a fa…"
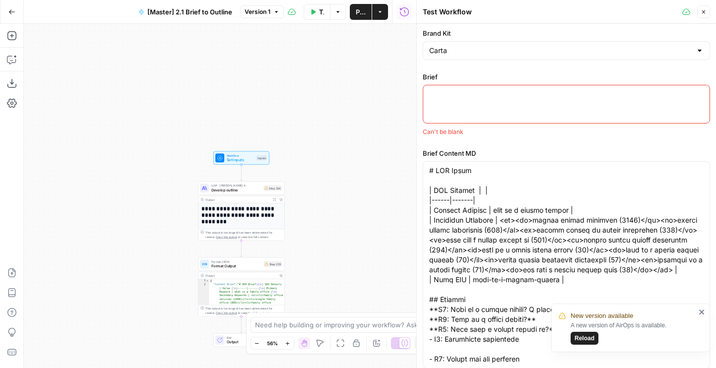
click at [451, 95] on textarea "Brief" at bounding box center [566, 94] width 274 height 10
paste textarea "{ "content_type": "Informational", "primary_keyword": "what is a family office"…"
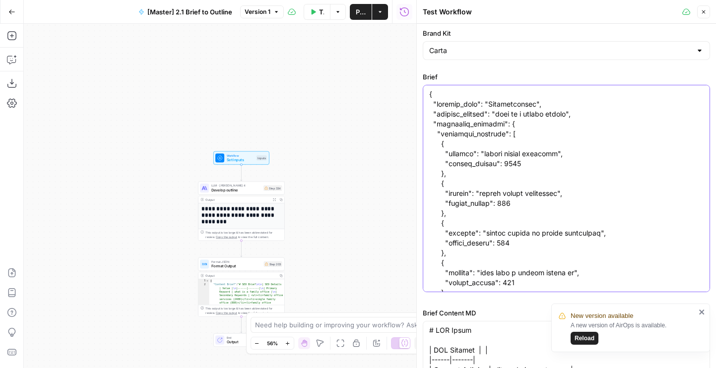
scroll to position [122226, 0]
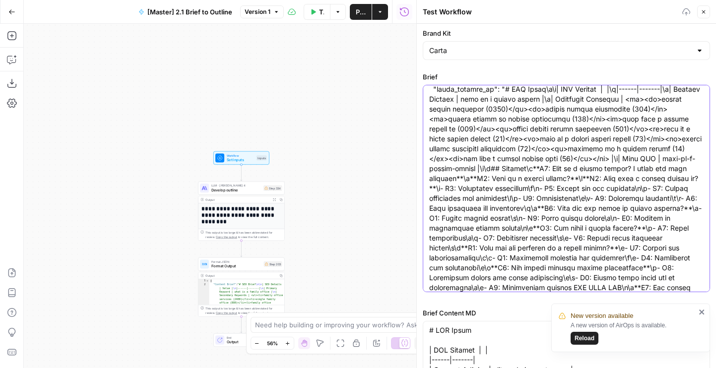
type textarea "{ "content_type": "Informational", "primary_keyword": "what is a family office"…"
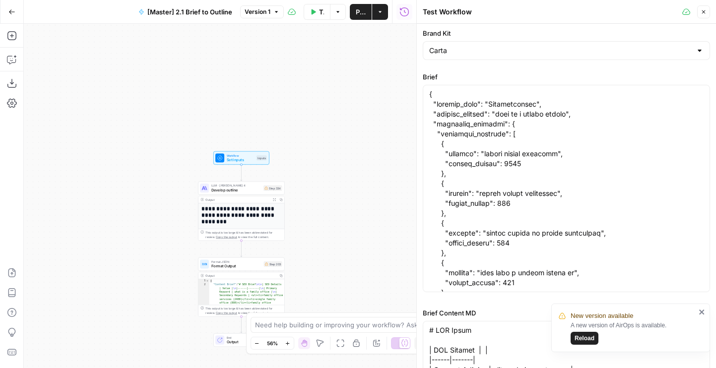
drag, startPoint x: 372, startPoint y: 207, endPoint x: 372, endPoint y: 131, distance: 76.4
click at [372, 131] on div "**********" at bounding box center [220, 196] width 393 height 344
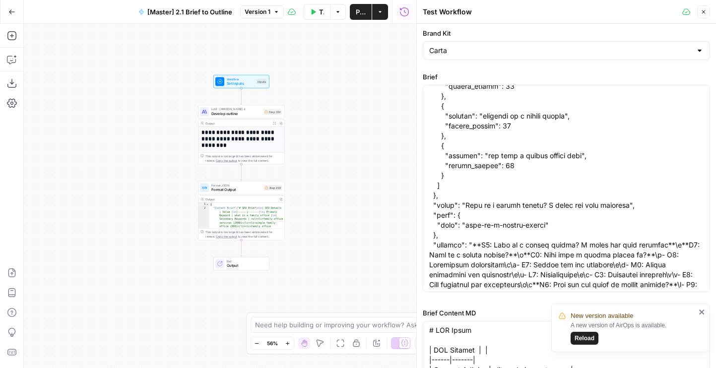
scroll to position [172, 0]
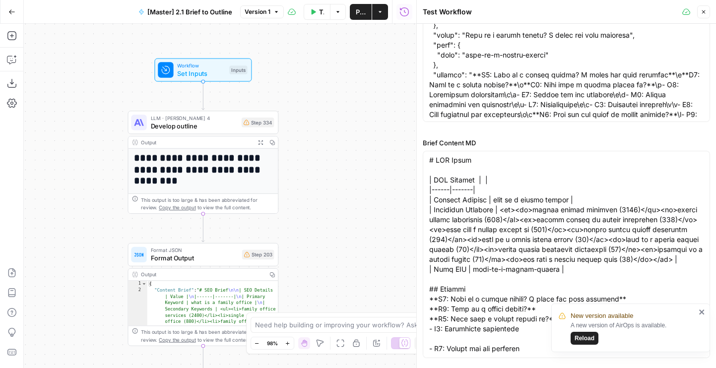
drag, startPoint x: 323, startPoint y: 143, endPoint x: 376, endPoint y: 228, distance: 100.4
click at [376, 228] on div "**********" at bounding box center [220, 196] width 393 height 344
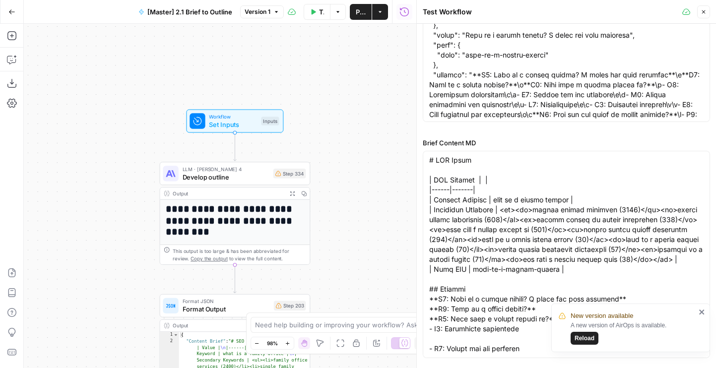
drag, startPoint x: 343, startPoint y: 206, endPoint x: 343, endPoint y: 159, distance: 47.1
click at [343, 159] on div "**********" at bounding box center [220, 196] width 393 height 344
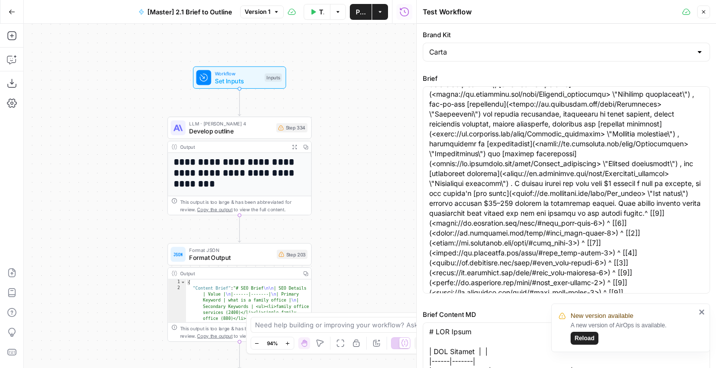
scroll to position [1950, 0]
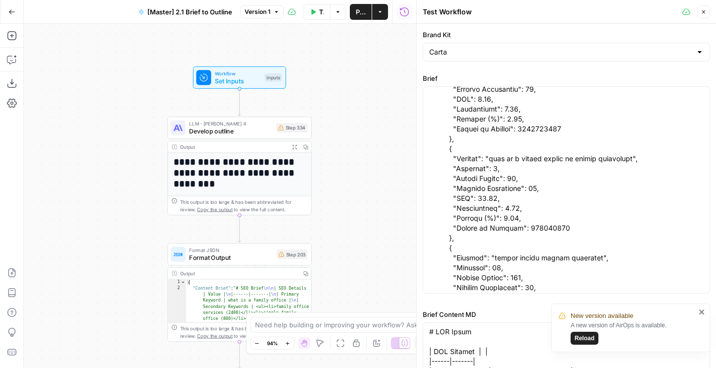
scroll to position [51328, 0]
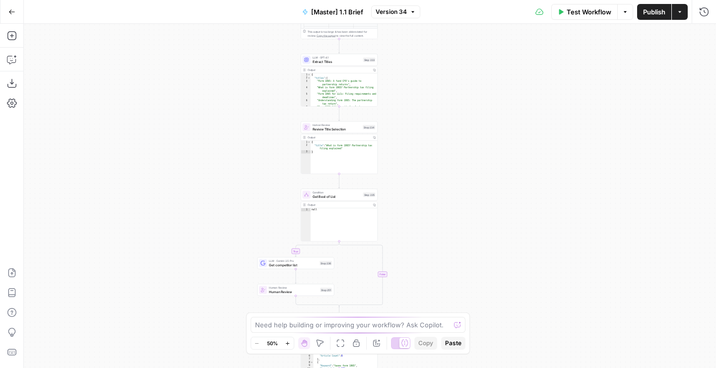
drag, startPoint x: 414, startPoint y: 86, endPoint x: 429, endPoint y: -55, distance: 141.8
click at [410, 0] on html "AirOps Builders New Home Browse Your Data Usage Flightpath Settings Recent Grid…" at bounding box center [358, 184] width 716 height 368
click at [429, 0] on html "AirOps Builders New Home Browse Your Data Usage Flightpath Settings Recent Grid…" at bounding box center [358, 184] width 716 height 368
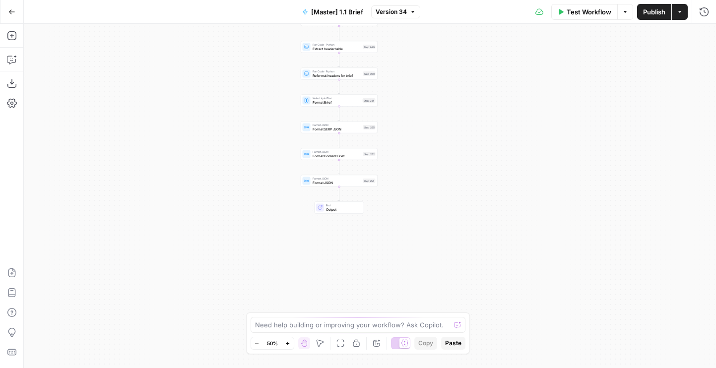
drag, startPoint x: 434, startPoint y: 190, endPoint x: 434, endPoint y: -2, distance: 192.1
click at [434, 0] on html "AirOps Builders New Home Browse Your Data Usage Flightpath Settings Recent Grid…" at bounding box center [358, 184] width 716 height 368
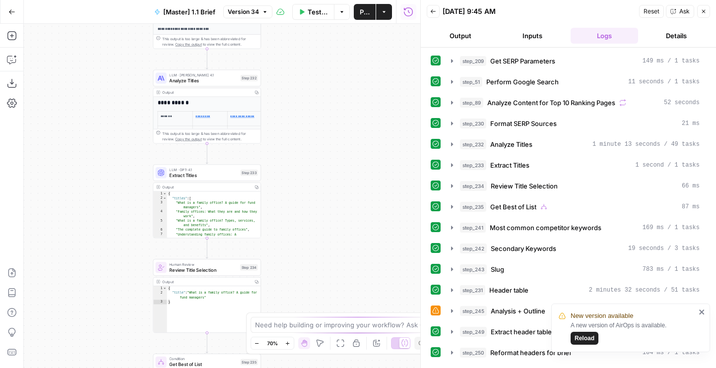
drag, startPoint x: 303, startPoint y: 76, endPoint x: 351, endPoint y: 213, distance: 145.7
click at [351, 213] on div "true false true false Workflow Set Inputs Inputs Run Code · Python Get SERP Par…" at bounding box center [222, 196] width 397 height 344
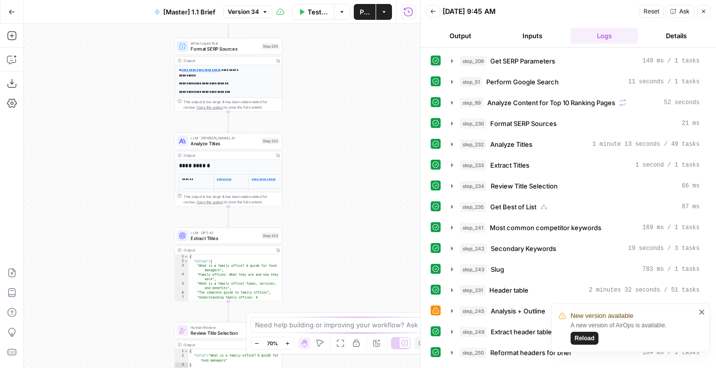
drag, startPoint x: 316, startPoint y: 90, endPoint x: 327, endPoint y: 276, distance: 186.0
click at [327, 276] on div "true false true false Workflow Set Inputs Inputs Run Code · Python Get SERP Par…" at bounding box center [222, 196] width 397 height 344
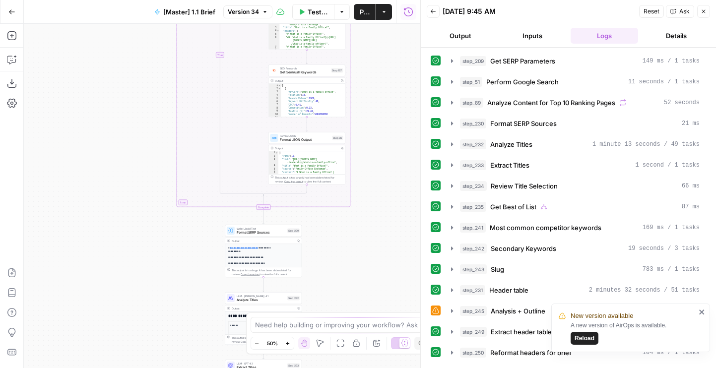
drag, startPoint x: 380, startPoint y: 111, endPoint x: 380, endPoint y: 281, distance: 170.7
click at [380, 281] on div "true false true false Workflow Set Inputs Inputs Run Code · Python Get SERP Par…" at bounding box center [222, 196] width 397 height 344
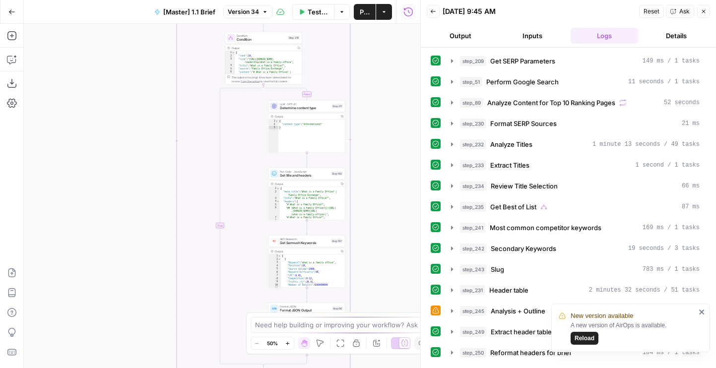
drag, startPoint x: 379, startPoint y: 238, endPoint x: 379, endPoint y: 275, distance: 37.2
click at [379, 274] on div "true false true false Workflow Set Inputs Inputs Run Code · Python Get SERP Par…" at bounding box center [222, 196] width 397 height 344
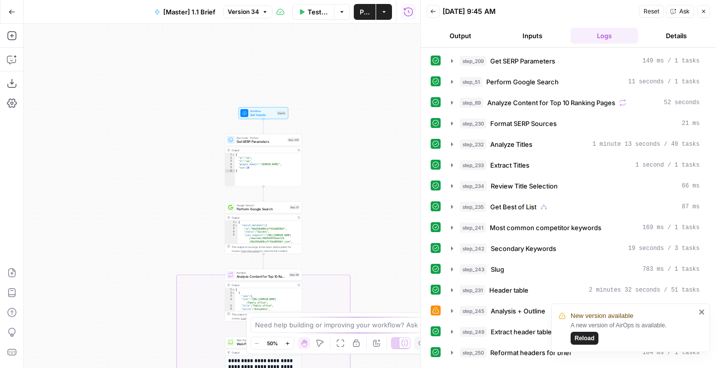
drag, startPoint x: 378, startPoint y: 308, endPoint x: 378, endPoint y: 317, distance: 8.4
click at [378, 317] on body "New version available A new version of AirOps is available. Reload AirOps Build…" at bounding box center [358, 184] width 716 height 368
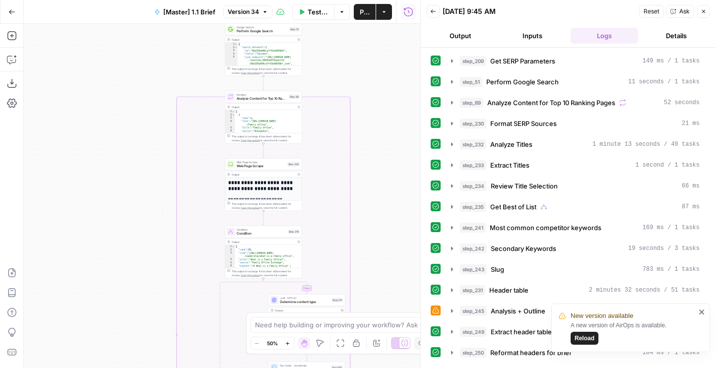
drag, startPoint x: 349, startPoint y: 239, endPoint x: 349, endPoint y: 54, distance: 185.1
click at [349, 49] on div "true false true false Workflow Set Inputs Inputs Run Code · Python Get SERP Par…" at bounding box center [222, 196] width 397 height 344
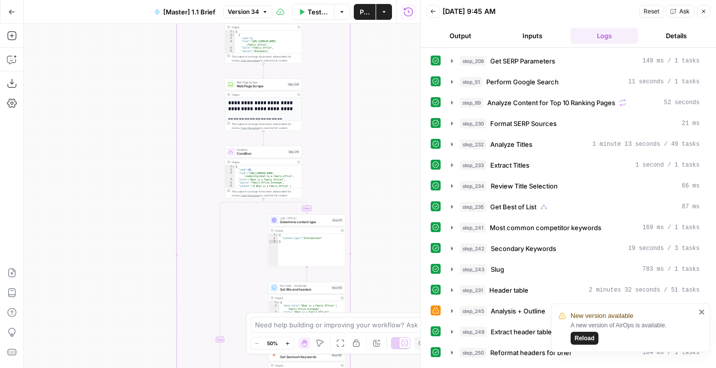
drag, startPoint x: 390, startPoint y: 203, endPoint x: 390, endPoint y: -12, distance: 214.9
click at [390, 0] on html "New version available A new version of AirOps is available. Reload AirOps Build…" at bounding box center [358, 184] width 716 height 368
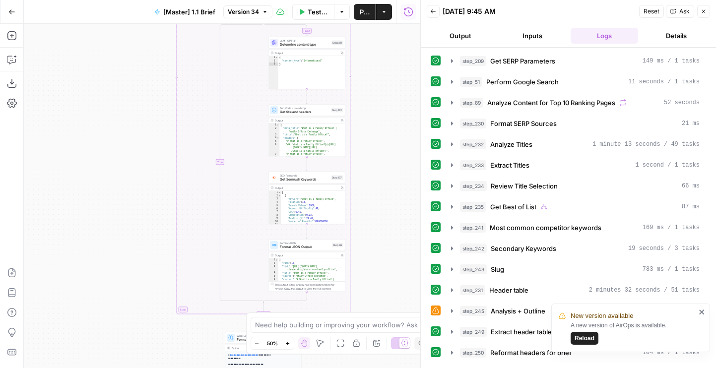
drag, startPoint x: 395, startPoint y: 168, endPoint x: 388, endPoint y: -66, distance: 233.8
click at [388, 0] on html "New version available A new version of AirOps is available. Reload AirOps Build…" at bounding box center [358, 184] width 716 height 368
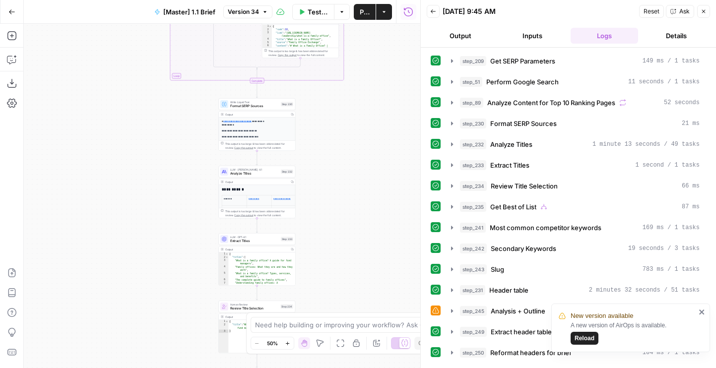
drag, startPoint x: 374, startPoint y: 235, endPoint x: 373, endPoint y: 120, distance: 114.6
click at [373, 120] on div "true false true false Workflow Set Inputs Inputs Run Code · Python Get SERP Par…" at bounding box center [222, 196] width 397 height 344
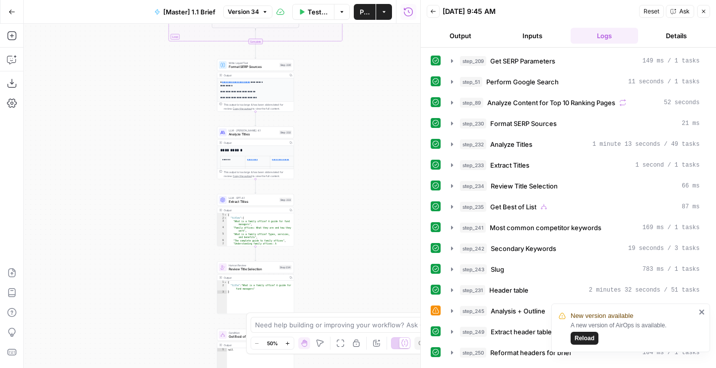
drag, startPoint x: 332, startPoint y: 142, endPoint x: 332, endPoint y: 187, distance: 44.2
click at [332, 187] on div "true false true false Workflow Set Inputs Inputs Run Code · Python Get SERP Par…" at bounding box center [222, 196] width 397 height 344
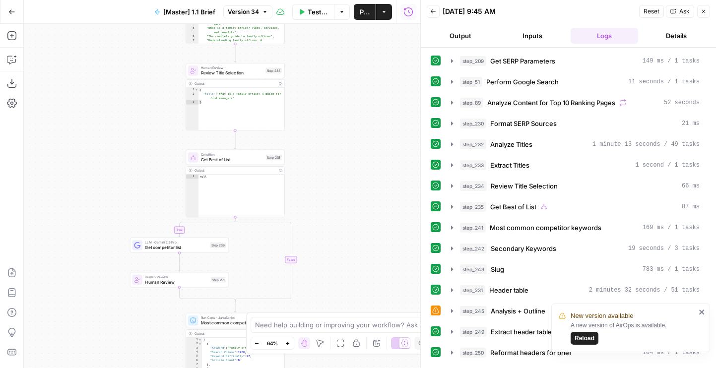
drag, startPoint x: 346, startPoint y: 297, endPoint x: 353, endPoint y: 38, distance: 259.6
click at [352, 38] on div "true false true false Workflow Set Inputs Inputs Run Code · Python Get SERP Par…" at bounding box center [222, 196] width 397 height 344
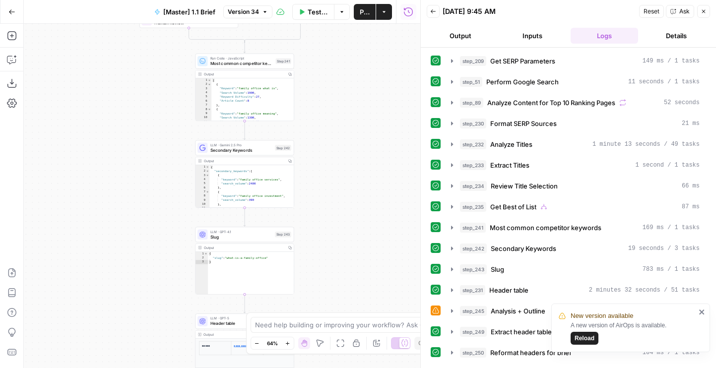
drag, startPoint x: 355, startPoint y: 50, endPoint x: 358, endPoint y: -10, distance: 60.1
click at [358, 0] on html "New version available A new version of AirOps is available. Reload AirOps Build…" at bounding box center [358, 184] width 716 height 368
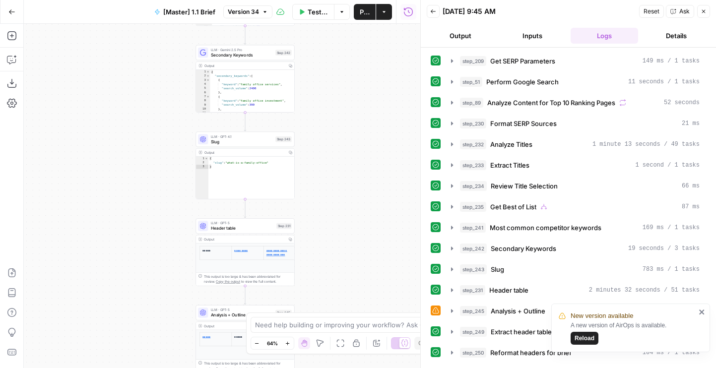
drag, startPoint x: 358, startPoint y: 202, endPoint x: 358, endPoint y: 116, distance: 86.8
click at [358, 116] on div "true false true false Workflow Set Inputs Inputs Run Code · Python Get SERP Par…" at bounding box center [222, 196] width 397 height 344
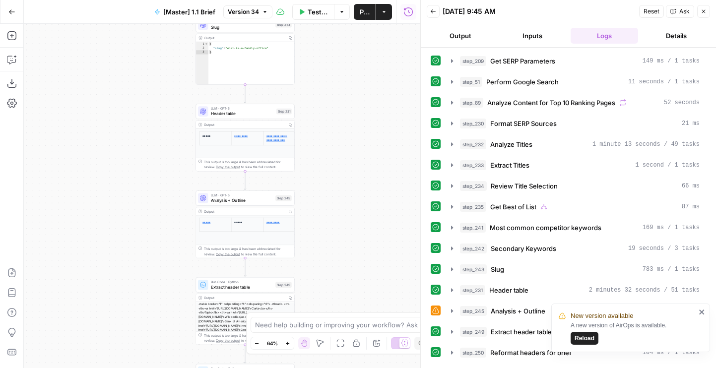
drag, startPoint x: 363, startPoint y: 283, endPoint x: 363, endPoint y: 129, distance: 153.8
click at [363, 131] on div "true false true false Workflow Set Inputs Inputs Run Code · Python Get SERP Par…" at bounding box center [222, 196] width 397 height 344
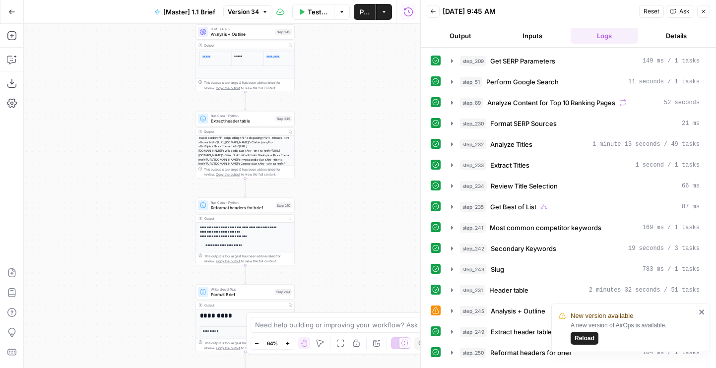
drag, startPoint x: 363, startPoint y: 242, endPoint x: 364, endPoint y: 90, distance: 152.4
click at [364, 90] on div "true false true false Workflow Set Inputs Inputs Run Code · Python Get SERP Par…" at bounding box center [222, 196] width 397 height 344
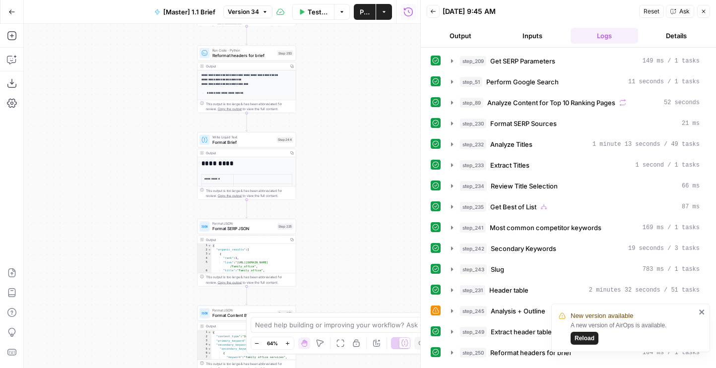
drag, startPoint x: 355, startPoint y: 255, endPoint x: 355, endPoint y: 46, distance: 208.9
click at [355, 46] on div "true false true false Workflow Set Inputs Inputs Run Code · Python Get SERP Par…" at bounding box center [222, 196] width 397 height 344
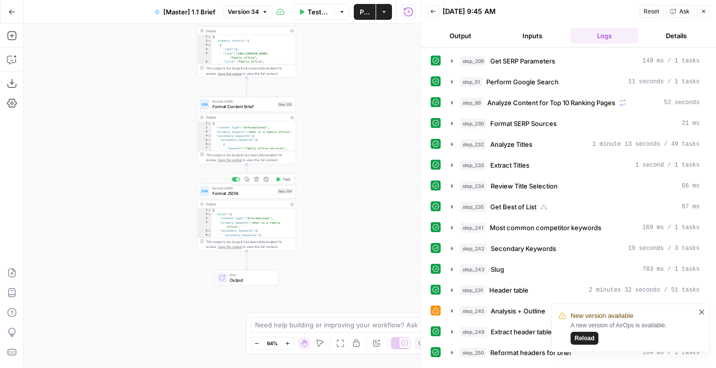
click at [249, 194] on span "Format JSON" at bounding box center [243, 193] width 62 height 6
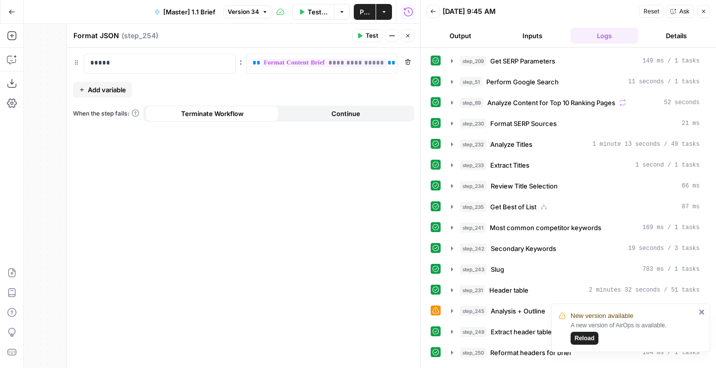
click at [414, 29] on div "Test Actions Close" at bounding box center [383, 35] width 62 height 13
click at [412, 32] on button "Close" at bounding box center [407, 35] width 13 height 13
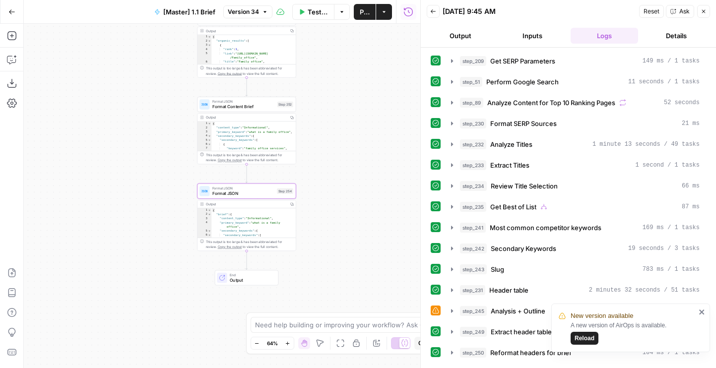
click at [221, 108] on span "Format Content Brief" at bounding box center [243, 107] width 63 height 6
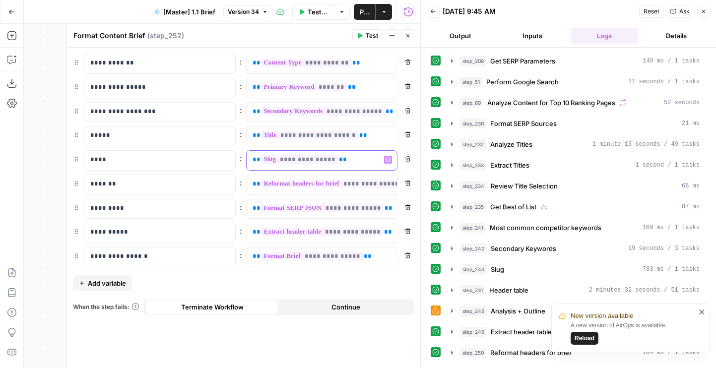
click at [361, 162] on p "**********" at bounding box center [314, 160] width 123 height 10
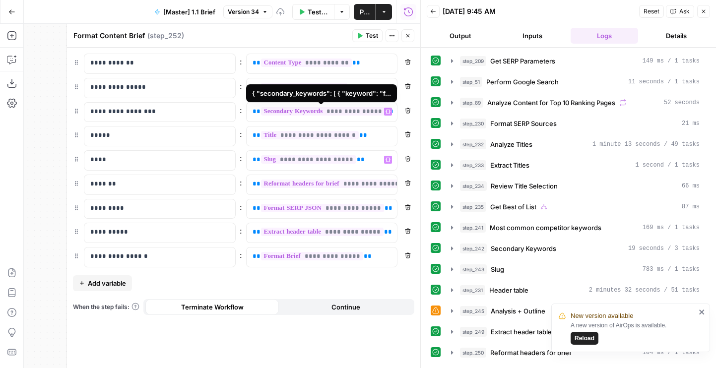
click at [378, 112] on span "**********" at bounding box center [323, 111] width 125 height 8
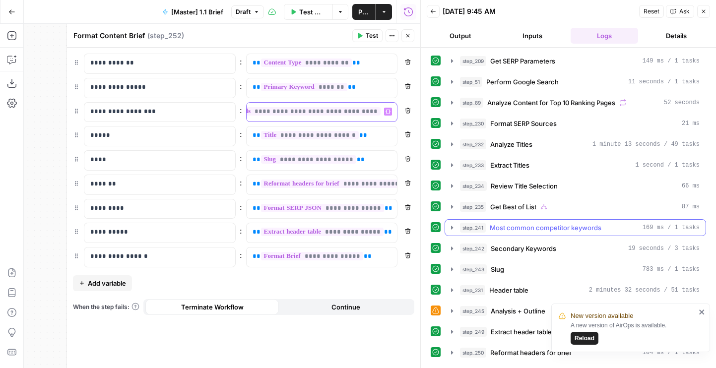
scroll to position [330, 0]
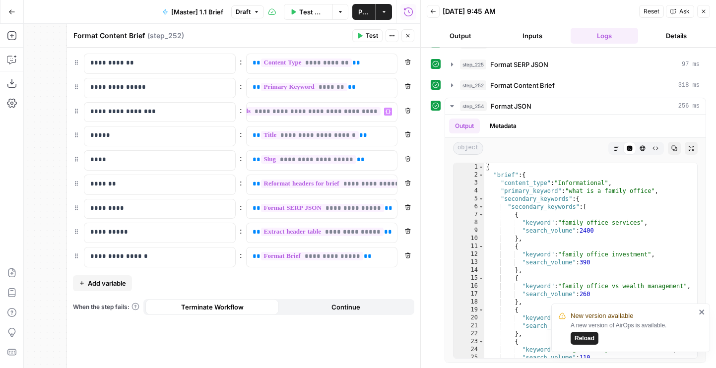
click at [701, 310] on icon "close" at bounding box center [702, 312] width 7 height 8
click at [409, 32] on button "Close" at bounding box center [407, 35] width 13 height 13
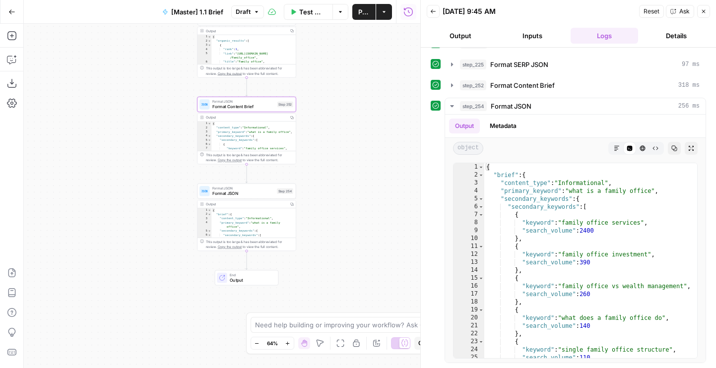
click at [362, 15] on span "Publish" at bounding box center [363, 12] width 11 height 10
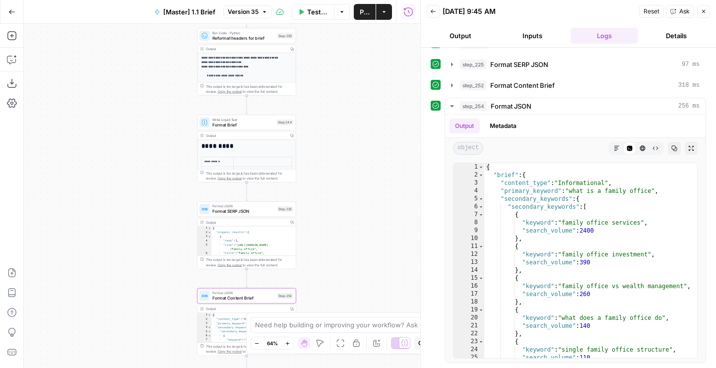
drag, startPoint x: 353, startPoint y: 61, endPoint x: 352, endPoint y: 257, distance: 195.5
click at [353, 256] on div "false true true false Workflow Set Inputs Inputs Run Code · Python Get SERP Par…" at bounding box center [222, 196] width 397 height 344
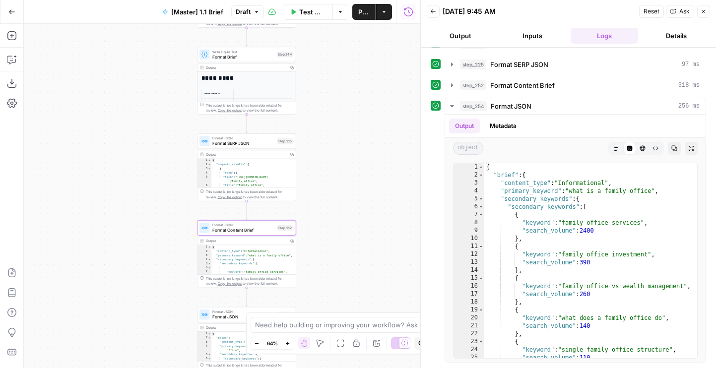
drag, startPoint x: 340, startPoint y: 248, endPoint x: 340, endPoint y: 177, distance: 71.0
click at [340, 177] on div "false true true false Workflow Set Inputs Inputs Run Code · Python Get SERP Par…" at bounding box center [222, 196] width 397 height 344
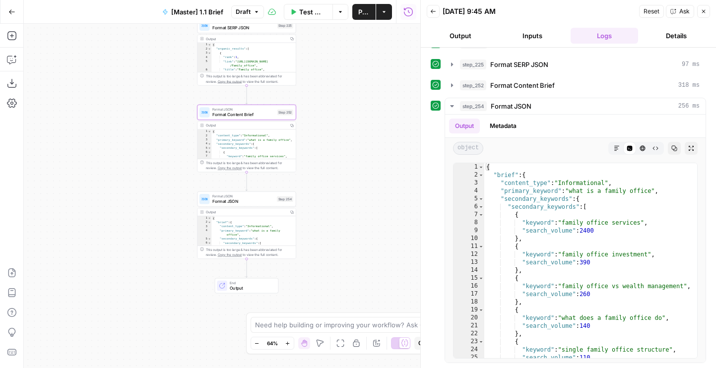
click at [343, 129] on div "false true true false Workflow Set Inputs Inputs Run Code · Python Get SERP Par…" at bounding box center [222, 196] width 397 height 344
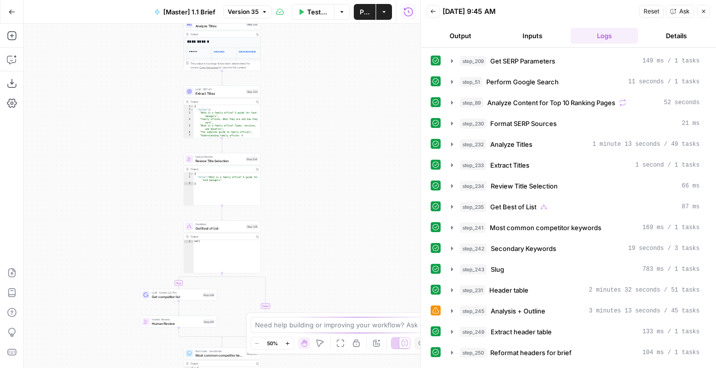
click at [146, 0] on html "AirOps Builders New Home Browse Your Data Usage Flightpath Settings Recent Grid…" at bounding box center [358, 184] width 716 height 368
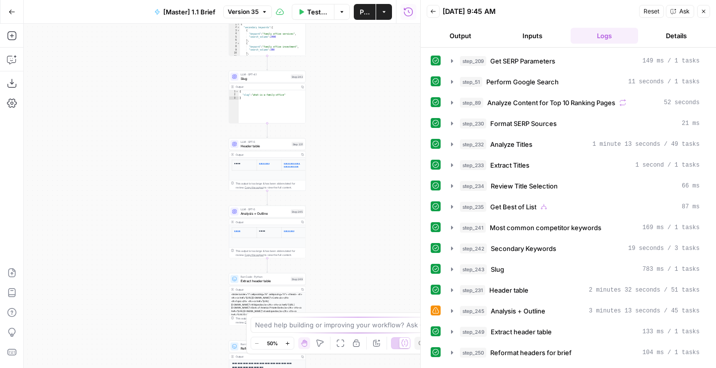
drag, startPoint x: 138, startPoint y: 247, endPoint x: 138, endPoint y: 110, distance: 137.0
click at [138, 110] on div "true false true false Workflow Set Inputs Inputs Run Code · Python Get SERP Par…" at bounding box center [222, 196] width 397 height 344
drag, startPoint x: 190, startPoint y: 117, endPoint x: 139, endPoint y: 135, distance: 53.7
click at [139, 135] on div "true false true false Workflow Set Inputs Inputs Run Code · Python Get SERP Par…" at bounding box center [222, 196] width 397 height 344
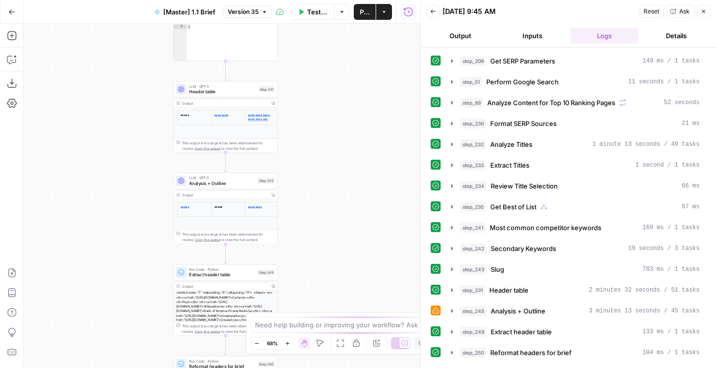
drag, startPoint x: 146, startPoint y: 236, endPoint x: 135, endPoint y: 186, distance: 51.4
click at [135, 186] on div "true false true false Workflow Set Inputs Inputs Run Code · Python Get SERP Par…" at bounding box center [222, 196] width 397 height 344
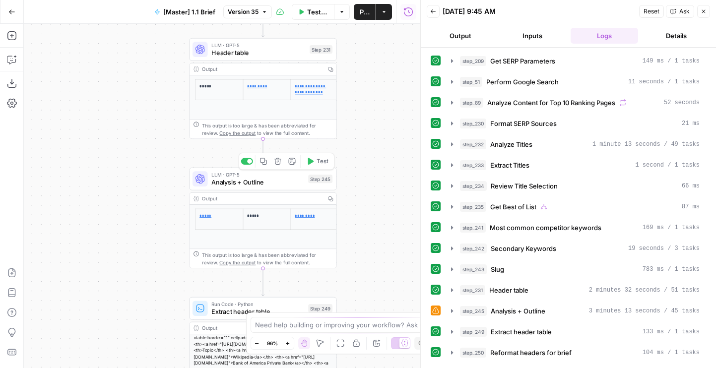
click at [248, 184] on span "Analysis + Outline" at bounding box center [257, 182] width 93 height 9
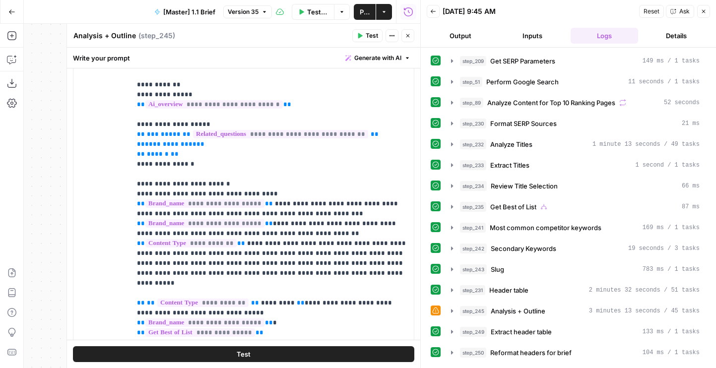
scroll to position [133, 0]
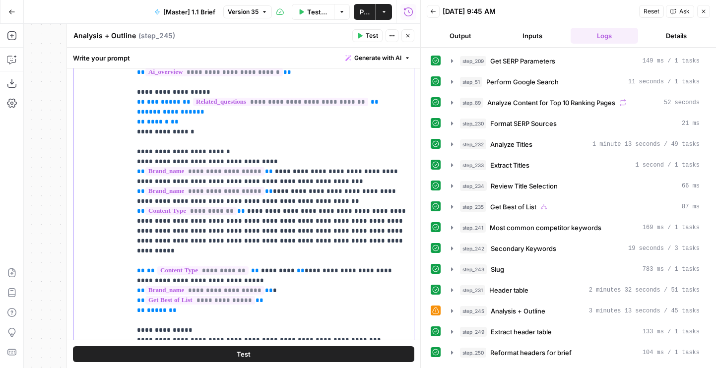
click at [150, 159] on p "**********" at bounding box center [272, 276] width 271 height 834
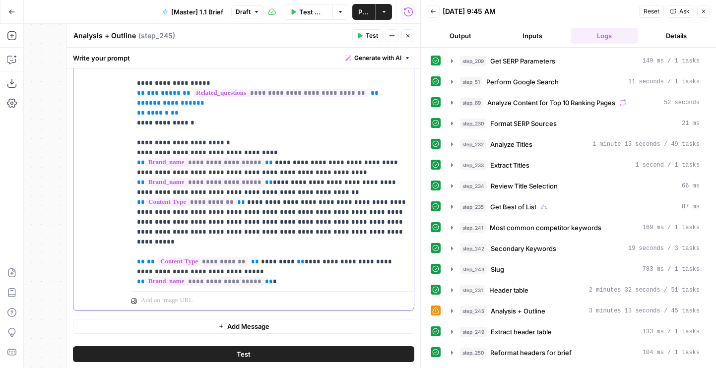
scroll to position [0, 0]
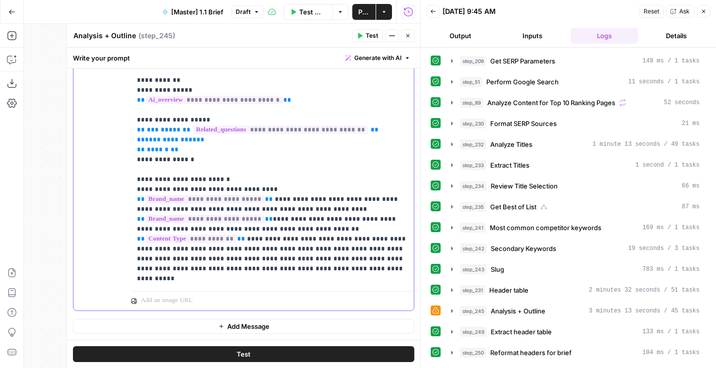
drag, startPoint x: 383, startPoint y: 220, endPoint x: 325, endPoint y: 220, distance: 58.6
click at [325, 220] on p "**********" at bounding box center [272, 304] width 271 height 834
click at [328, 220] on p "**********" at bounding box center [272, 304] width 271 height 834
click at [343, 220] on p "**********" at bounding box center [272, 304] width 271 height 834
click at [340, 220] on p "**********" at bounding box center [272, 304] width 271 height 834
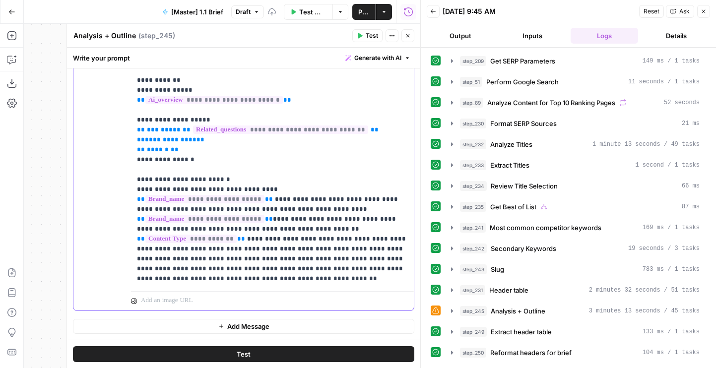
click at [257, 231] on p "**********" at bounding box center [272, 309] width 271 height 844
click at [222, 228] on p "**********" at bounding box center [272, 309] width 271 height 844
drag, startPoint x: 338, startPoint y: 189, endPoint x: 420, endPoint y: 189, distance: 82.4
click at [420, 189] on body "AirOps Builders New Home Browse Your Data Usage Flightpath Settings Recent Grid…" at bounding box center [358, 184] width 716 height 368
click at [409, 191] on div "**********" at bounding box center [272, 85] width 283 height 404
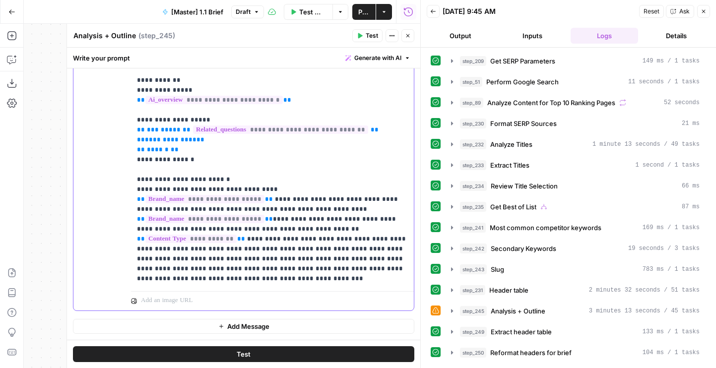
drag, startPoint x: 405, startPoint y: 192, endPoint x: 338, endPoint y: 192, distance: 67.0
click at [338, 192] on p "**********" at bounding box center [272, 309] width 271 height 844
drag, startPoint x: 337, startPoint y: 219, endPoint x: 416, endPoint y: 219, distance: 78.4
click at [416, 219] on body "AirOps Builders New Home Browse Your Data Usage Flightpath Settings Recent Grid…" at bounding box center [358, 184] width 716 height 368
click at [409, 219] on div "**********" at bounding box center [272, 85] width 283 height 404
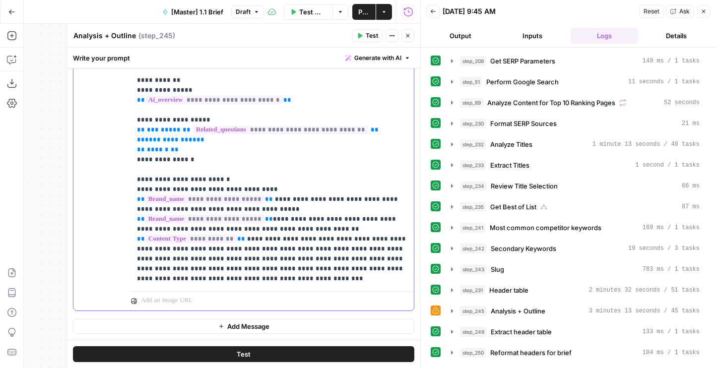
click at [344, 218] on p "**********" at bounding box center [272, 304] width 271 height 834
click at [167, 232] on p "**********" at bounding box center [272, 304] width 271 height 834
click at [241, 242] on p "**********" at bounding box center [272, 309] width 271 height 844
click at [250, 250] on p "**********" at bounding box center [272, 309] width 271 height 844
click at [286, 240] on p "**********" at bounding box center [272, 309] width 271 height 844
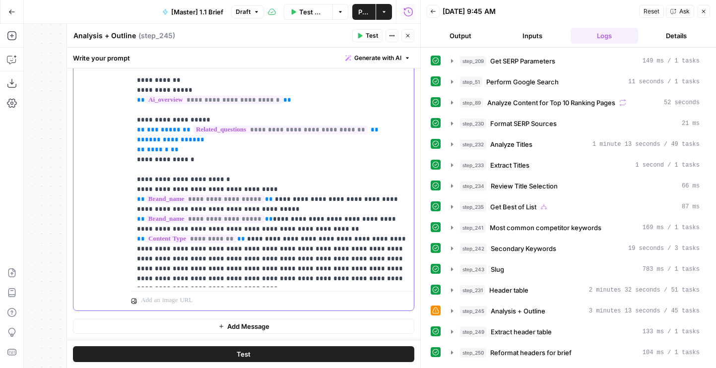
click at [294, 240] on p "**********" at bounding box center [272, 309] width 271 height 844
click at [297, 240] on p "**********" at bounding box center [272, 309] width 271 height 844
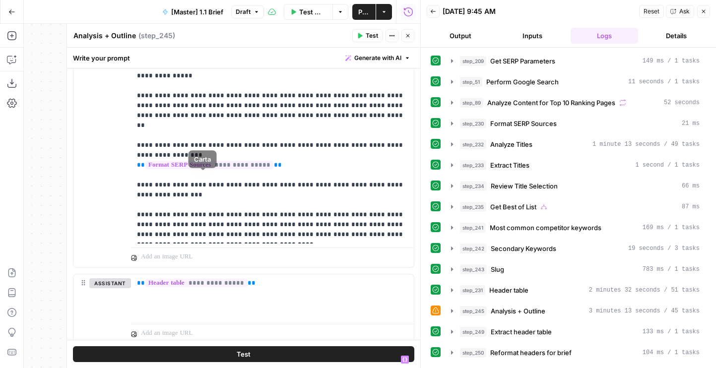
scroll to position [66, 0]
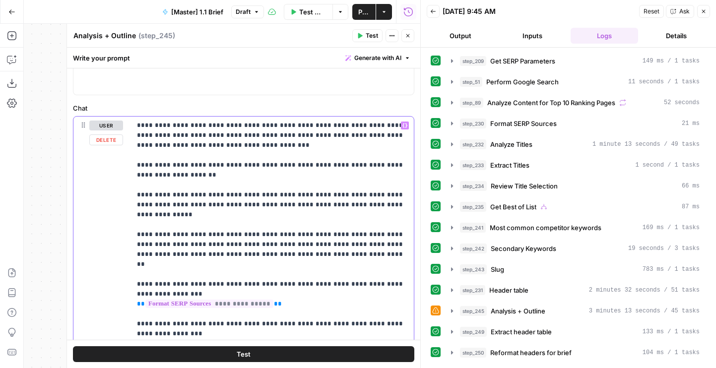
drag, startPoint x: 247, startPoint y: 207, endPoint x: 254, endPoint y: 207, distance: 6.9
click at [254, 207] on p "**********" at bounding box center [272, 250] width 271 height 258
copy p "*"
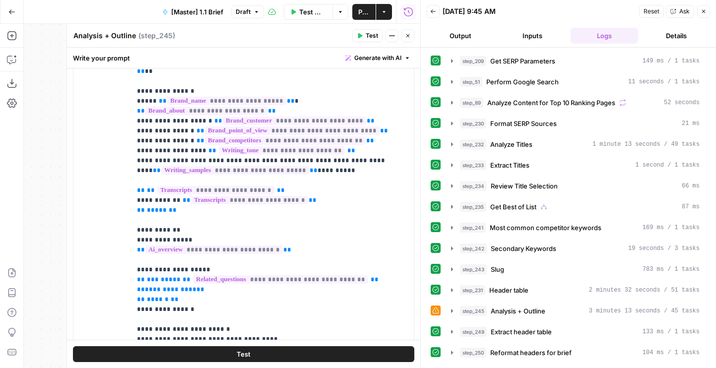
scroll to position [672, 0]
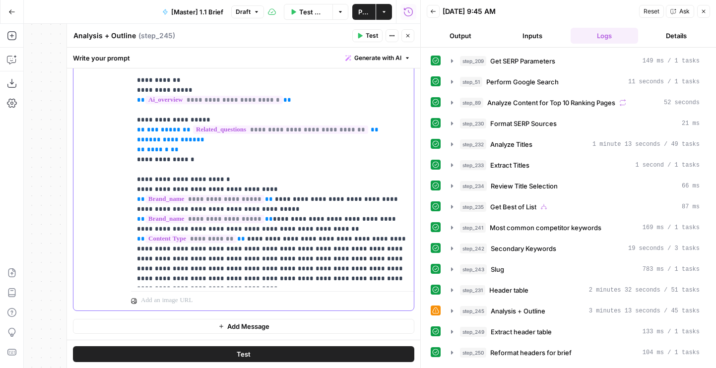
click at [315, 230] on p "**********" at bounding box center [272, 309] width 271 height 844
click at [301, 229] on p "**********" at bounding box center [272, 309] width 271 height 844
click at [232, 237] on p "**********" at bounding box center [272, 309] width 271 height 844
click at [298, 241] on p "**********" at bounding box center [272, 309] width 271 height 844
click at [312, 241] on p "**********" at bounding box center [272, 309] width 271 height 844
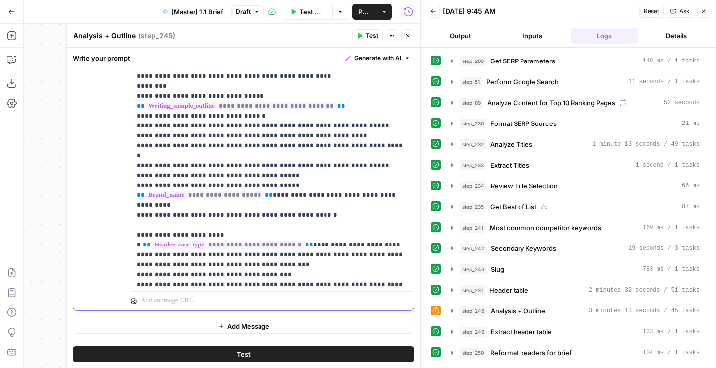
scroll to position [457, 0]
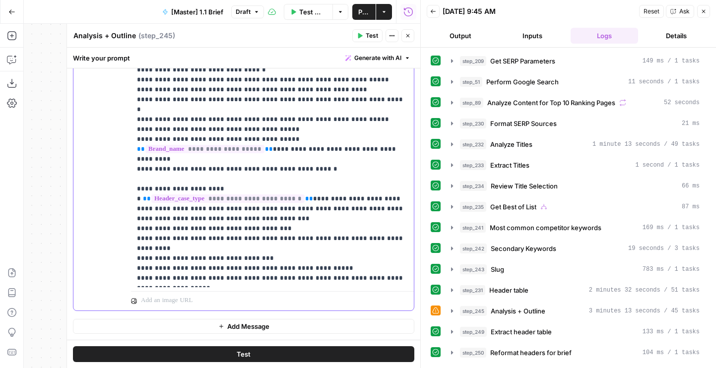
click at [188, 353] on button "Test" at bounding box center [243, 354] width 341 height 16
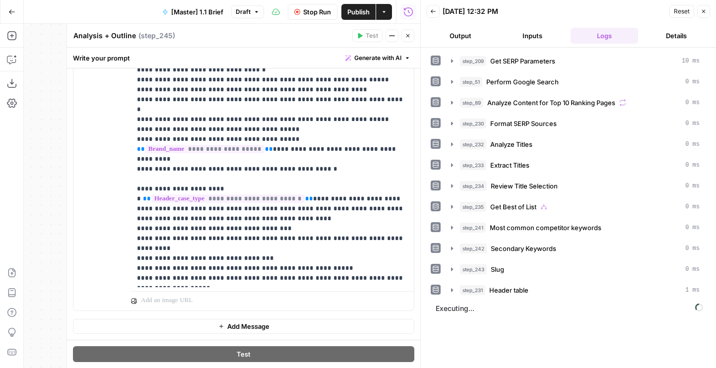
click at [474, 38] on button "Output" at bounding box center [461, 36] width 68 height 16
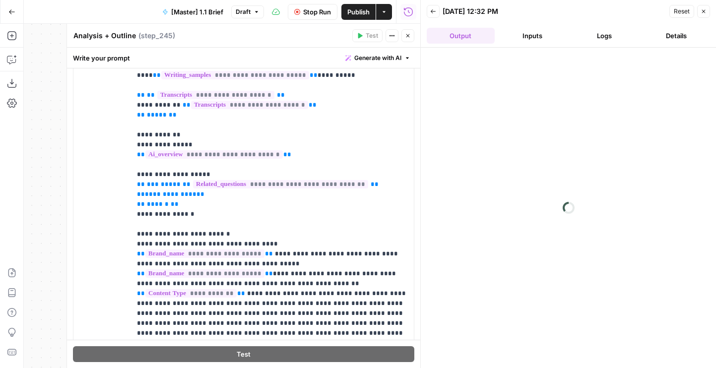
scroll to position [672, 0]
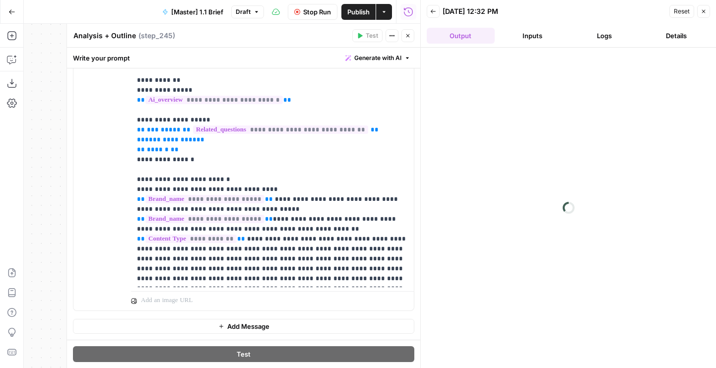
click at [523, 30] on button "Inputs" at bounding box center [533, 36] width 68 height 16
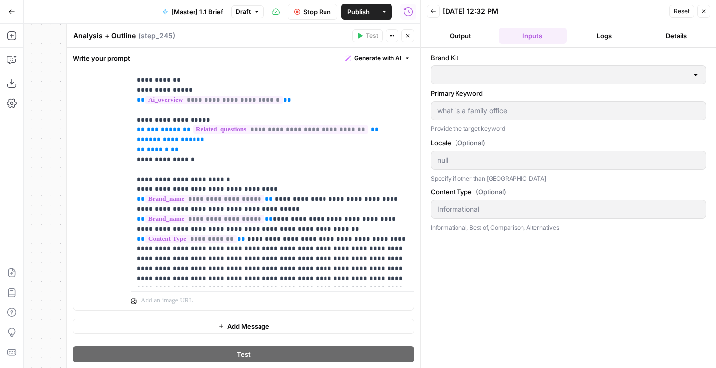
type input "Carta"
click at [583, 31] on button "Logs" at bounding box center [605, 36] width 68 height 16
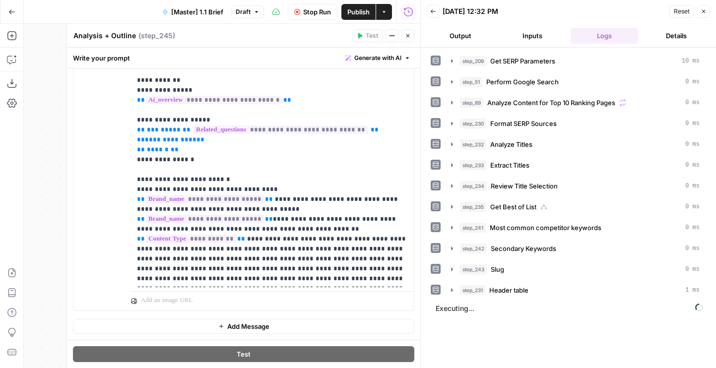
click at [459, 38] on button "Output" at bounding box center [461, 36] width 68 height 16
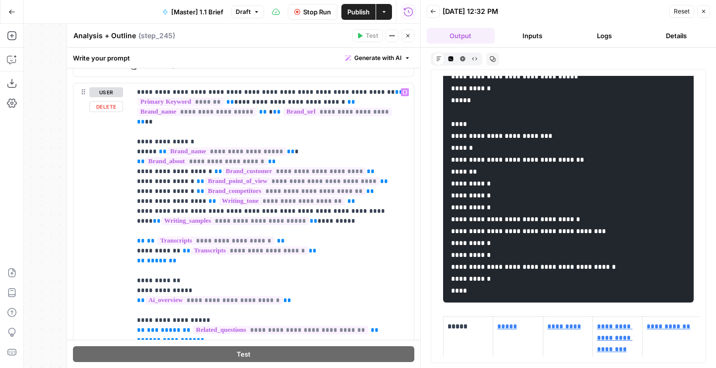
scroll to position [468, 0]
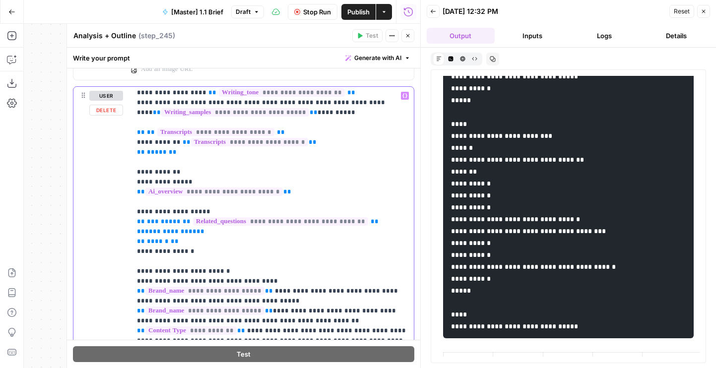
scroll to position [513, 0]
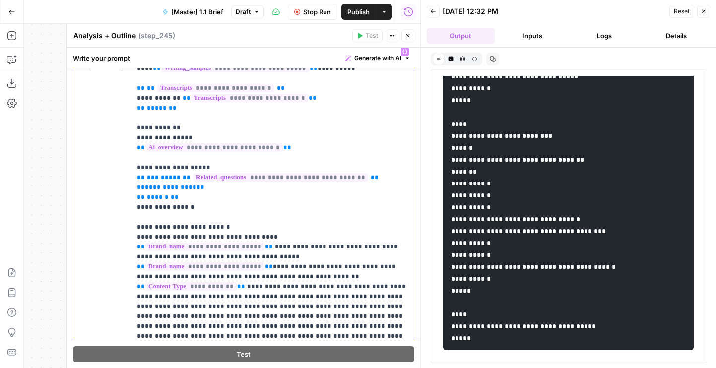
click at [213, 214] on p "**********" at bounding box center [272, 361] width 271 height 854
click at [202, 209] on p "**********" at bounding box center [272, 361] width 271 height 854
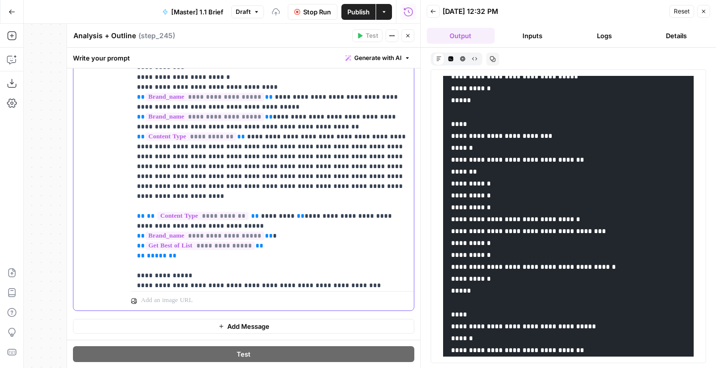
scroll to position [467, 0]
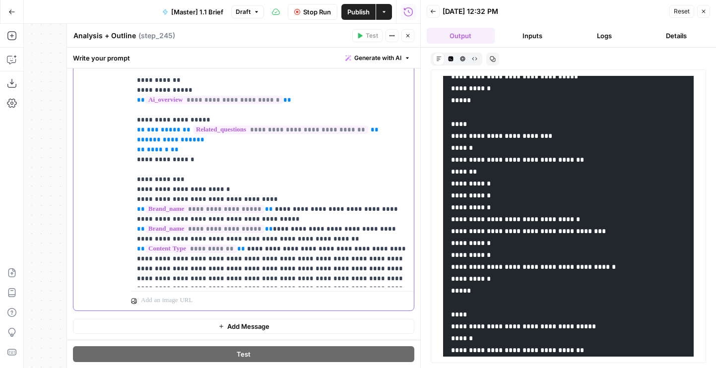
scroll to position [314, 0]
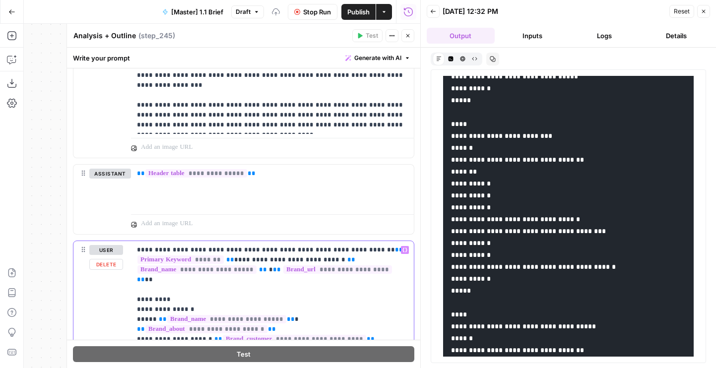
scroll to position [582, 0]
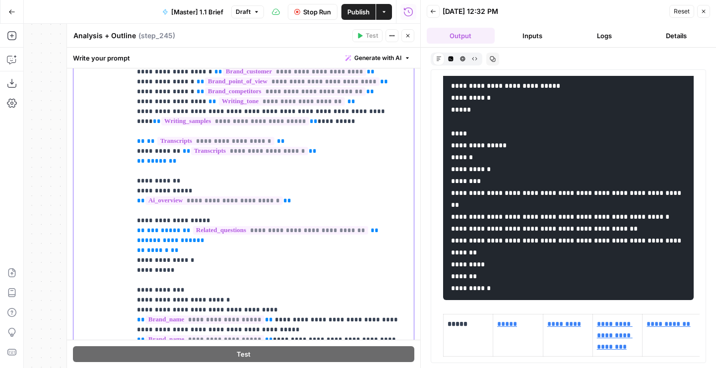
scroll to position [4279, 0]
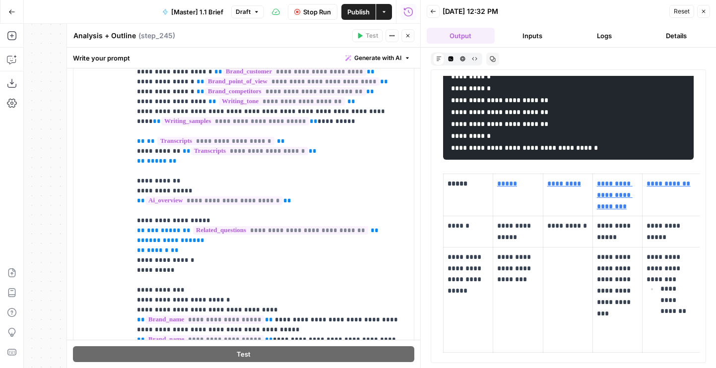
click at [312, 7] on span "Stop Run" at bounding box center [317, 12] width 28 height 10
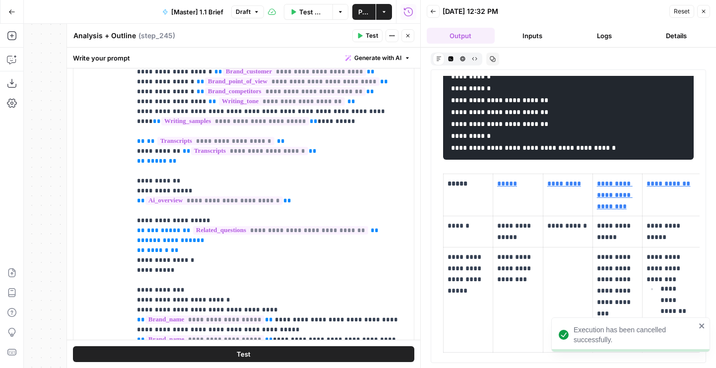
click at [255, 353] on button "Test" at bounding box center [243, 354] width 341 height 16
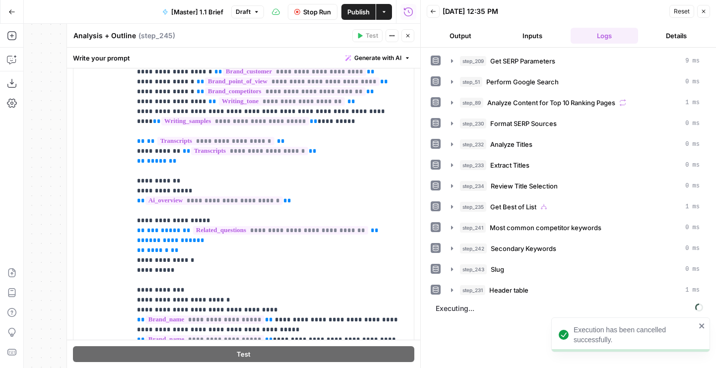
click at [450, 37] on button "Output" at bounding box center [461, 36] width 68 height 16
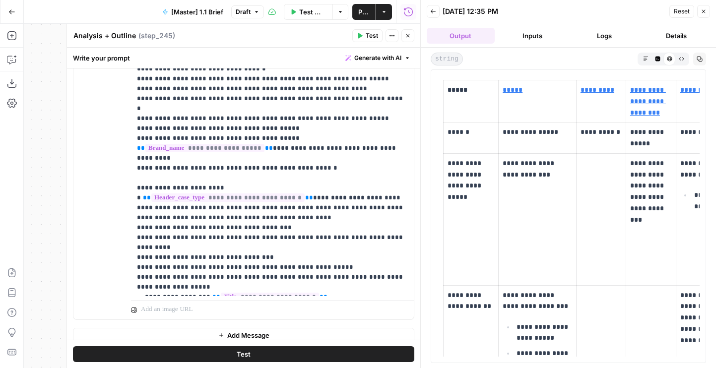
scroll to position [668, 0]
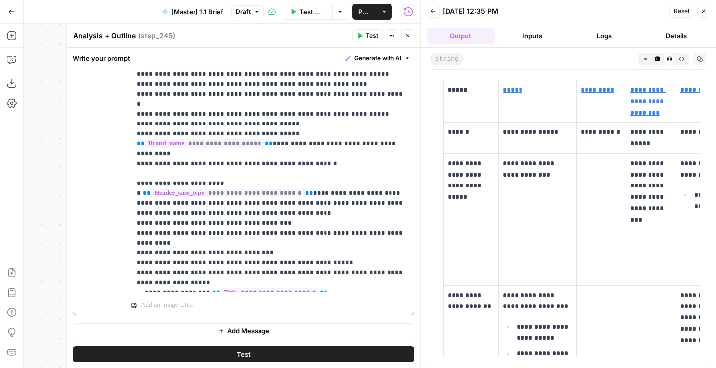
drag, startPoint x: 265, startPoint y: 263, endPoint x: 299, endPoint y: 255, distance: 35.2
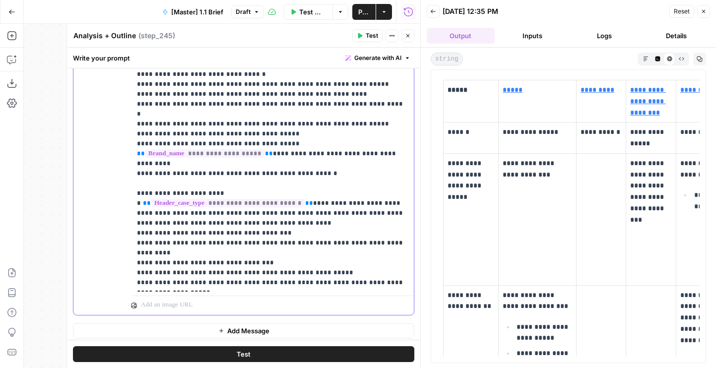
scroll to position [497, 0]
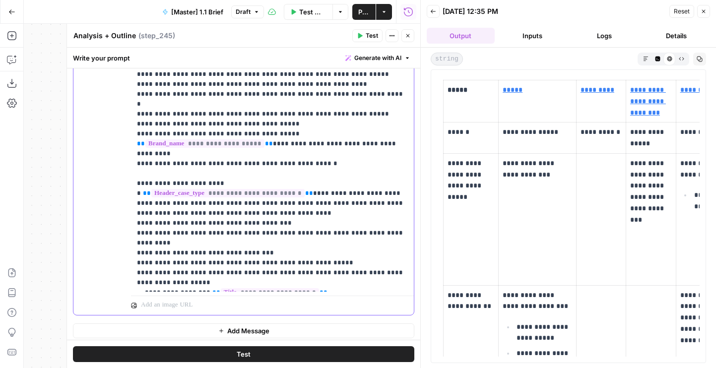
drag, startPoint x: 389, startPoint y: 255, endPoint x: 371, endPoint y: 254, distance: 17.4
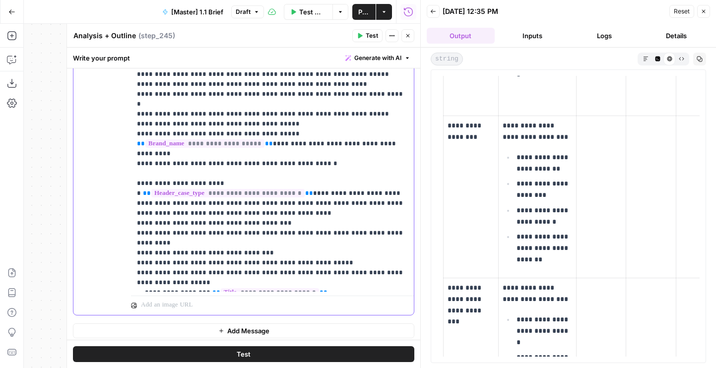
scroll to position [0, 0]
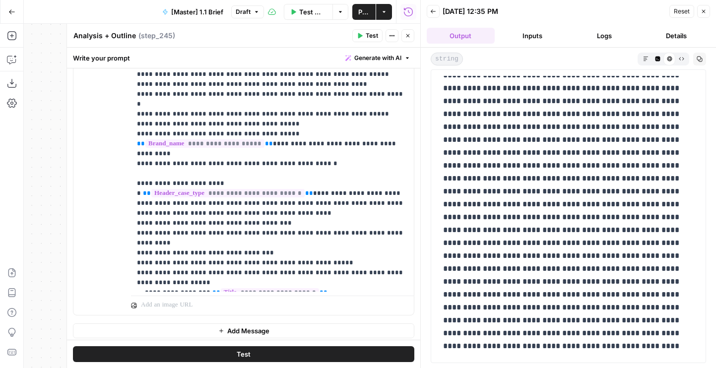
click at [659, 57] on icon "button" at bounding box center [657, 58] width 5 height 5
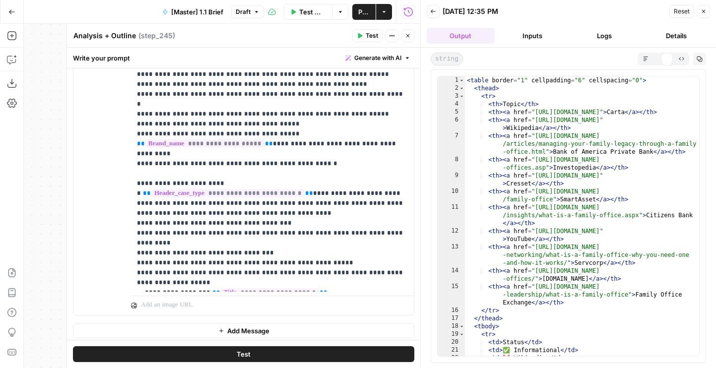
click at [648, 57] on icon "button" at bounding box center [645, 58] width 5 height 5
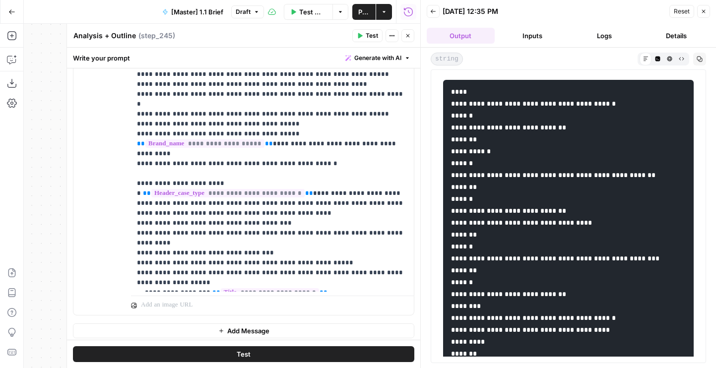
click at [656, 59] on icon "button" at bounding box center [657, 58] width 5 height 5
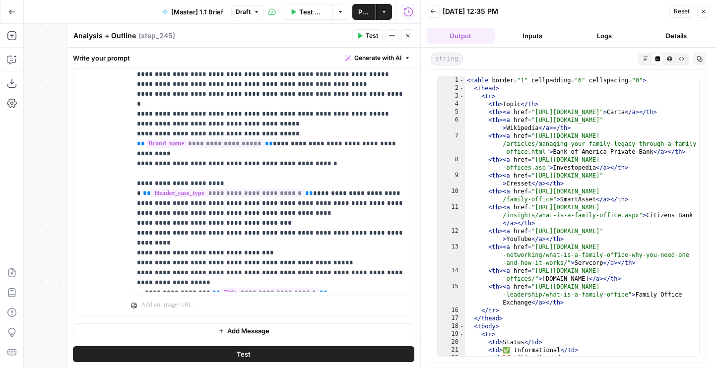
click at [644, 66] on div "string Markdown Code Editor HTML Viewer Raw Output Copy 1 2 3 4 5 6 7 8 9 10 11…" at bounding box center [568, 208] width 295 height 321
click at [644, 54] on button "Markdown" at bounding box center [646, 59] width 12 height 12
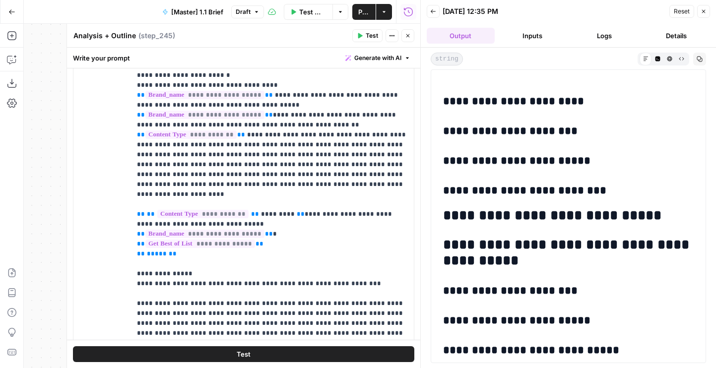
scroll to position [209, 0]
click at [403, 36] on button "Close" at bounding box center [407, 35] width 13 height 13
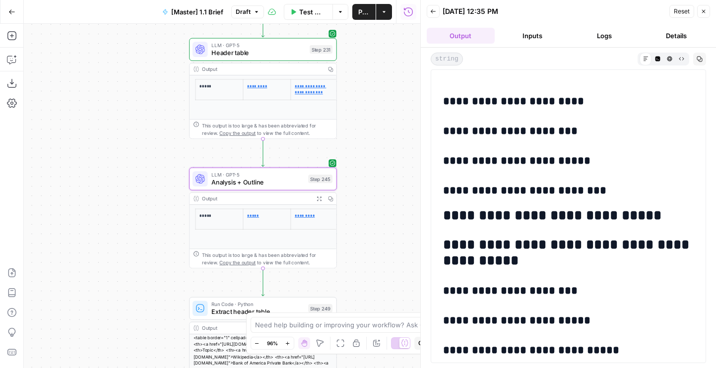
drag, startPoint x: 375, startPoint y: 100, endPoint x: 374, endPoint y: 139, distance: 39.2
click at [374, 139] on div "false true true false Workflow Set Inputs Inputs Run Code · Python Get SERP Par…" at bounding box center [222, 196] width 397 height 344
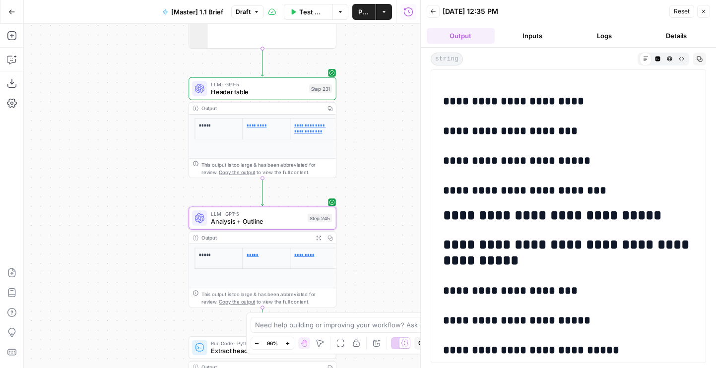
click at [279, 89] on span "Header table" at bounding box center [258, 91] width 94 height 9
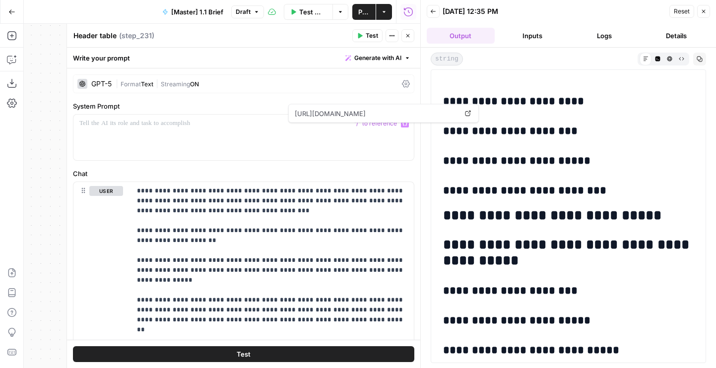
scroll to position [161, 0]
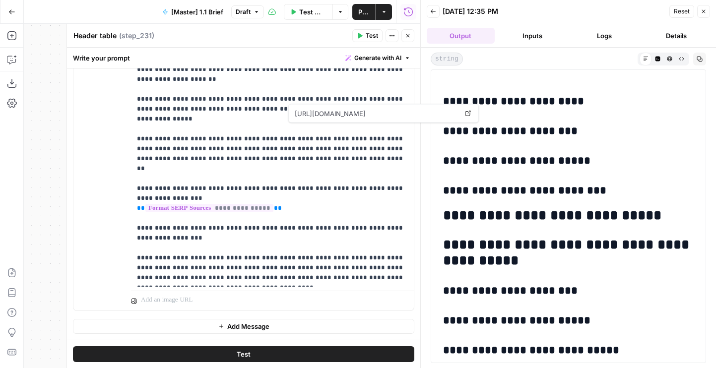
click at [588, 30] on button "Logs" at bounding box center [605, 36] width 68 height 16
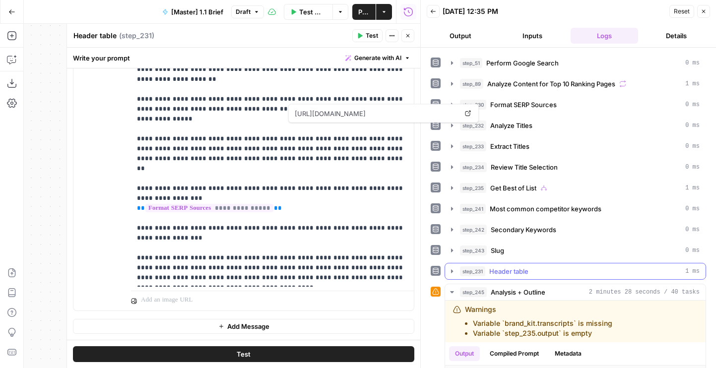
scroll to position [36, 0]
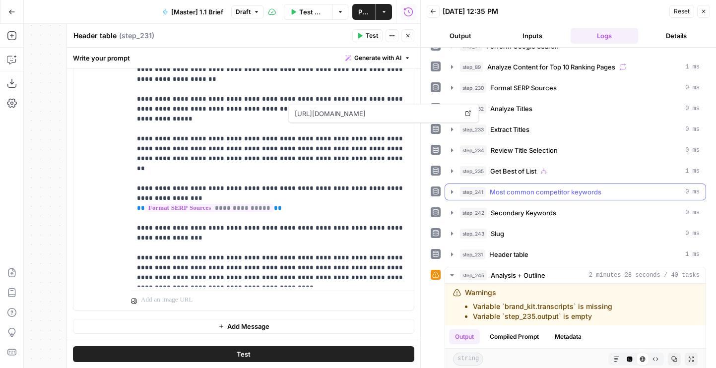
click at [519, 198] on button "step_241 Most common competitor keywords 0 ms" at bounding box center [575, 192] width 261 height 16
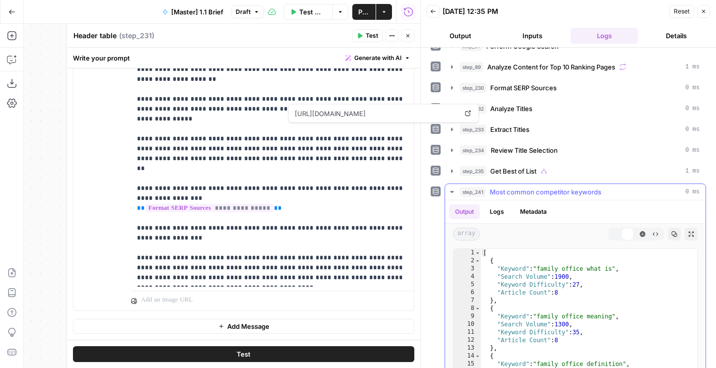
click at [519, 197] on button "step_241 Most common competitor keywords 0 ms" at bounding box center [575, 192] width 261 height 16
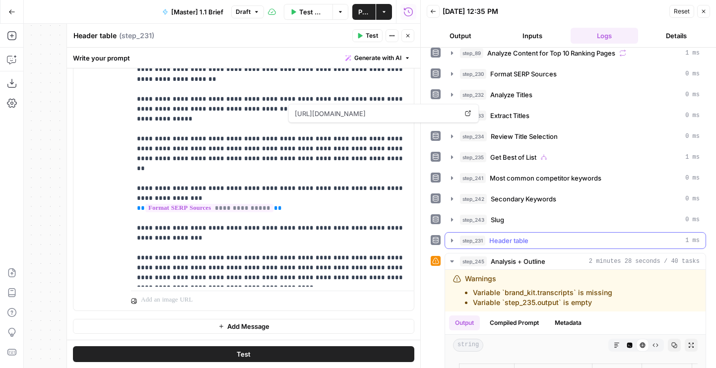
click at [528, 238] on span "Header table" at bounding box center [508, 241] width 39 height 10
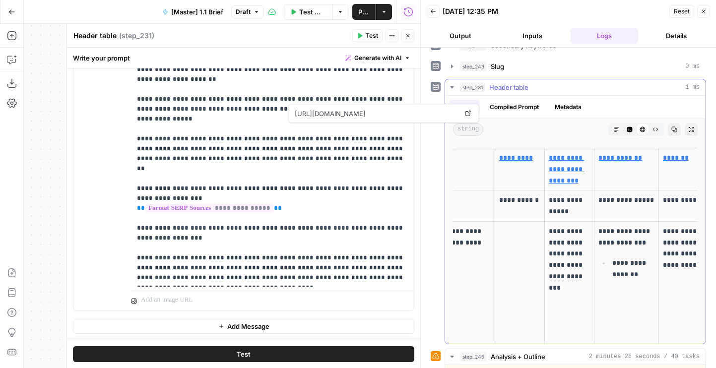
scroll to position [0, 0]
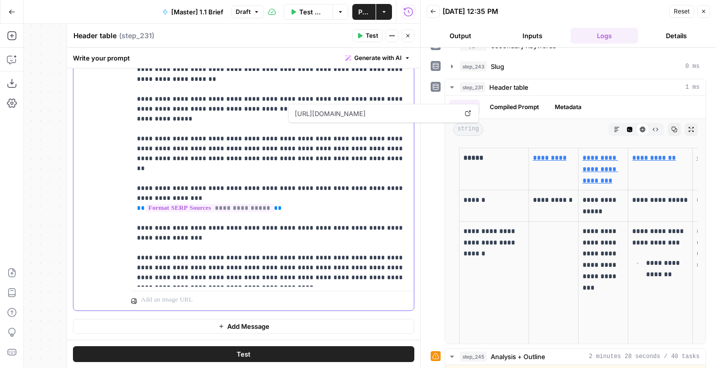
click at [243, 156] on p "**********" at bounding box center [272, 154] width 271 height 258
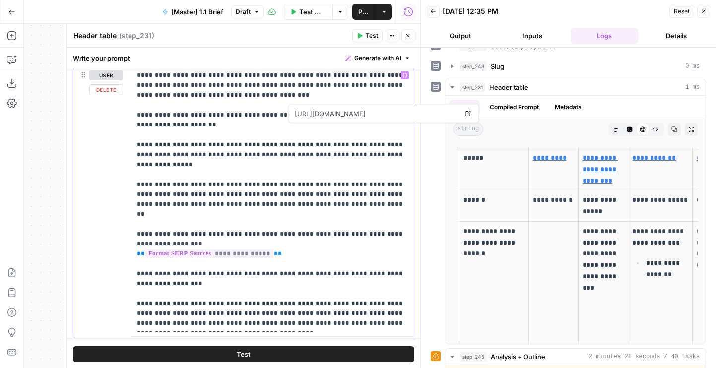
scroll to position [111, 0]
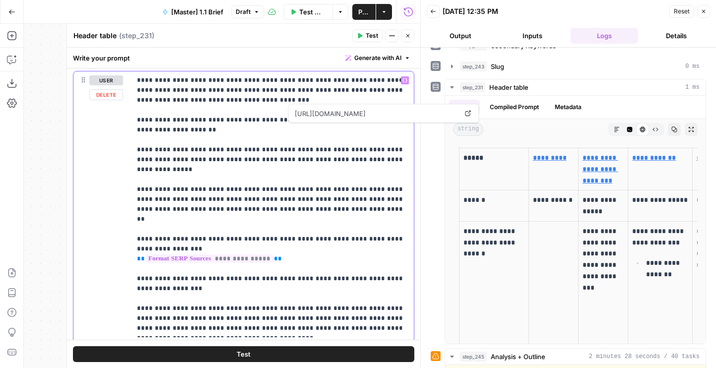
click at [151, 190] on p "**********" at bounding box center [272, 204] width 271 height 258
click at [183, 173] on p "**********" at bounding box center [272, 204] width 271 height 258
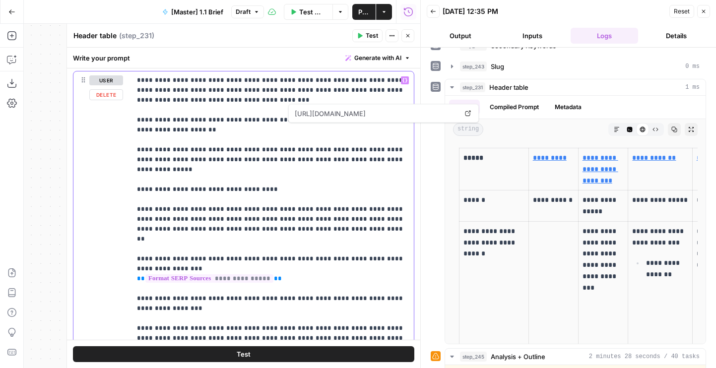
click at [226, 193] on p "**********" at bounding box center [272, 214] width 271 height 278
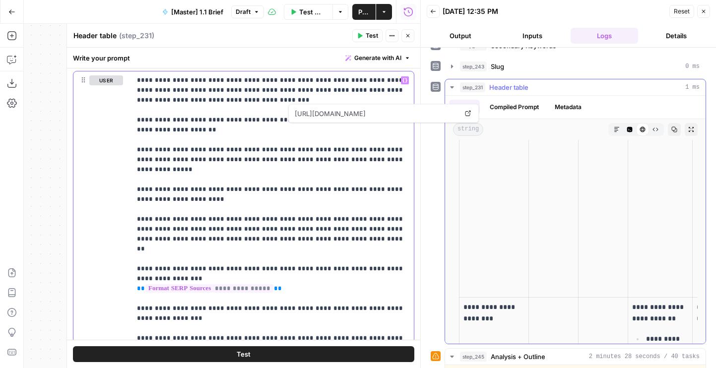
scroll to position [688, 0]
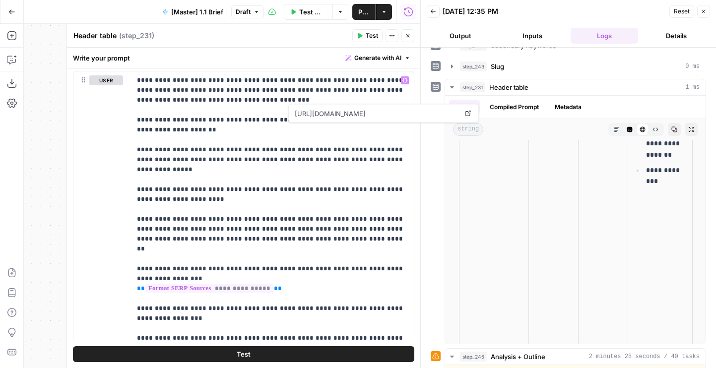
click at [311, 353] on button "Test" at bounding box center [243, 354] width 341 height 16
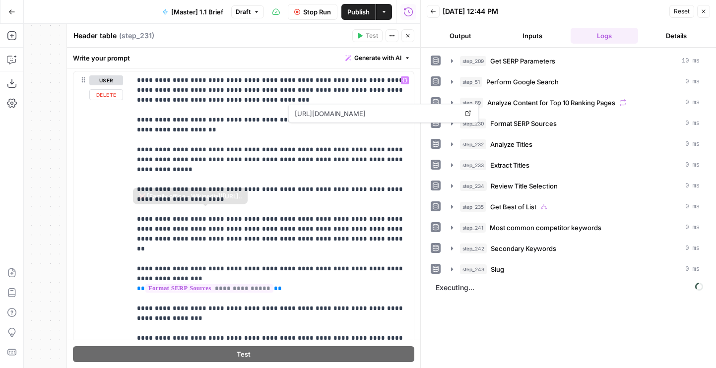
scroll to position [191, 0]
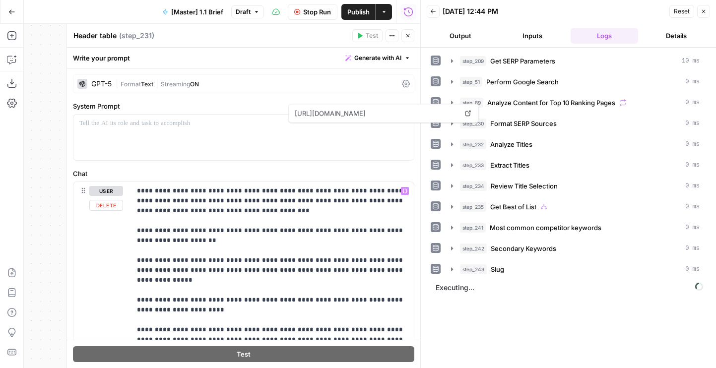
scroll to position [191, 0]
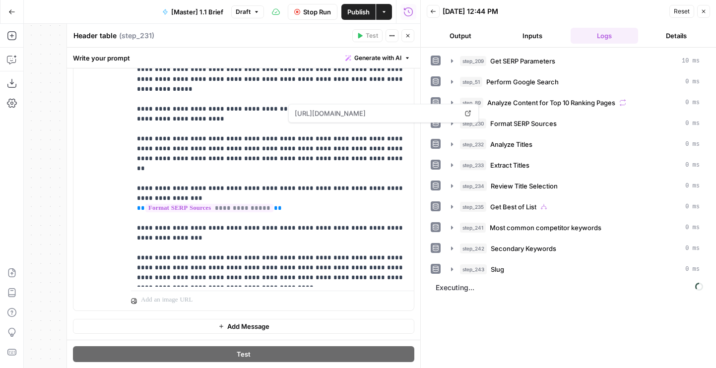
click at [451, 22] on header "Back [DATE] 12:44 PM Reset Close Output Inputs Logs Details" at bounding box center [568, 24] width 295 height 48
click at [456, 37] on button "Output" at bounding box center [461, 36] width 68 height 16
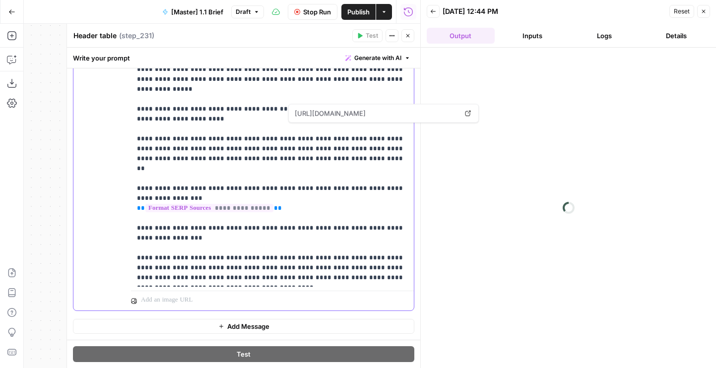
click at [326, 166] on p "**********" at bounding box center [272, 139] width 271 height 288
click at [520, 32] on button "Inputs" at bounding box center [533, 36] width 68 height 16
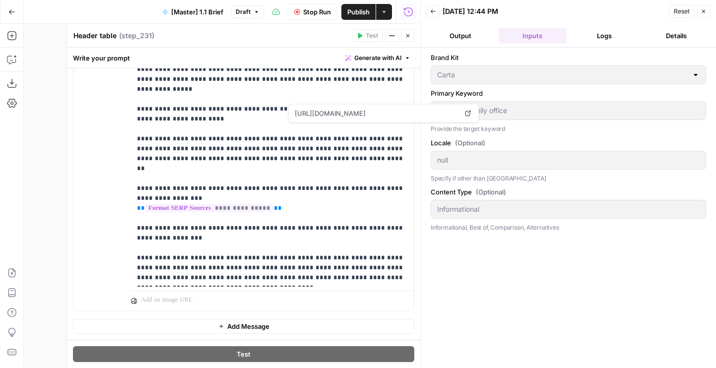
click at [469, 36] on button "Output" at bounding box center [461, 36] width 68 height 16
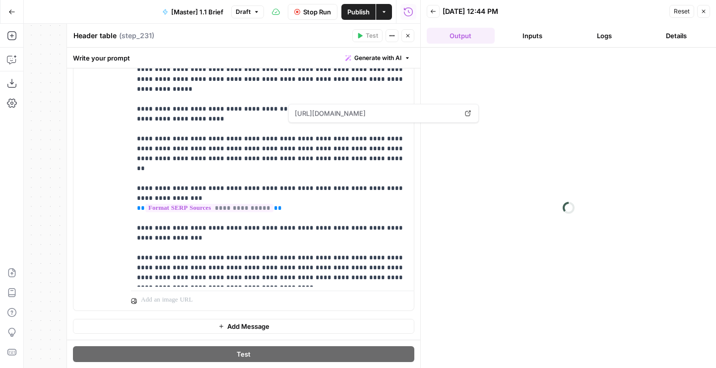
click at [596, 37] on button "Logs" at bounding box center [605, 36] width 68 height 16
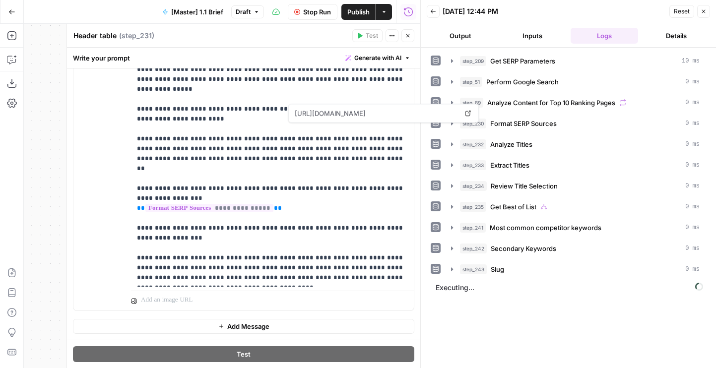
click at [464, 28] on button "Output" at bounding box center [461, 36] width 68 height 16
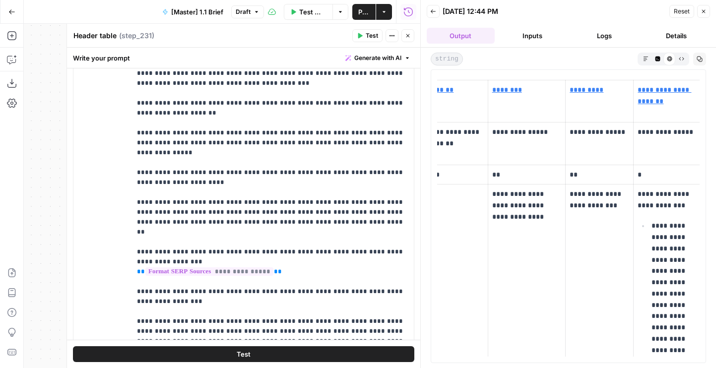
scroll to position [0, 0]
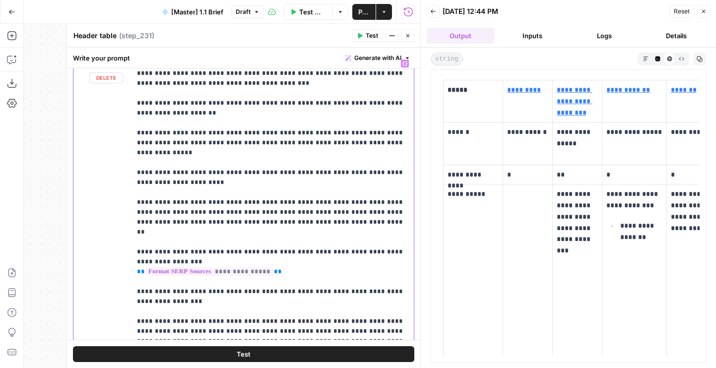
click at [288, 191] on p "**********" at bounding box center [272, 203] width 271 height 288
click at [290, 182] on p "**********" at bounding box center [272, 203] width 271 height 288
click at [370, 173] on p "**********" at bounding box center [272, 203] width 271 height 288
click at [370, 174] on p "**********" at bounding box center [272, 203] width 271 height 288
drag, startPoint x: 379, startPoint y: 174, endPoint x: 415, endPoint y: 174, distance: 36.2
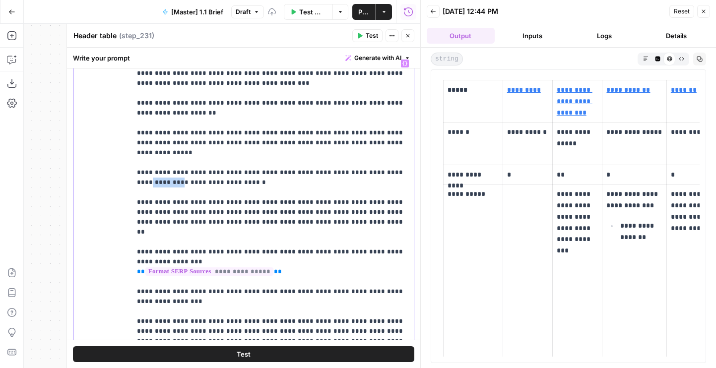
click at [415, 174] on div "**********" at bounding box center [243, 172] width 353 height 463
click at [137, 181] on p "**********" at bounding box center [272, 203] width 271 height 288
click at [151, 181] on p "**********" at bounding box center [272, 203] width 271 height 288
click at [174, 183] on p "**********" at bounding box center [272, 203] width 271 height 288
click at [208, 350] on button "Test" at bounding box center [243, 354] width 341 height 16
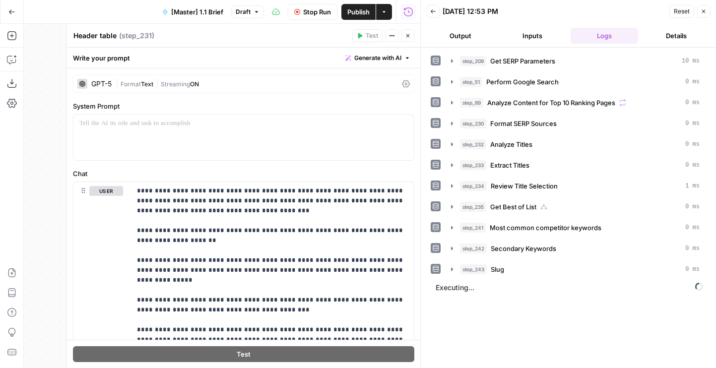
scroll to position [128, 0]
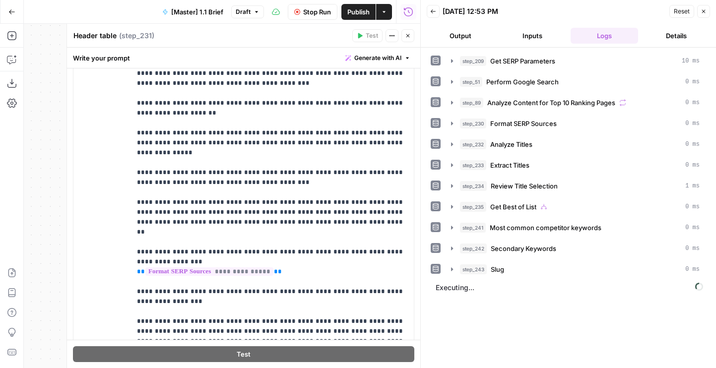
click at [480, 44] on header "Back [DATE] 12:53 PM Reset Close Output Inputs Logs Details" at bounding box center [568, 24] width 295 height 48
click at [464, 39] on button "Output" at bounding box center [461, 36] width 68 height 16
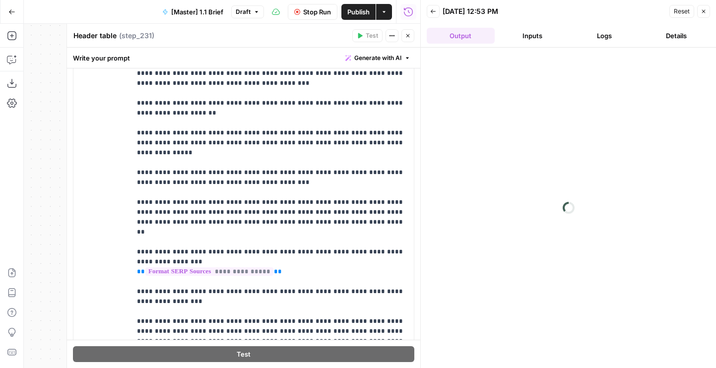
click at [535, 38] on button "Inputs" at bounding box center [533, 36] width 68 height 16
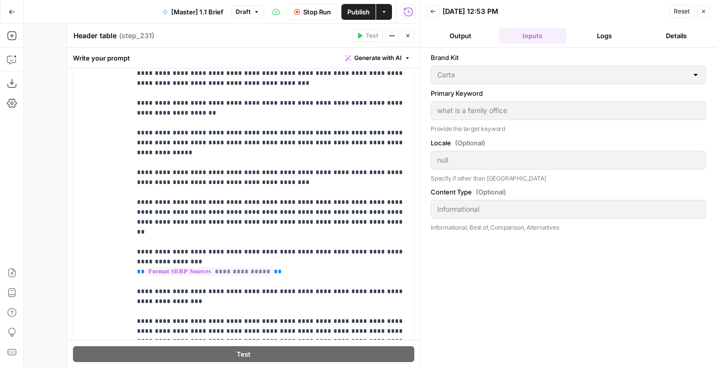
click at [462, 39] on button "Output" at bounding box center [461, 36] width 68 height 16
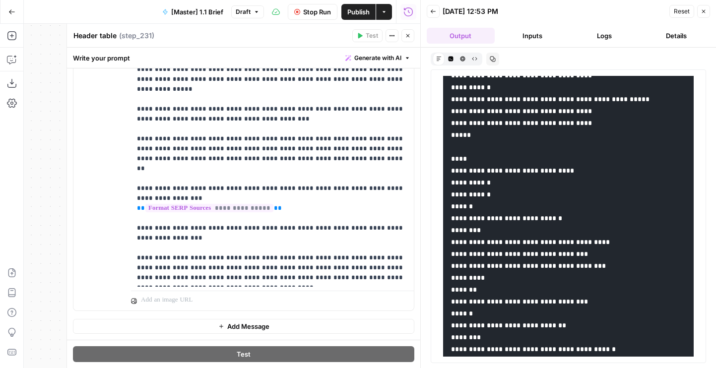
scroll to position [0, 0]
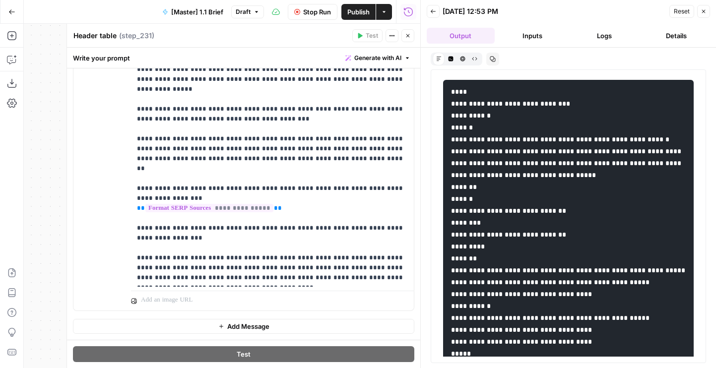
click at [462, 62] on button "HTML Viewer" at bounding box center [463, 59] width 12 height 12
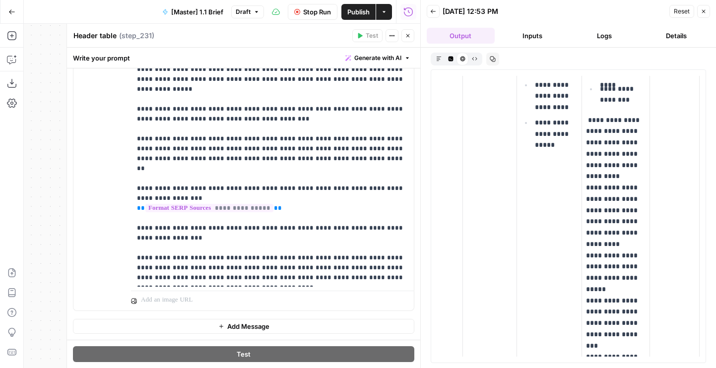
click at [616, 202] on p "**********" at bounding box center [616, 250] width 60 height 271
click at [616, 268] on p "**********" at bounding box center [616, 250] width 60 height 271
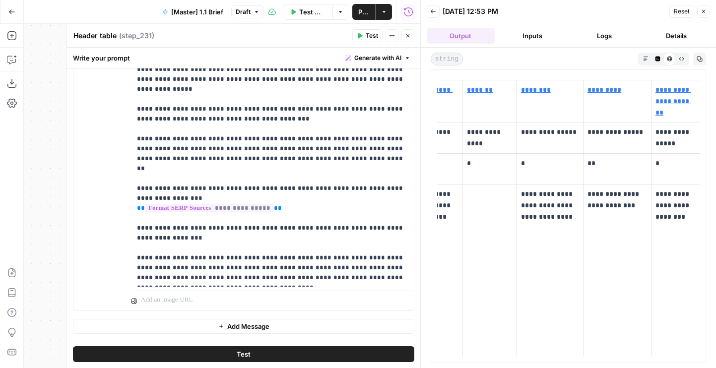
click at [598, 93] on link "*********" at bounding box center [605, 89] width 34 height 7
click at [600, 34] on button "Logs" at bounding box center [605, 36] width 68 height 16
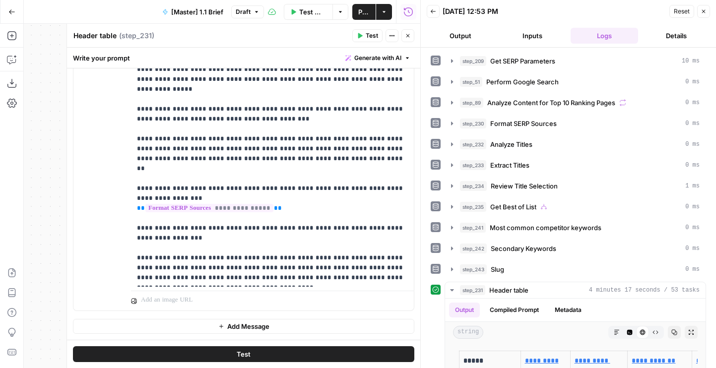
scroll to position [65, 0]
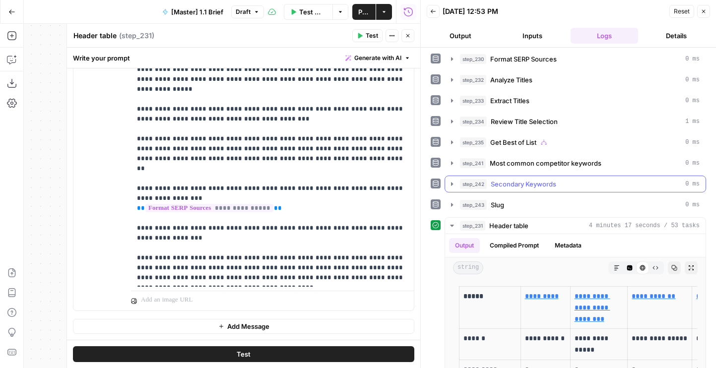
click at [535, 191] on button "step_242 Secondary Keywords 0 ms" at bounding box center [575, 184] width 261 height 16
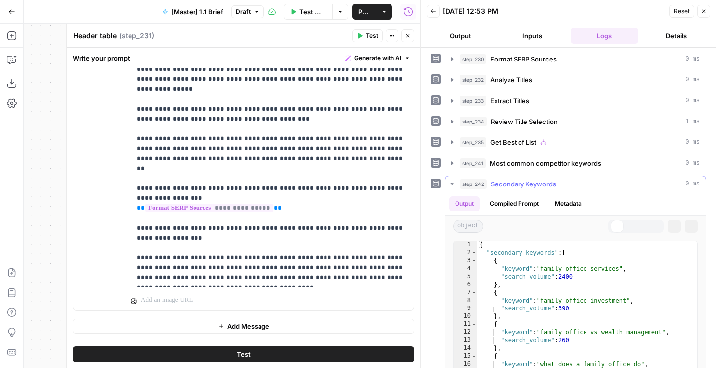
click at [535, 191] on button "step_242 Secondary Keywords 0 ms" at bounding box center [575, 184] width 261 height 16
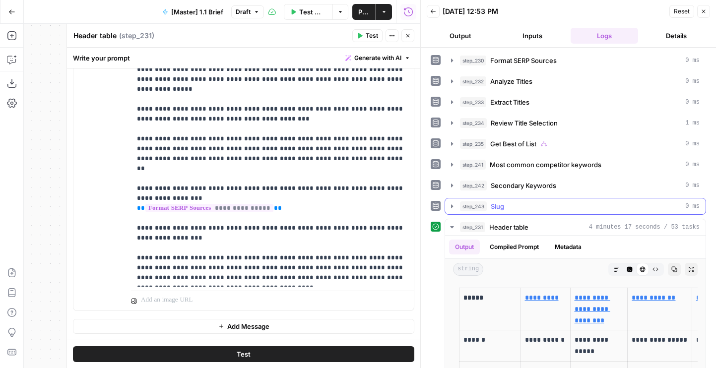
scroll to position [51, 0]
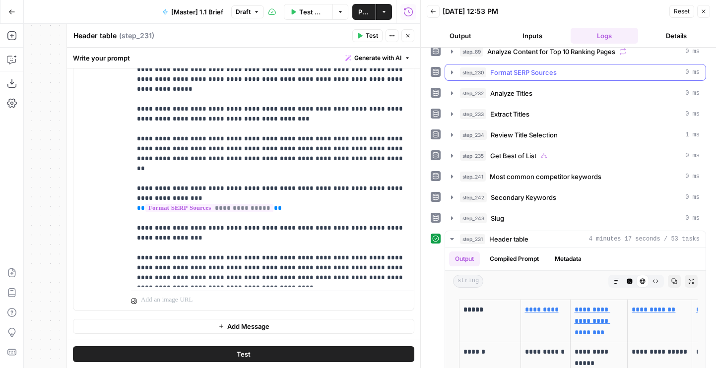
click at [533, 75] on span "Format SERP Sources" at bounding box center [523, 72] width 66 height 10
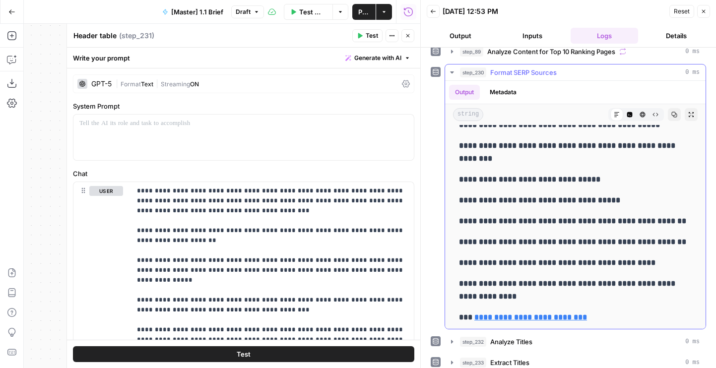
scroll to position [3914, 0]
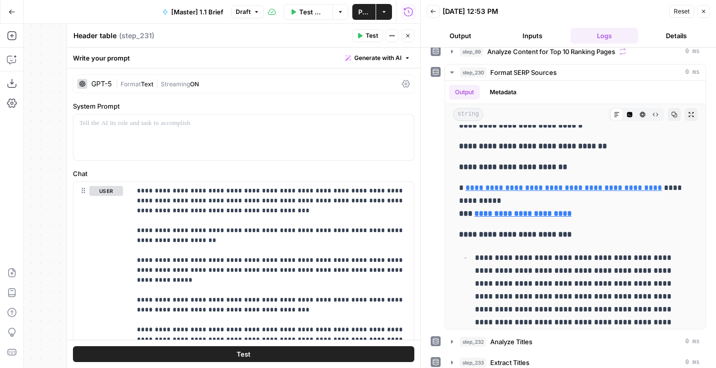
click at [410, 32] on button "Close" at bounding box center [407, 35] width 13 height 13
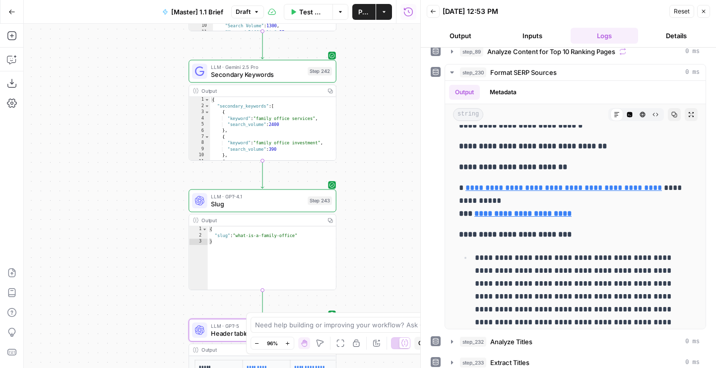
drag, startPoint x: 369, startPoint y: 338, endPoint x: 369, endPoint y: 373, distance: 34.7
click at [369, 368] on html "AirOps Builders New Home Browse Your Data Usage Flightpath Settings Recent Grid…" at bounding box center [358, 184] width 716 height 368
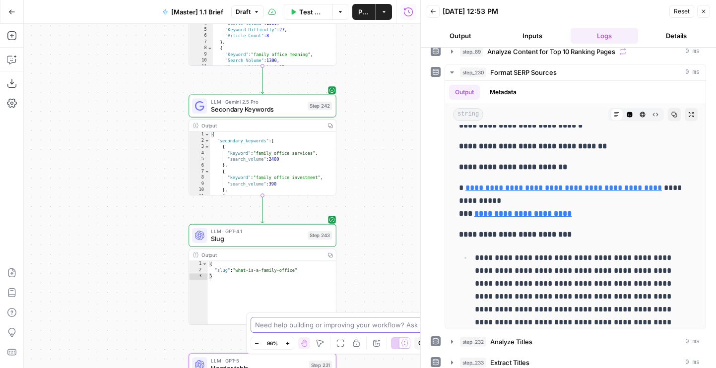
drag, startPoint x: 382, startPoint y: 137, endPoint x: 382, endPoint y: 331, distance: 193.0
click at [382, 331] on body "AirOps Builders New Home Browse Your Data Usage Flightpath Settings Recent Grid…" at bounding box center [358, 184] width 716 height 368
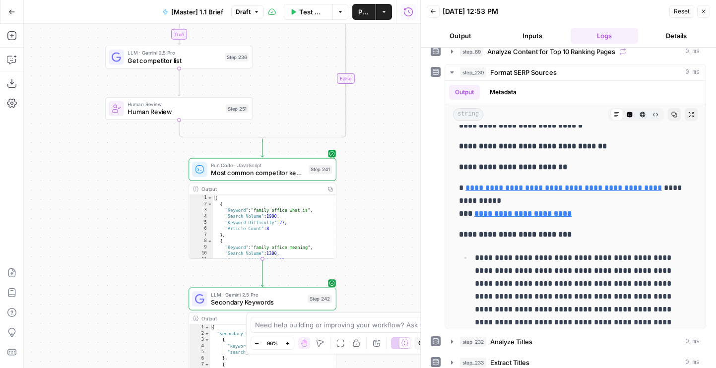
drag, startPoint x: 374, startPoint y: 225, endPoint x: 374, endPoint y: 64, distance: 160.8
click at [374, 64] on div "false true true false Workflow Set Inputs Inputs Run Code · Python Get SERP Par…" at bounding box center [222, 196] width 397 height 344
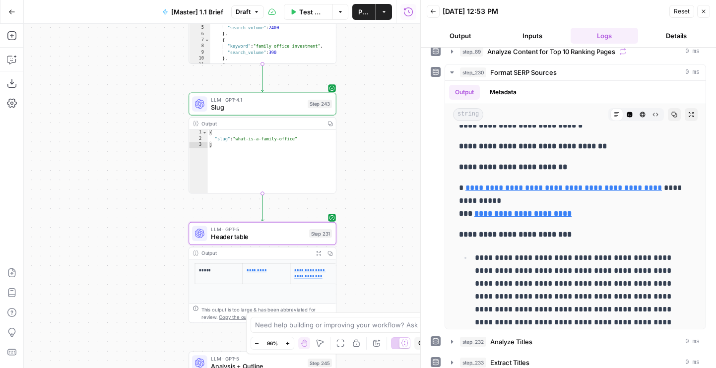
drag, startPoint x: 377, startPoint y: 136, endPoint x: 377, endPoint y: 54, distance: 82.9
click at [377, 54] on div "false true true false Workflow Set Inputs Inputs Run Code · Python Get SERP Par…" at bounding box center [222, 196] width 397 height 344
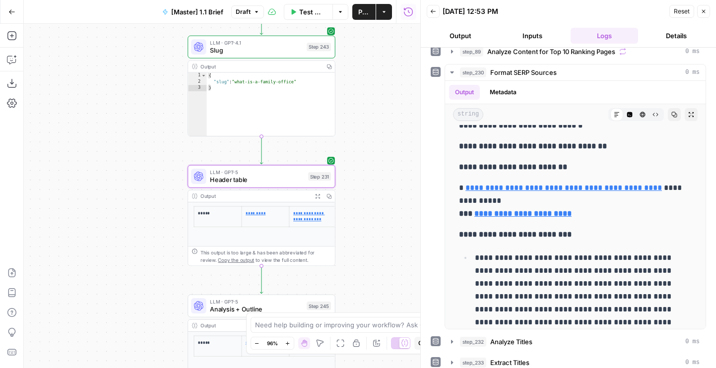
drag, startPoint x: 380, startPoint y: 227, endPoint x: 377, endPoint y: 121, distance: 106.2
click at [377, 121] on div "false true true false Workflow Set Inputs Inputs Run Code · Python Get SERP Par…" at bounding box center [222, 196] width 397 height 344
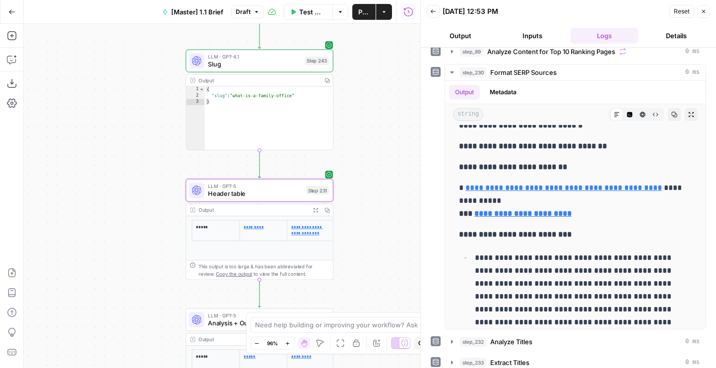
drag, startPoint x: 376, startPoint y: 121, endPoint x: 376, endPoint y: 345, distance: 224.3
click at [376, 345] on body "AirOps Builders New Home Browse Your Data Usage Flightpath Settings Recent Grid…" at bounding box center [358, 184] width 716 height 368
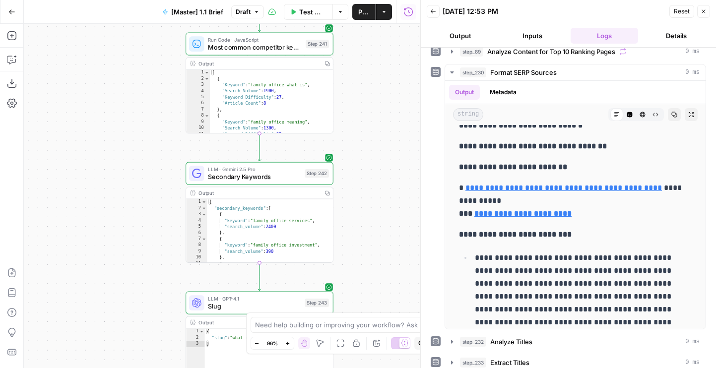
drag, startPoint x: 355, startPoint y: 103, endPoint x: 355, endPoint y: 334, distance: 231.8
click at [355, 329] on body "AirOps Builders New Home Browse Your Data Usage Flightpath Settings Recent Grid…" at bounding box center [358, 184] width 716 height 368
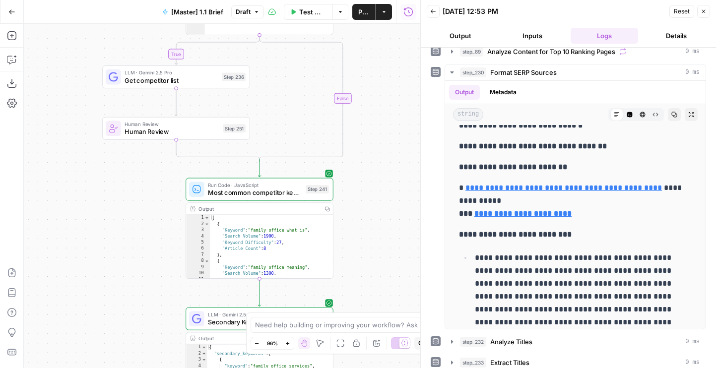
drag, startPoint x: 368, startPoint y: 63, endPoint x: 368, endPoint y: 349, distance: 285.8
click at [368, 349] on body "AirOps Builders New Home Browse Your Data Usage Flightpath Settings Recent Grid…" at bounding box center [358, 184] width 716 height 368
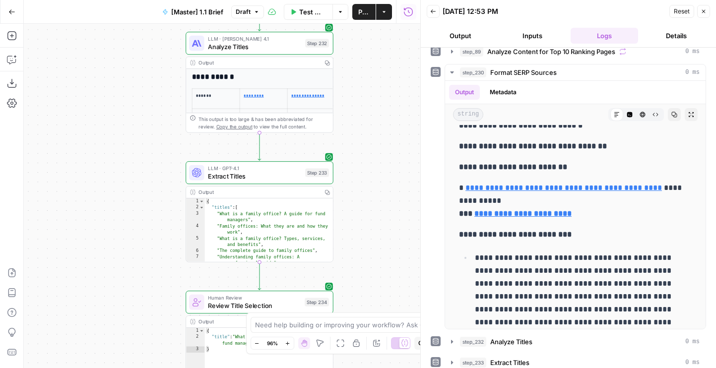
drag, startPoint x: 371, startPoint y: 53, endPoint x: 371, endPoint y: 260, distance: 207.4
click at [371, 260] on div "false true true false Workflow Set Inputs Inputs Run Code · Python Get SERP Par…" at bounding box center [222, 196] width 397 height 344
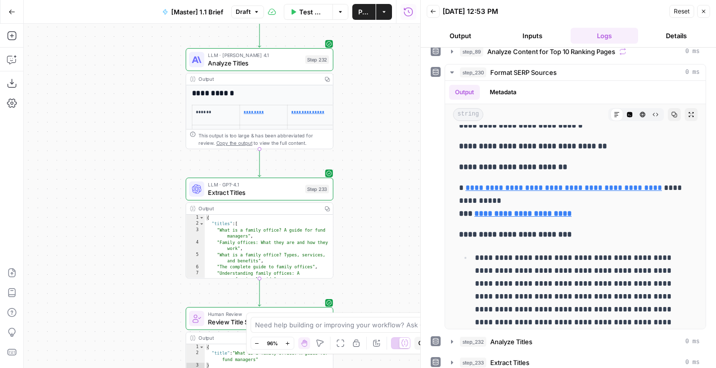
drag, startPoint x: 369, startPoint y: 98, endPoint x: 369, endPoint y: 224, distance: 126.1
click at [369, 224] on div "false true true false Workflow Set Inputs Inputs Run Code · Python Get SERP Par…" at bounding box center [222, 196] width 397 height 344
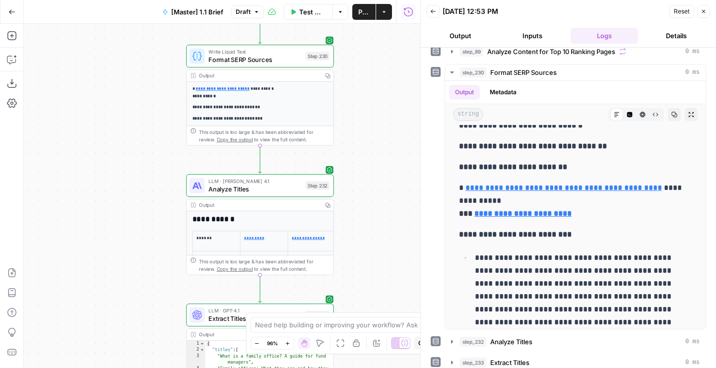
drag, startPoint x: 369, startPoint y: 77, endPoint x: 369, endPoint y: 205, distance: 128.5
click at [369, 205] on div "false true true false Workflow Set Inputs Inputs Run Code · Python Get SERP Par…" at bounding box center [222, 196] width 397 height 344
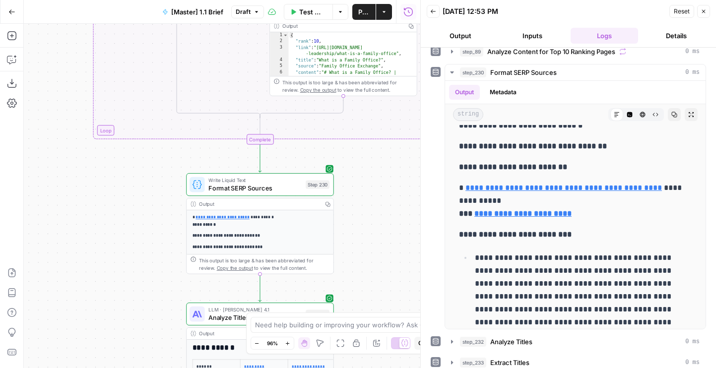
click at [241, 191] on span "Format SERP Sources" at bounding box center [254, 187] width 93 height 9
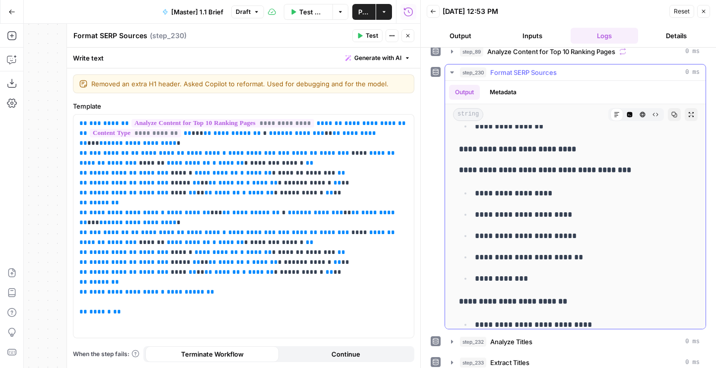
scroll to position [0, 0]
